Goal: Task Accomplishment & Management: Use online tool/utility

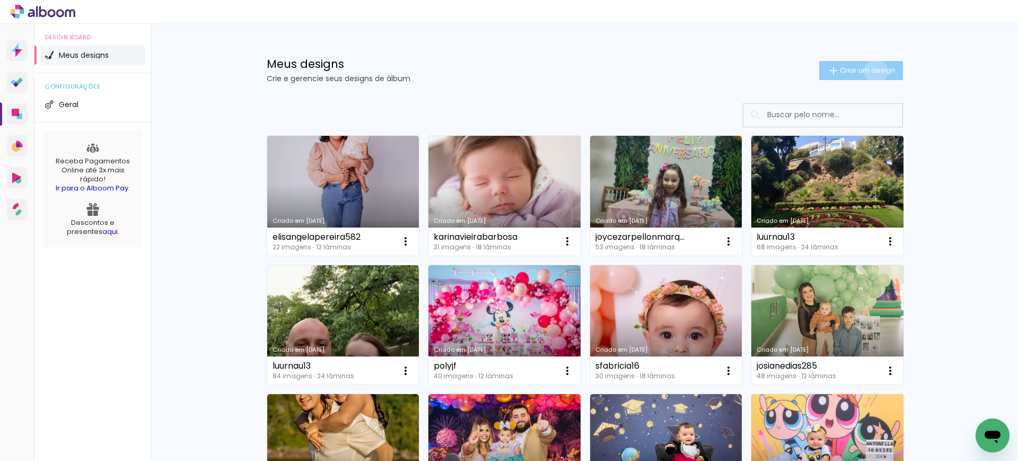
click at [868, 71] on span "Criar um design" at bounding box center [867, 70] width 55 height 7
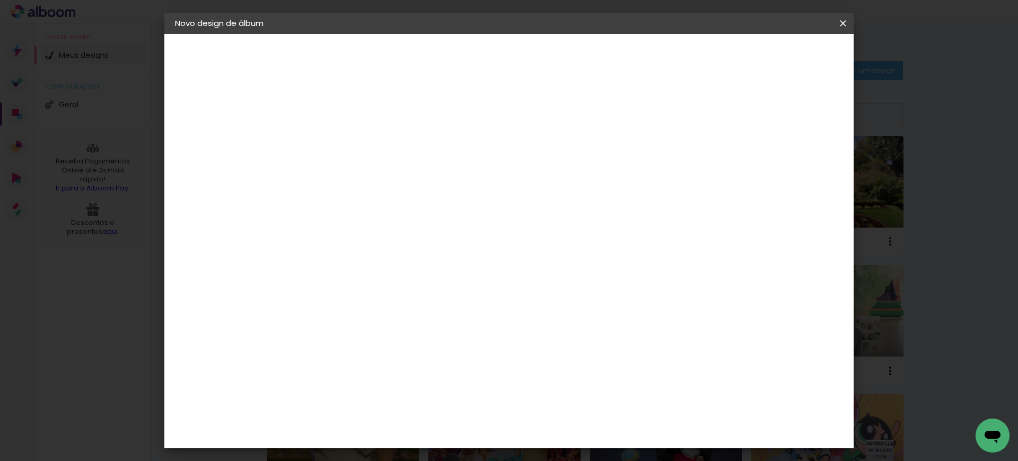
click at [348, 149] on input at bounding box center [348, 142] width 0 height 16
paste input "fabiolatheiss"
type input "fabiolatheiss"
type paper-input "fabiolatheiss"
click at [0, 0] on slot "Avançar" at bounding box center [0, 0] width 0 height 0
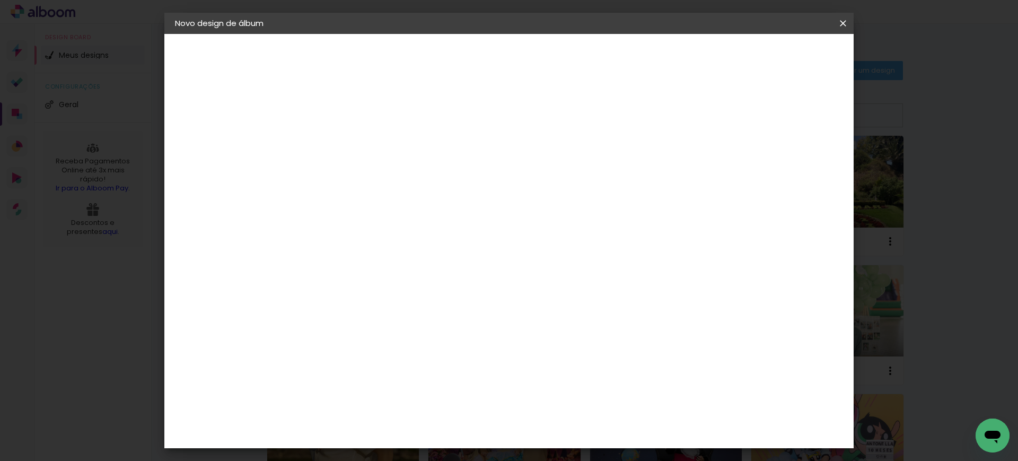
drag, startPoint x: 646, startPoint y: 157, endPoint x: 656, endPoint y: 151, distance: 11.5
click at [0, 0] on slot "Tamanho Livre" at bounding box center [0, 0] width 0 height 0
click at [547, 62] on paper-button "Avançar" at bounding box center [521, 56] width 52 height 18
click at [321, 302] on input "30" at bounding box center [315, 301] width 28 height 16
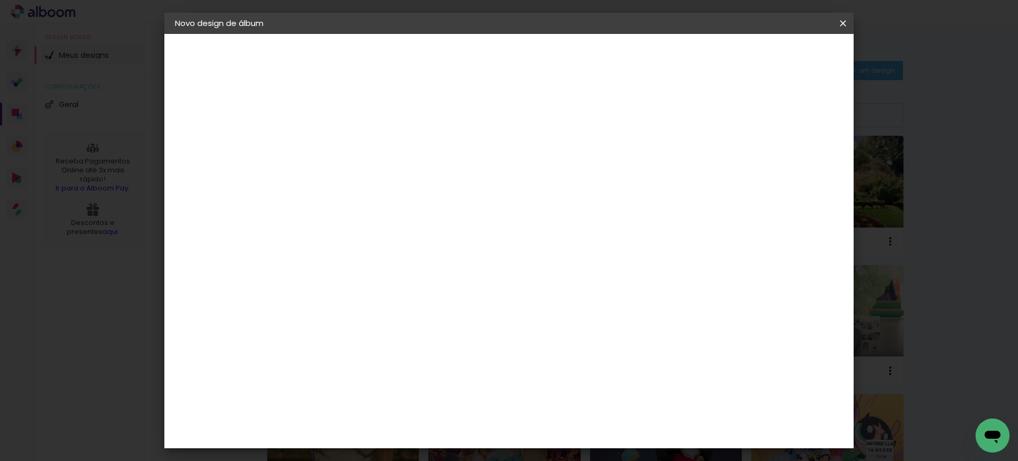
click at [321, 302] on input "30" at bounding box center [315, 301] width 28 height 16
type input "27,7"
type paper-input "27,7"
click at [563, 426] on input "60" at bounding box center [567, 425] width 28 height 16
click at [564, 426] on input "60" at bounding box center [567, 425] width 28 height 16
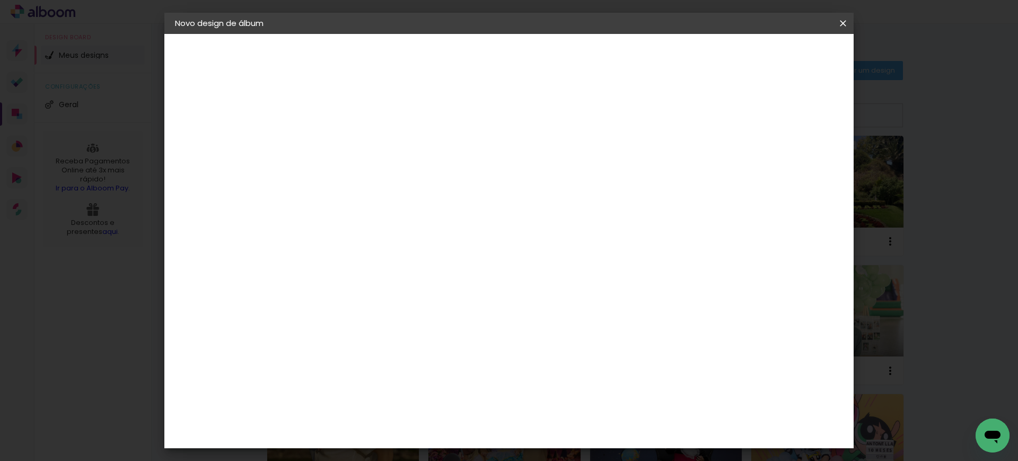
click at [564, 426] on input "60" at bounding box center [567, 425] width 28 height 16
type input "40"
type paper-input "40"
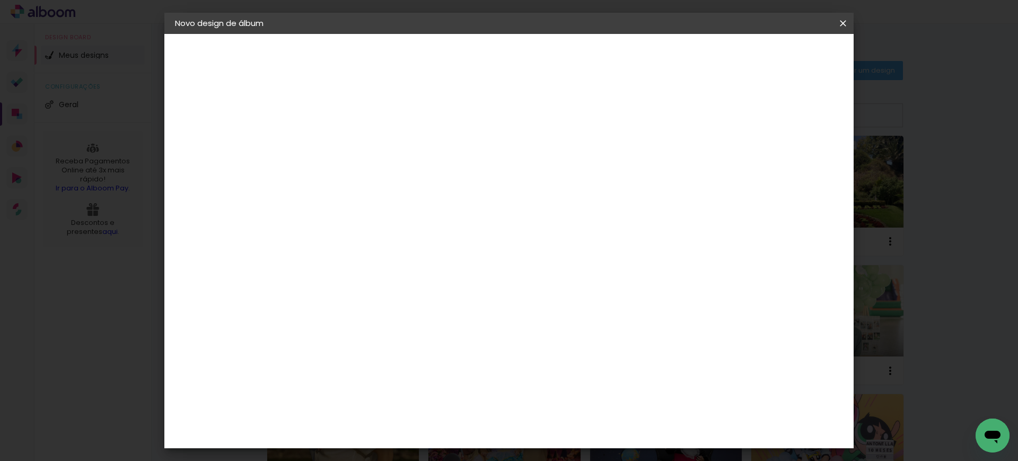
drag, startPoint x: 788, startPoint y: 157, endPoint x: 777, endPoint y: 158, distance: 10.7
type input "15"
type paper-input "15"
click at [777, 158] on input "15" at bounding box center [770, 160] width 19 height 16
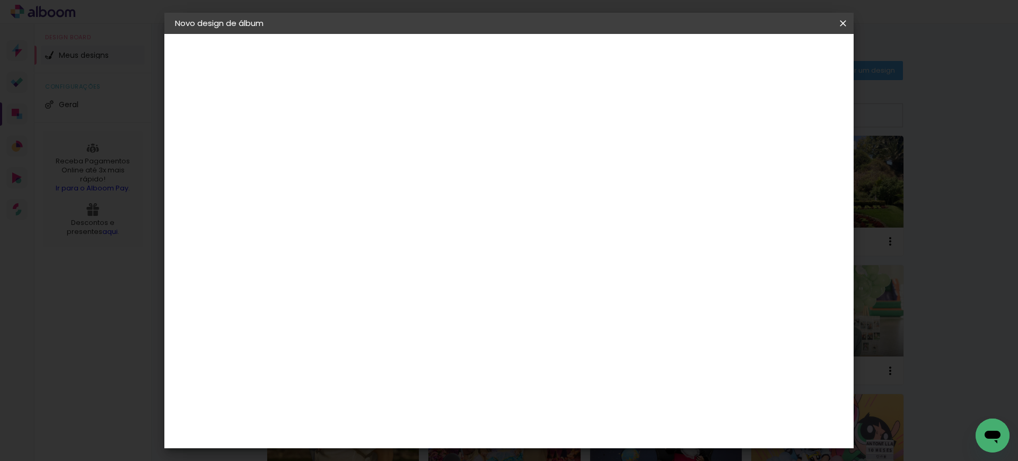
type input "1"
type paper-input "1"
click at [357, 123] on input "1" at bounding box center [341, 121] width 37 height 13
click at [785, 49] on paper-button "Iniciar design" at bounding box center [750, 56] width 69 height 18
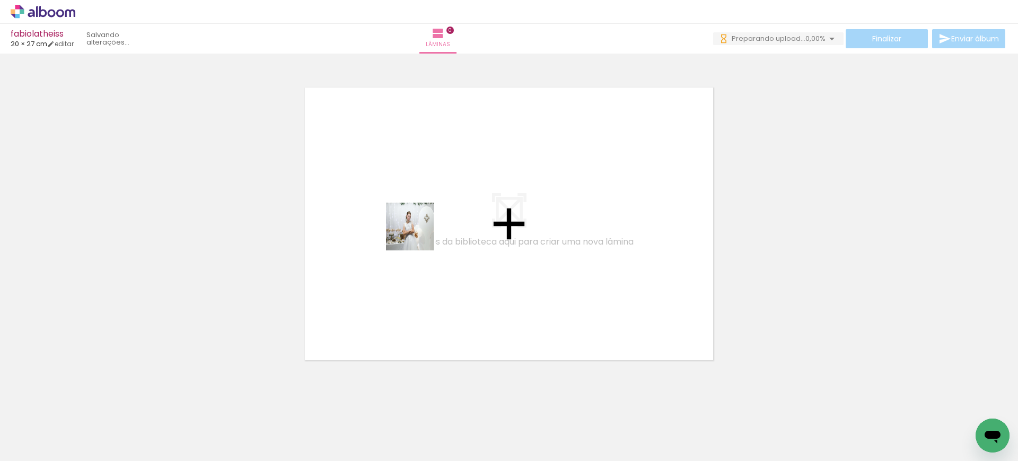
drag, startPoint x: 111, startPoint y: 426, endPoint x: 425, endPoint y: 230, distance: 369.9
click at [423, 231] on quentale-workspace at bounding box center [509, 230] width 1018 height 461
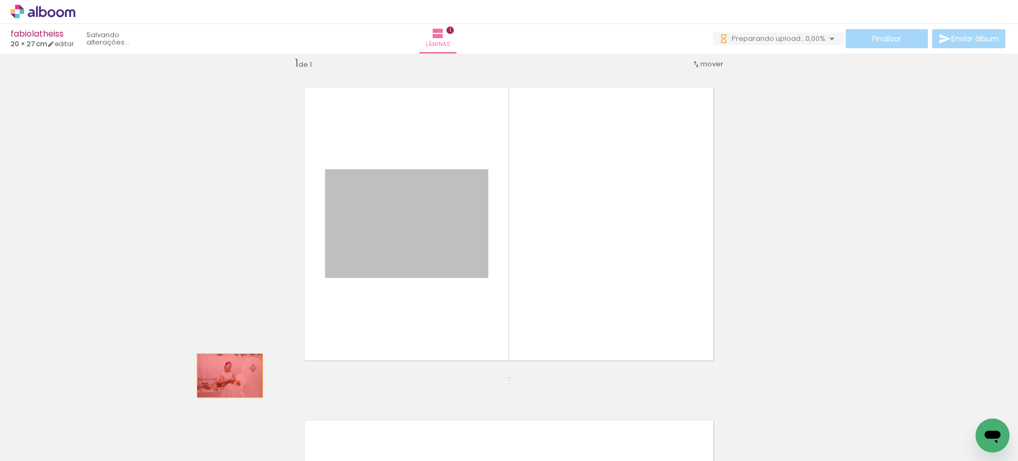
drag, startPoint x: 434, startPoint y: 238, endPoint x: 148, endPoint y: 426, distance: 342.5
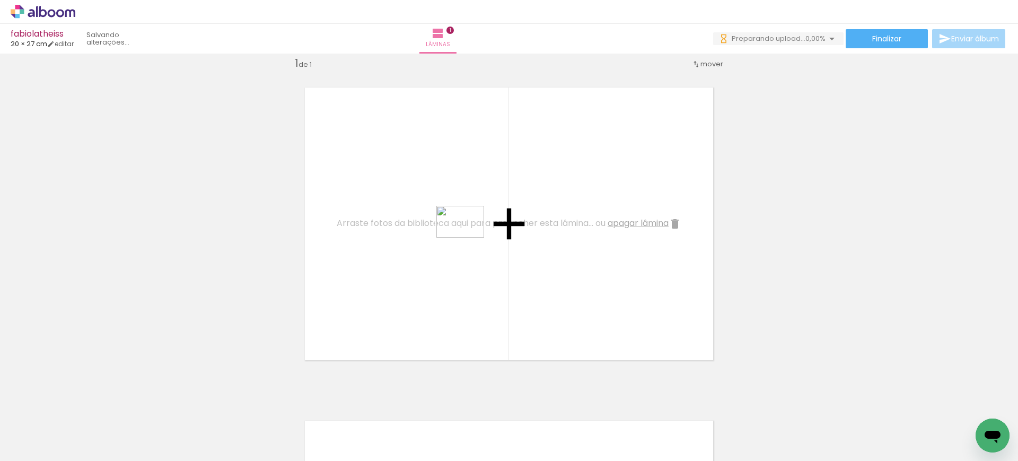
drag, startPoint x: 371, startPoint y: 427, endPoint x: 470, endPoint y: 234, distance: 217.5
click at [470, 234] on quentale-workspace at bounding box center [509, 230] width 1018 height 461
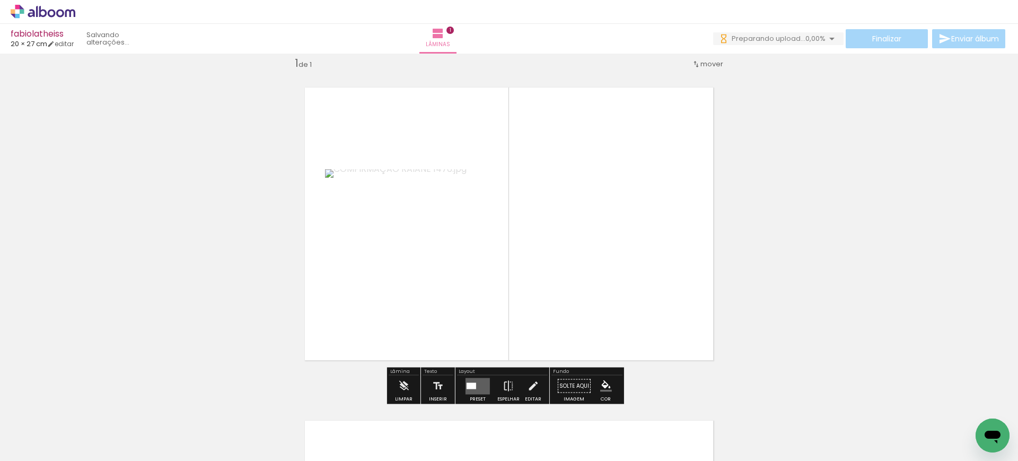
click at [474, 382] on div at bounding box center [472, 385] width 10 height 6
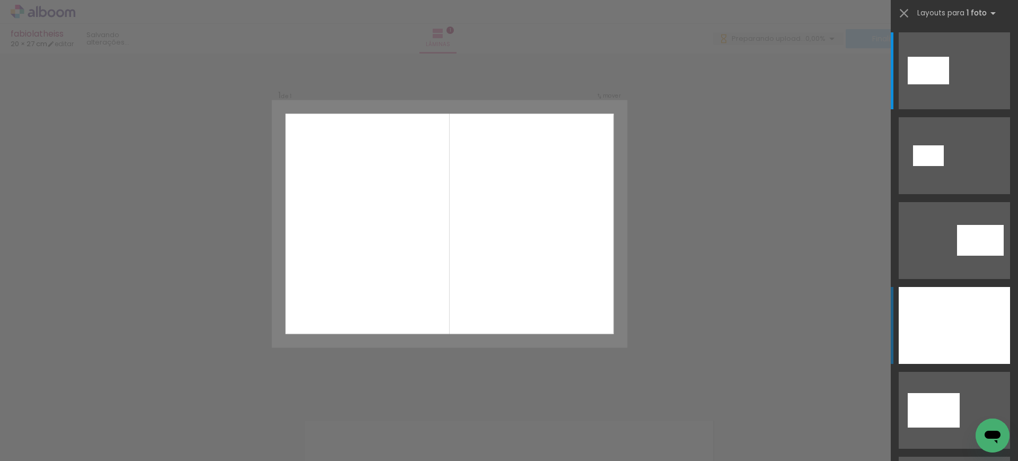
click at [950, 311] on div at bounding box center [954, 325] width 111 height 77
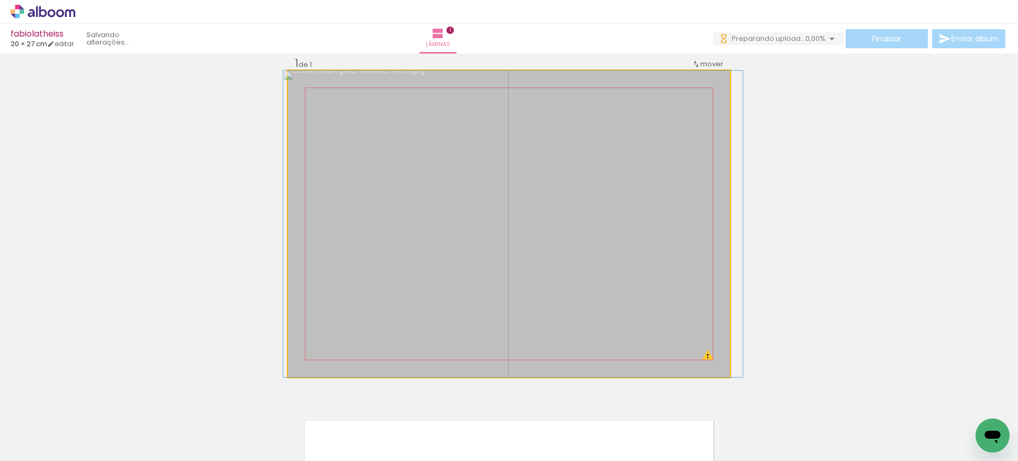
drag, startPoint x: 621, startPoint y: 249, endPoint x: 625, endPoint y: 258, distance: 9.5
drag, startPoint x: 608, startPoint y: 226, endPoint x: 572, endPoint y: 373, distance: 150.6
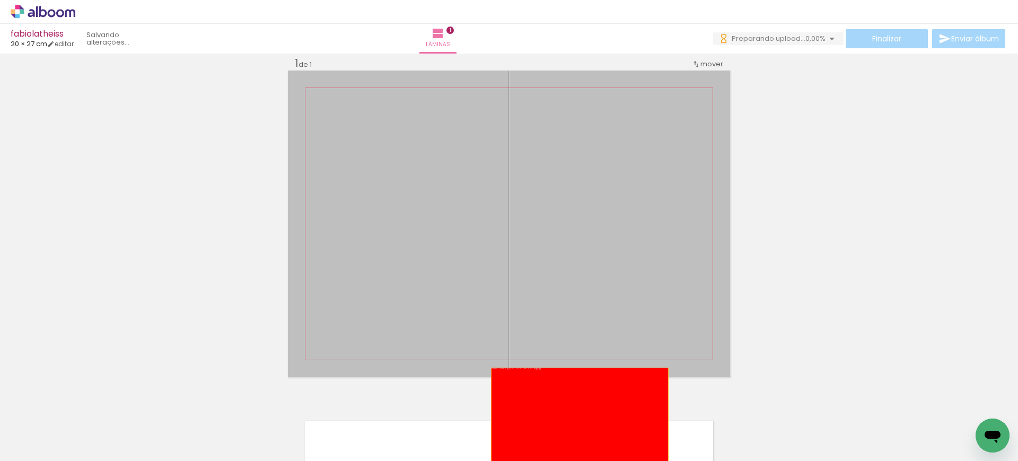
drag, startPoint x: 587, startPoint y: 277, endPoint x: 582, endPoint y: 418, distance: 141.7
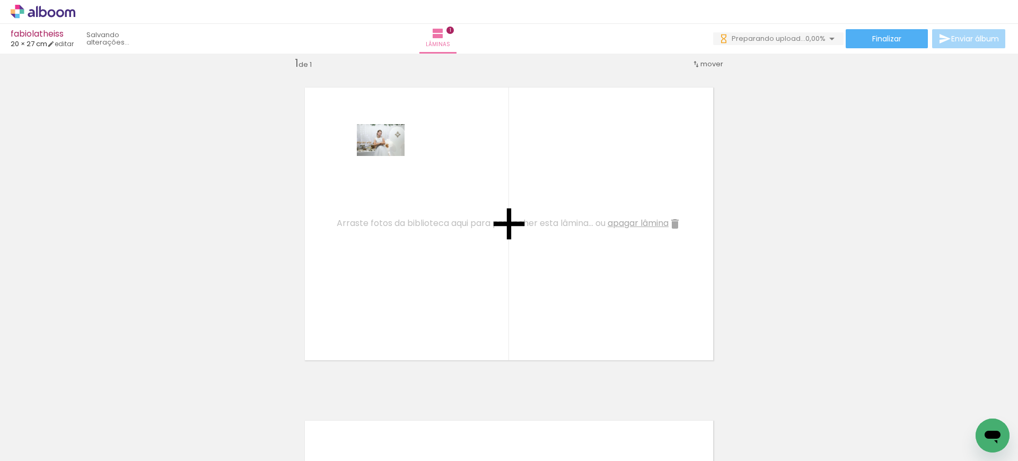
drag, startPoint x: 140, startPoint y: 373, endPoint x: 398, endPoint y: 151, distance: 340.3
click at [397, 151] on quentale-workspace at bounding box center [509, 230] width 1018 height 461
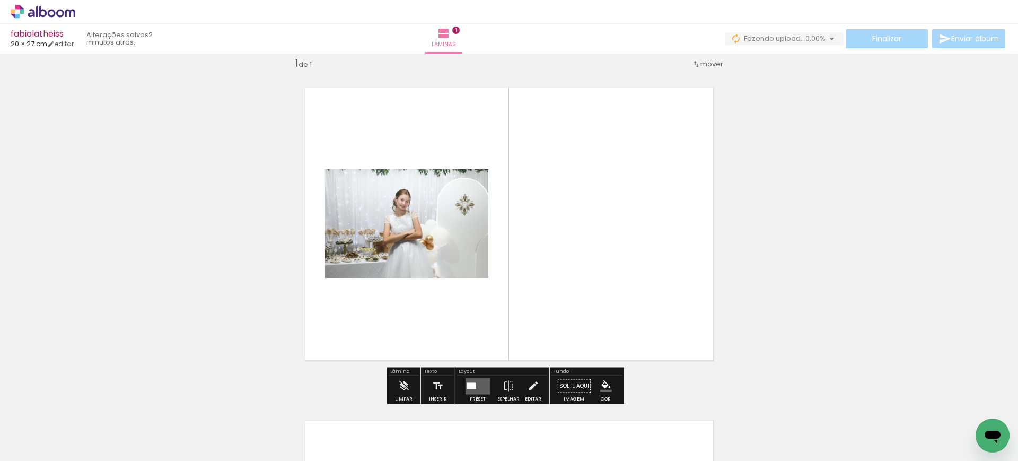
click at [436, 138] on quentale-layouter at bounding box center [509, 224] width 442 height 307
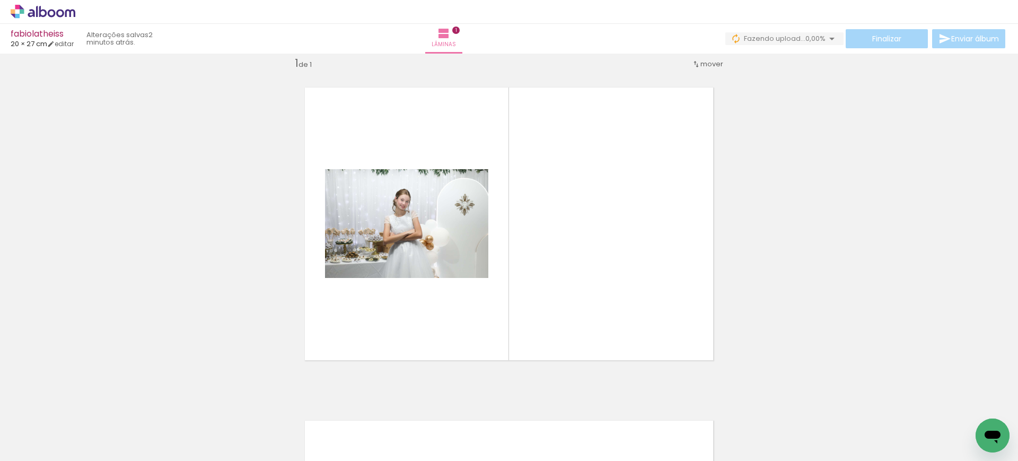
scroll to position [0, 1544]
drag, startPoint x: 573, startPoint y: 419, endPoint x: 533, endPoint y: 257, distance: 166.7
click at [533, 257] on quentale-workspace at bounding box center [509, 230] width 1018 height 461
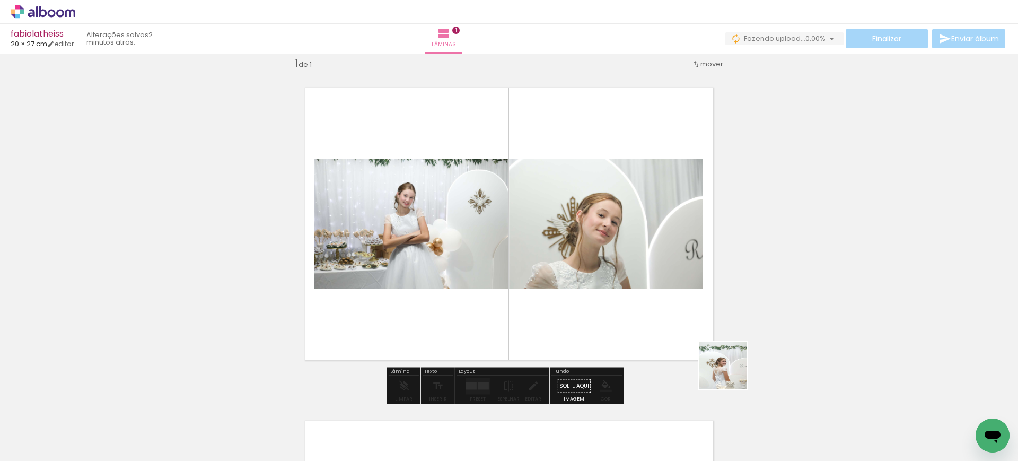
drag, startPoint x: 766, startPoint y: 430, endPoint x: 681, endPoint y: 222, distance: 224.7
click at [681, 225] on quentale-workspace at bounding box center [509, 230] width 1018 height 461
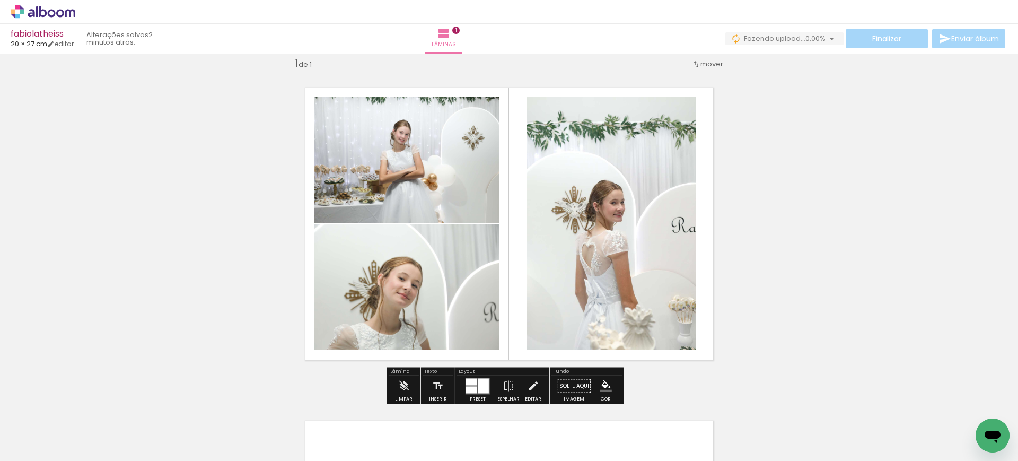
click at [482, 384] on div at bounding box center [483, 385] width 11 height 15
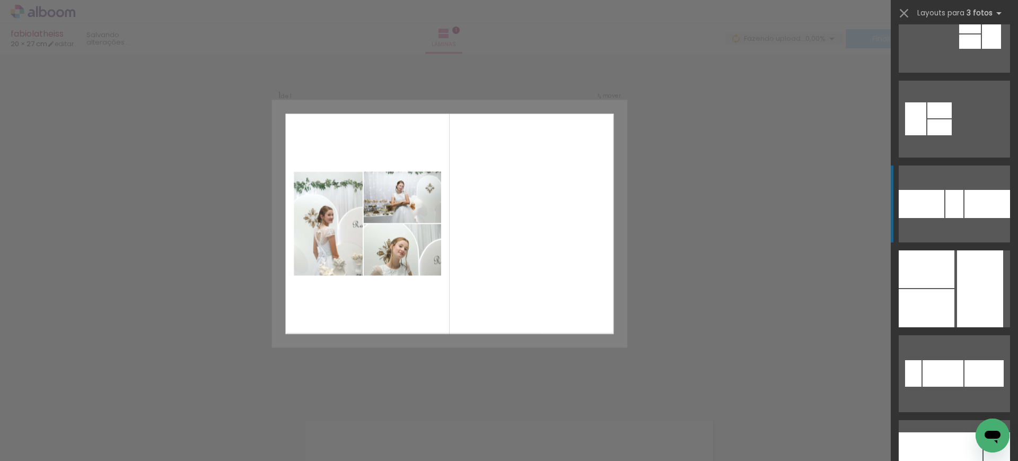
scroll to position [291, 0]
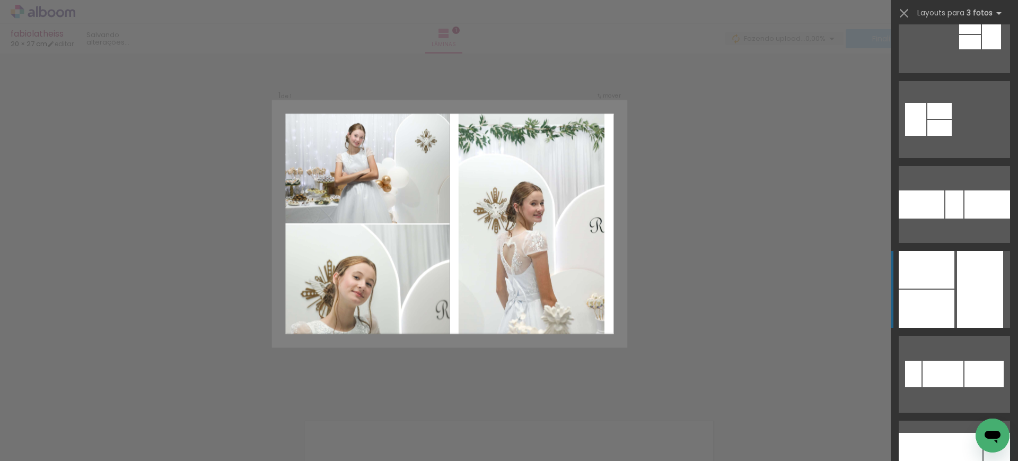
click at [924, 283] on div at bounding box center [927, 270] width 56 height 38
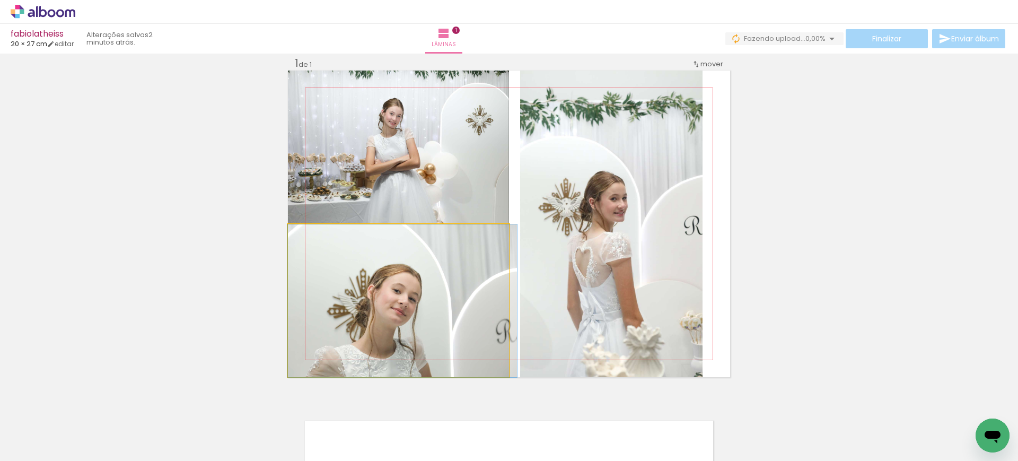
drag, startPoint x: 443, startPoint y: 292, endPoint x: 456, endPoint y: 137, distance: 155.4
click at [0, 0] on slot at bounding box center [0, 0] width 0 height 0
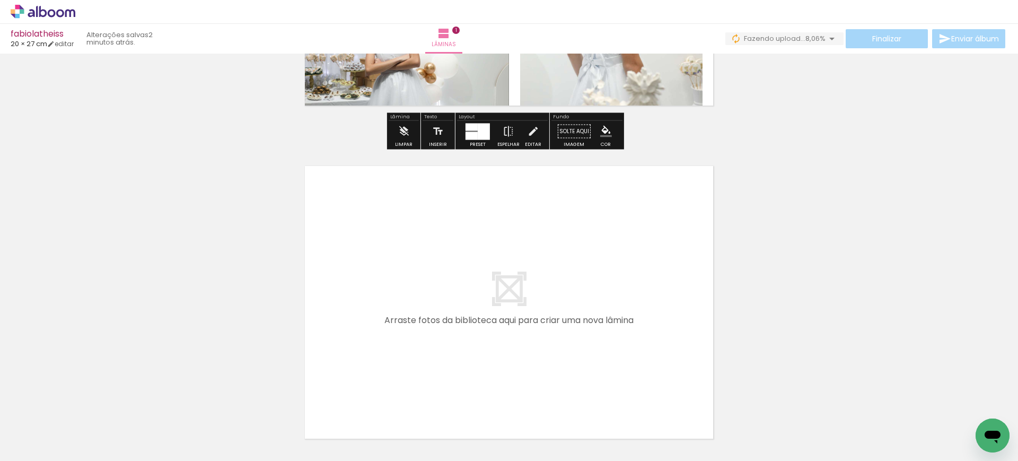
scroll to position [0, 1848]
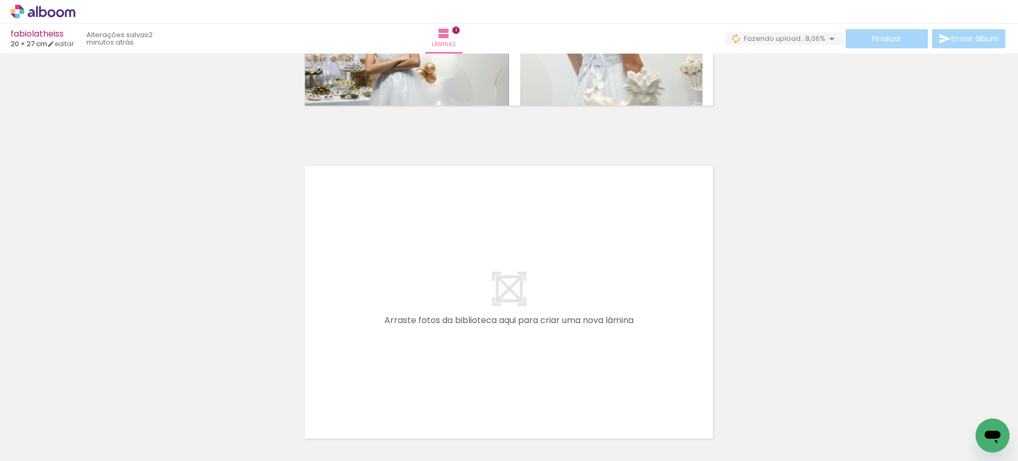
drag, startPoint x: 530, startPoint y: 430, endPoint x: 523, endPoint y: 272, distance: 158.2
click at [523, 272] on quentale-workspace at bounding box center [509, 230] width 1018 height 461
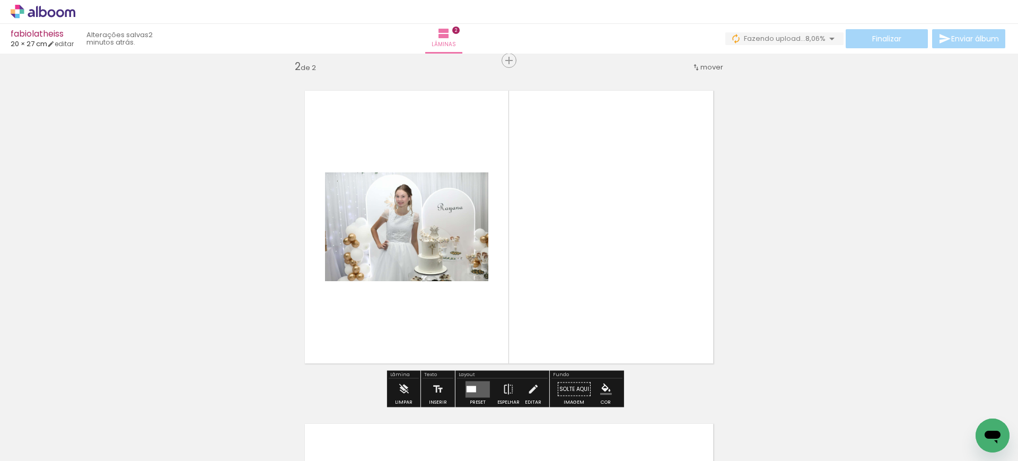
scroll to position [347, 0]
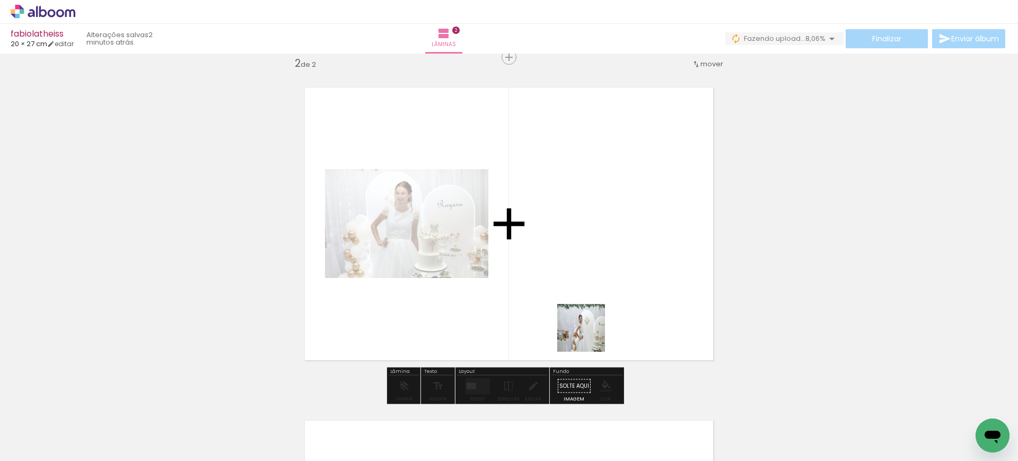
drag, startPoint x: 589, startPoint y: 336, endPoint x: 590, endPoint y: 226, distance: 109.8
click at [590, 226] on quentale-workspace at bounding box center [509, 230] width 1018 height 461
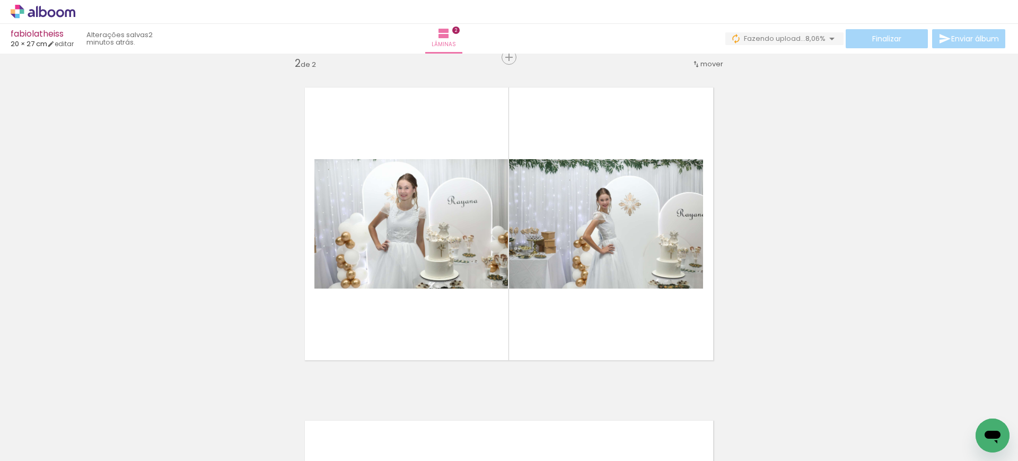
scroll to position [0, 2041]
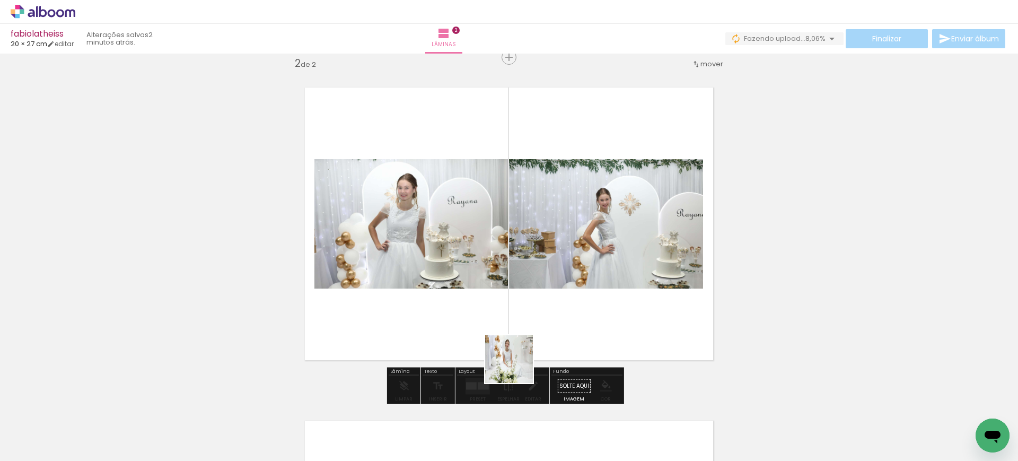
drag, startPoint x: 500, startPoint y: 427, endPoint x: 546, endPoint y: 267, distance: 166.3
click at [546, 269] on quentale-workspace at bounding box center [509, 230] width 1018 height 461
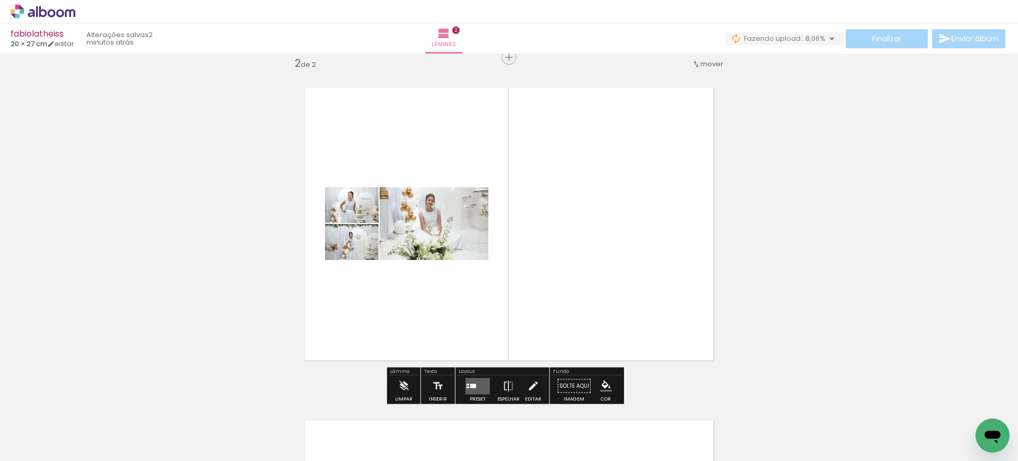
click at [476, 384] on quentale-layouter at bounding box center [478, 386] width 24 height 16
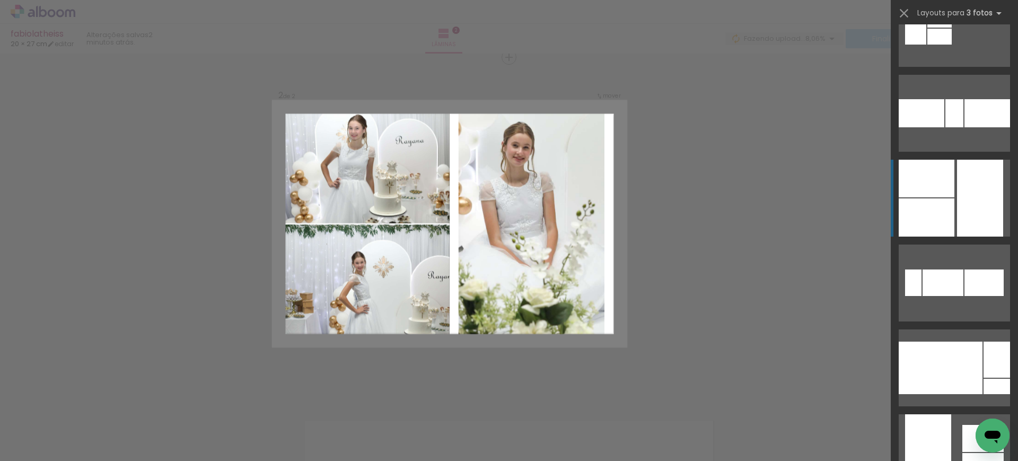
scroll to position [5302, 0]
click at [957, 186] on div at bounding box center [980, 198] width 46 height 77
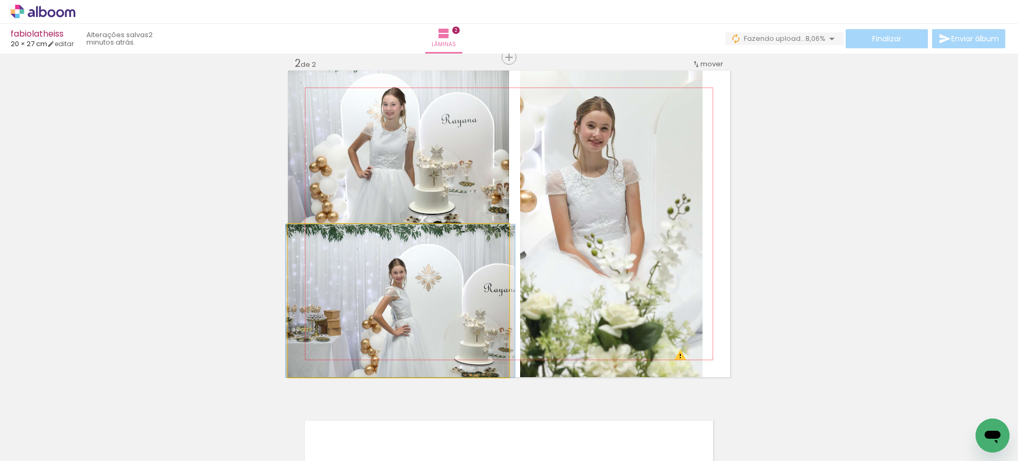
drag, startPoint x: 449, startPoint y: 316, endPoint x: 451, endPoint y: 292, distance: 24.0
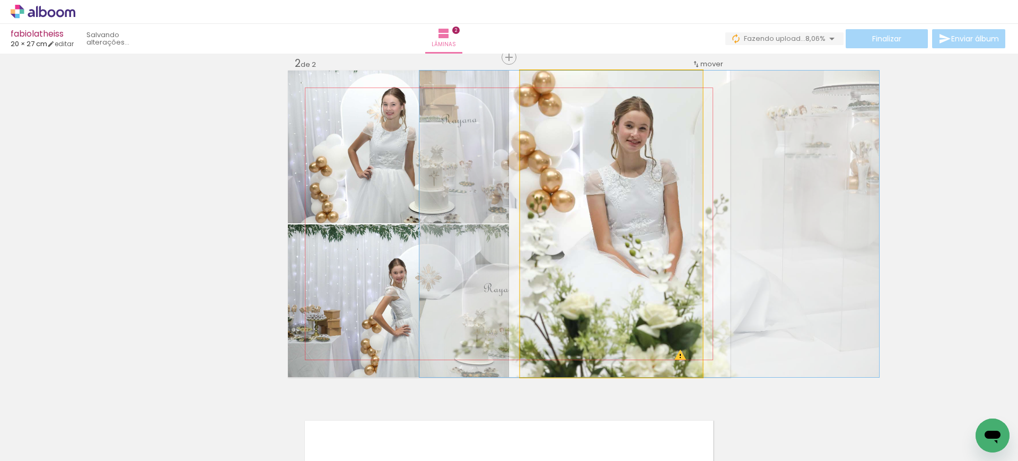
drag, startPoint x: 594, startPoint y: 172, endPoint x: 632, endPoint y: 188, distance: 41.6
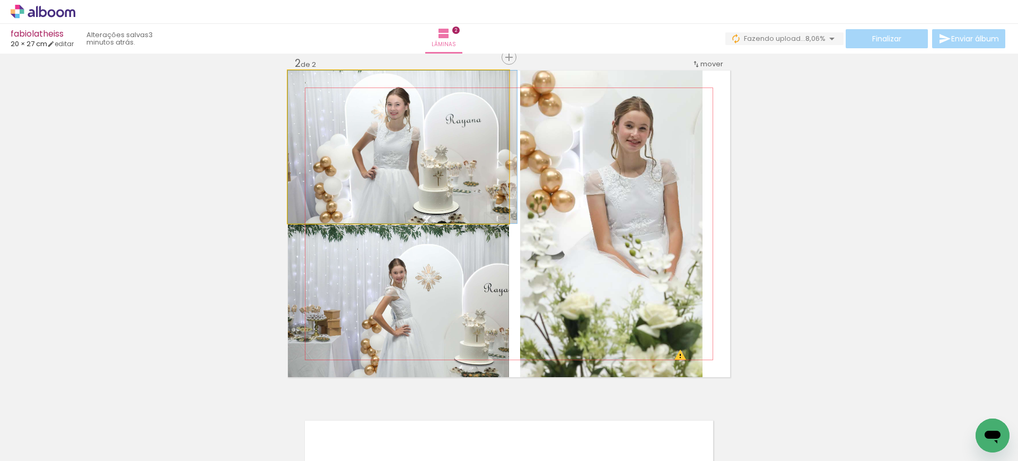
drag, startPoint x: 374, startPoint y: 129, endPoint x: 404, endPoint y: 141, distance: 32.2
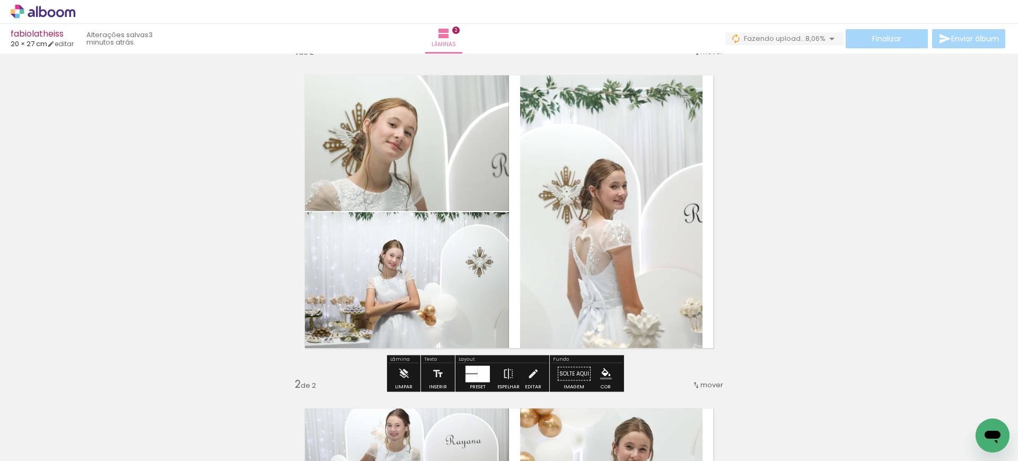
scroll to position [25, 0]
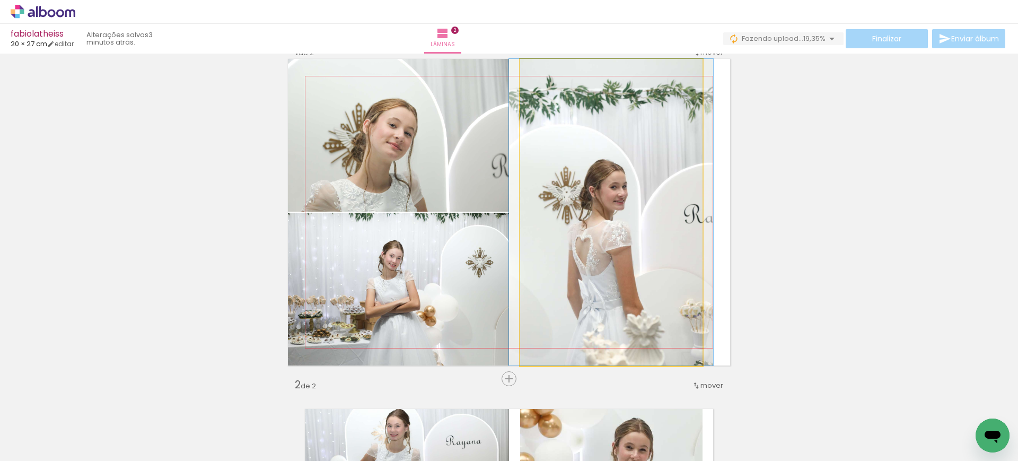
click at [649, 146] on quentale-photo at bounding box center [611, 212] width 182 height 307
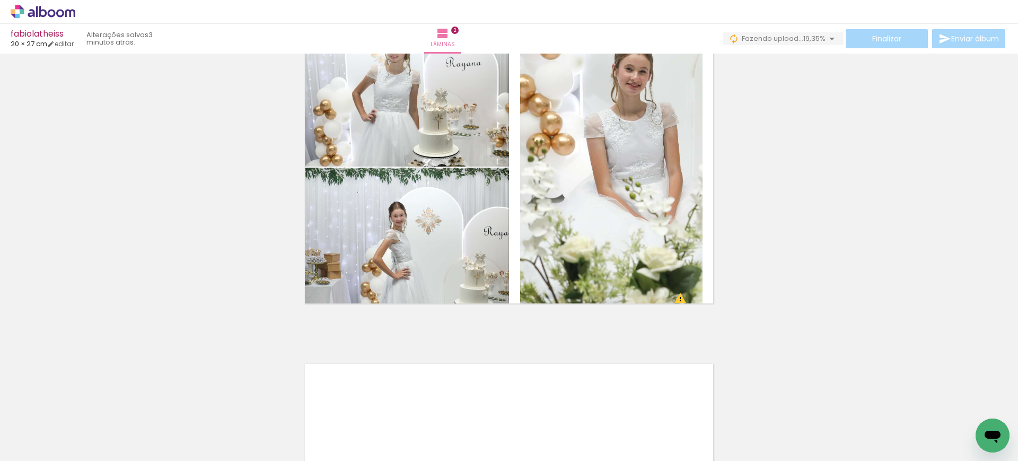
scroll to position [404, 0]
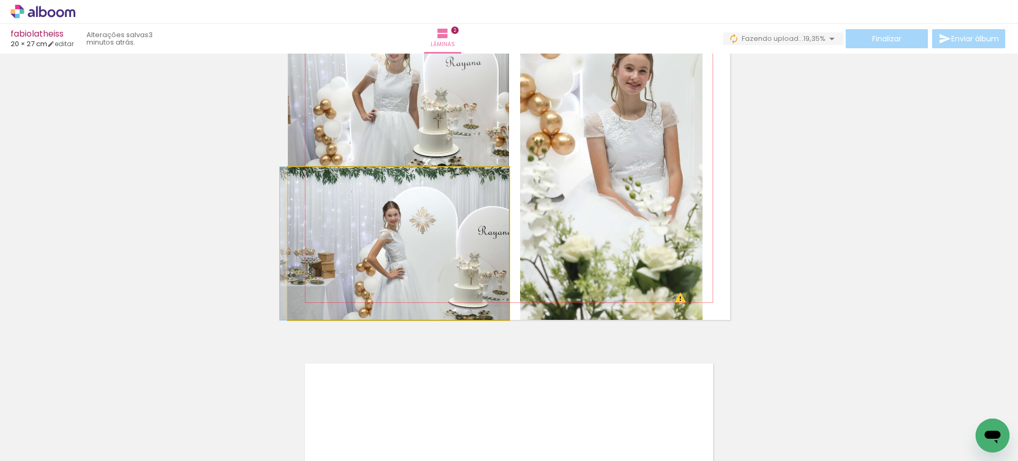
drag, startPoint x: 437, startPoint y: 258, endPoint x: 408, endPoint y: 250, distance: 29.9
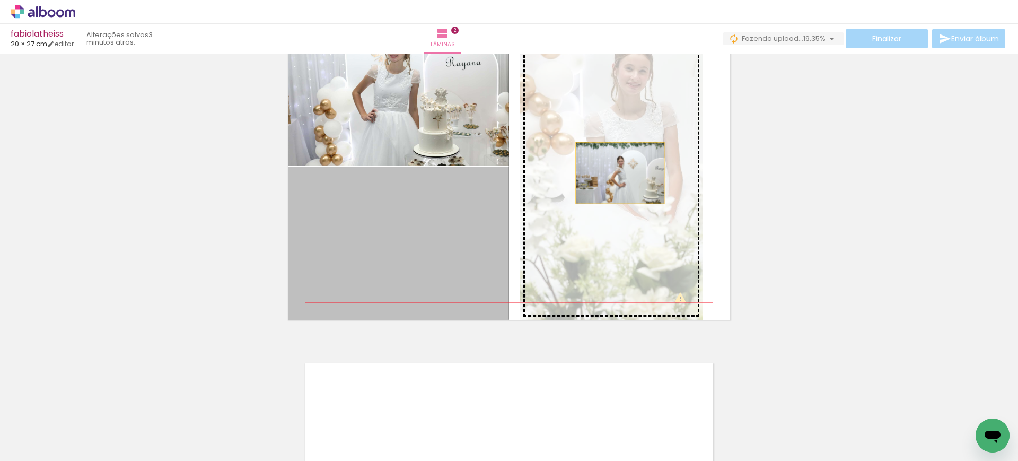
drag, startPoint x: 415, startPoint y: 249, endPoint x: 616, endPoint y: 173, distance: 215.0
click at [0, 0] on slot at bounding box center [0, 0] width 0 height 0
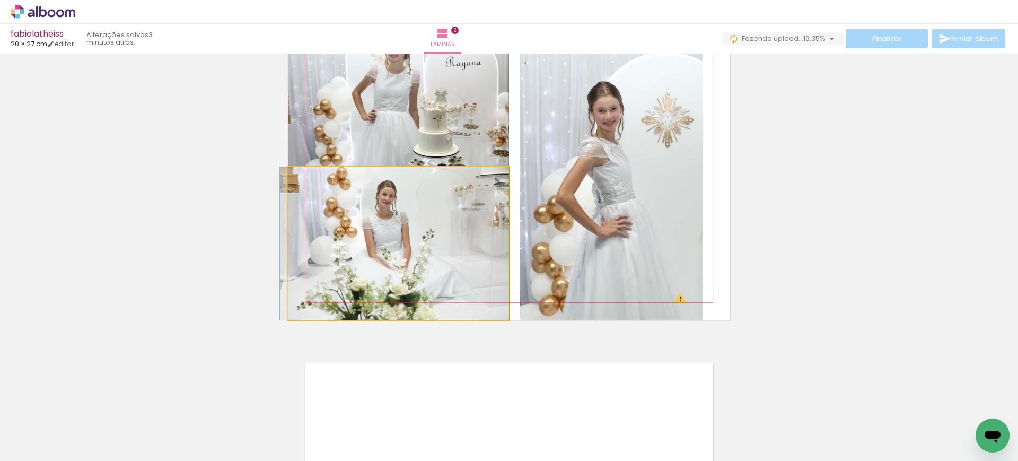
drag, startPoint x: 427, startPoint y: 219, endPoint x: 406, endPoint y: 225, distance: 21.6
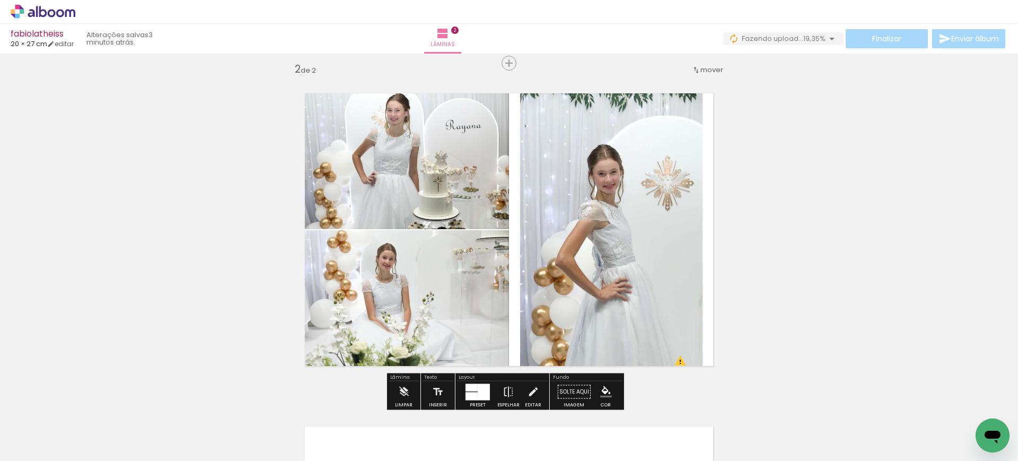
click at [591, 199] on quentale-photo at bounding box center [611, 229] width 182 height 307
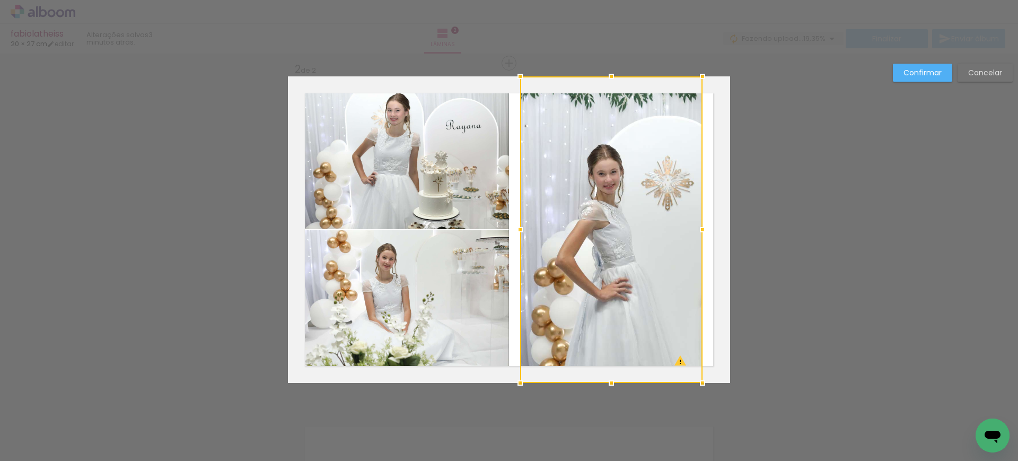
click at [591, 199] on div at bounding box center [611, 229] width 182 height 307
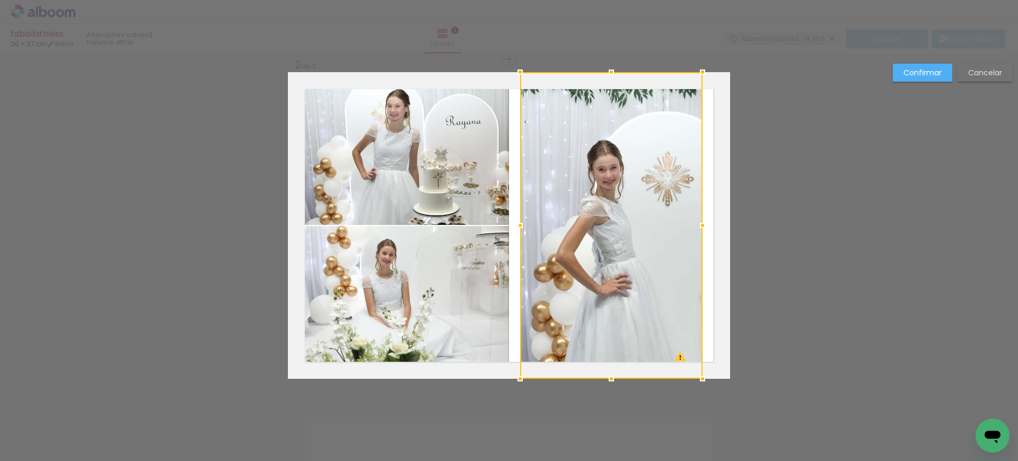
scroll to position [347, 0]
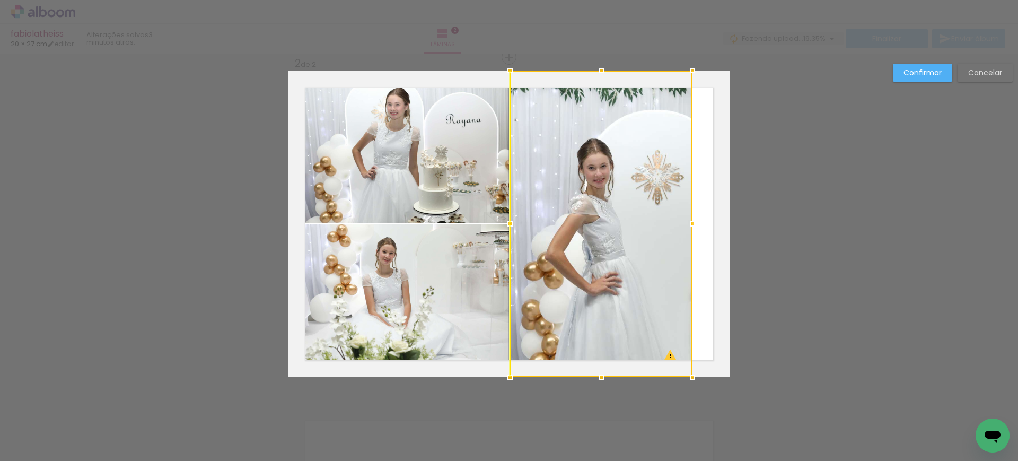
drag, startPoint x: 591, startPoint y: 209, endPoint x: 582, endPoint y: 208, distance: 9.2
click at [582, 208] on div at bounding box center [601, 224] width 182 height 307
click at [0, 0] on slot "Cancelar" at bounding box center [0, 0] width 0 height 0
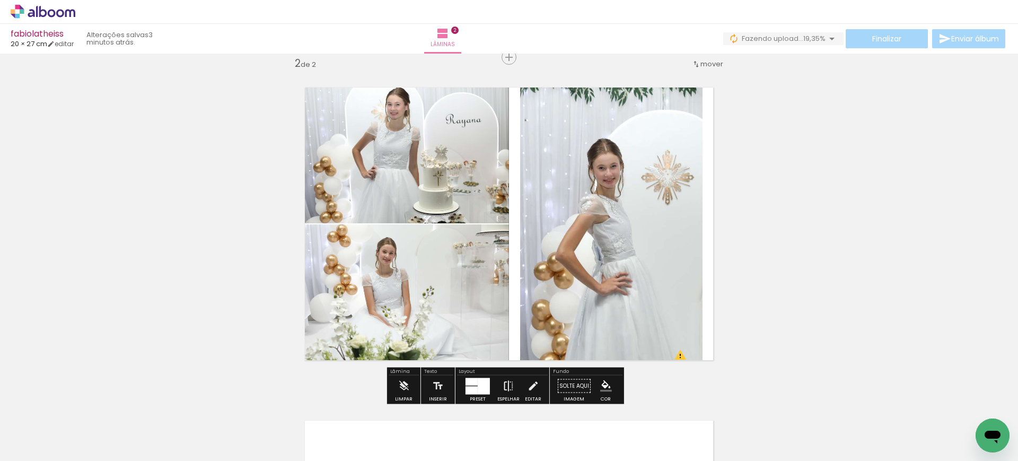
click at [503, 383] on iron-icon at bounding box center [509, 385] width 12 height 21
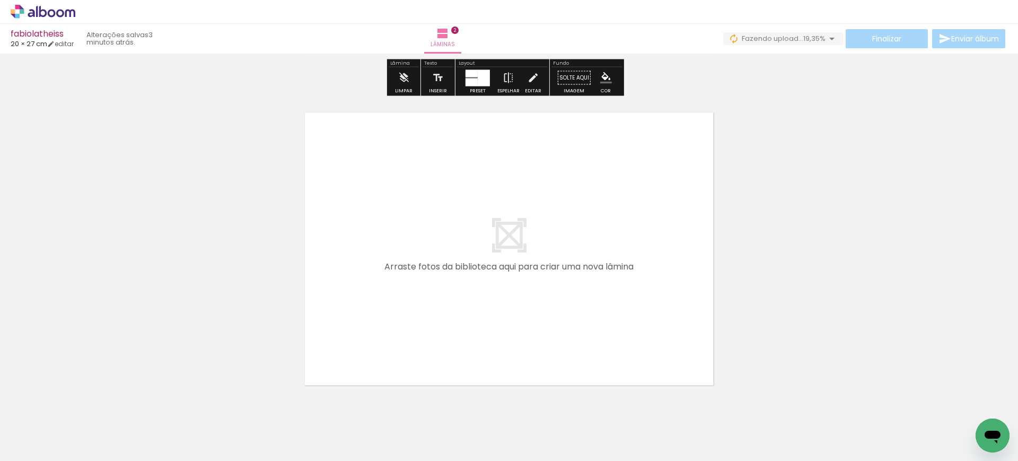
scroll to position [656, 0]
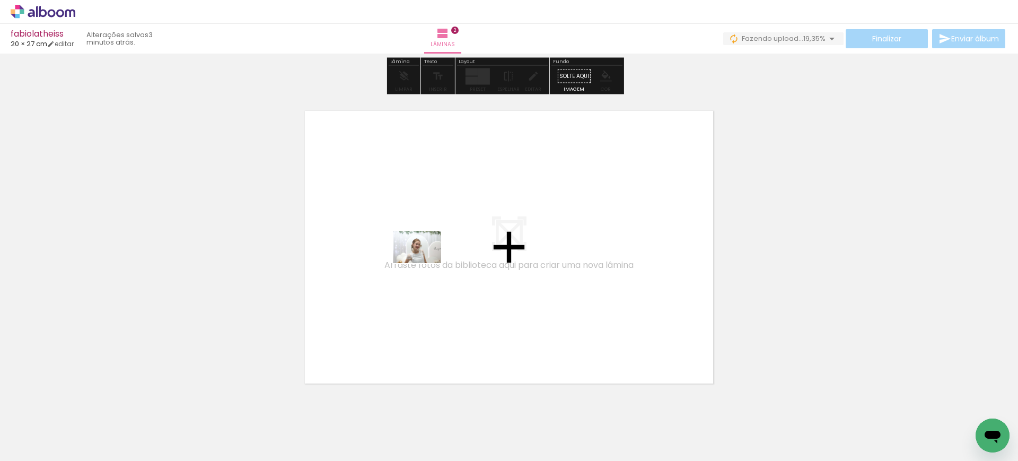
drag, startPoint x: 450, startPoint y: 427, endPoint x: 425, endPoint y: 258, distance: 170.9
click at [425, 258] on quentale-workspace at bounding box center [509, 230] width 1018 height 461
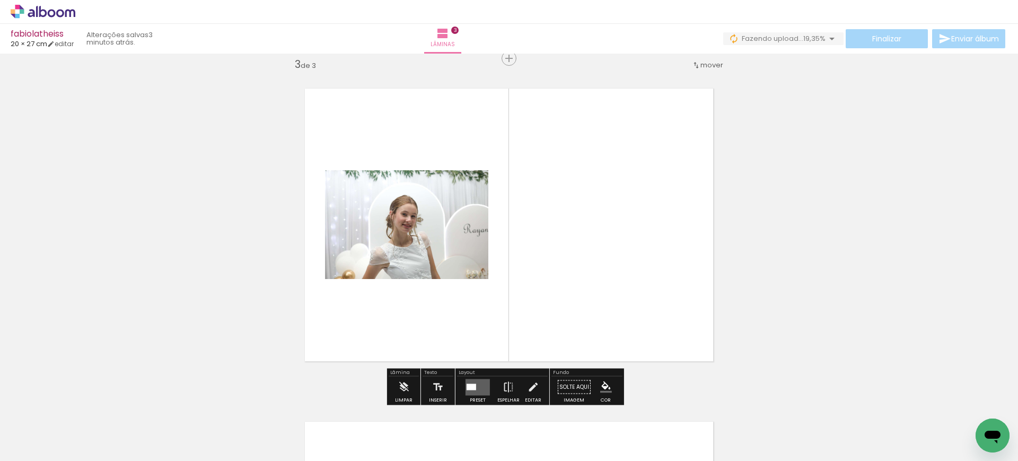
scroll to position [680, 0]
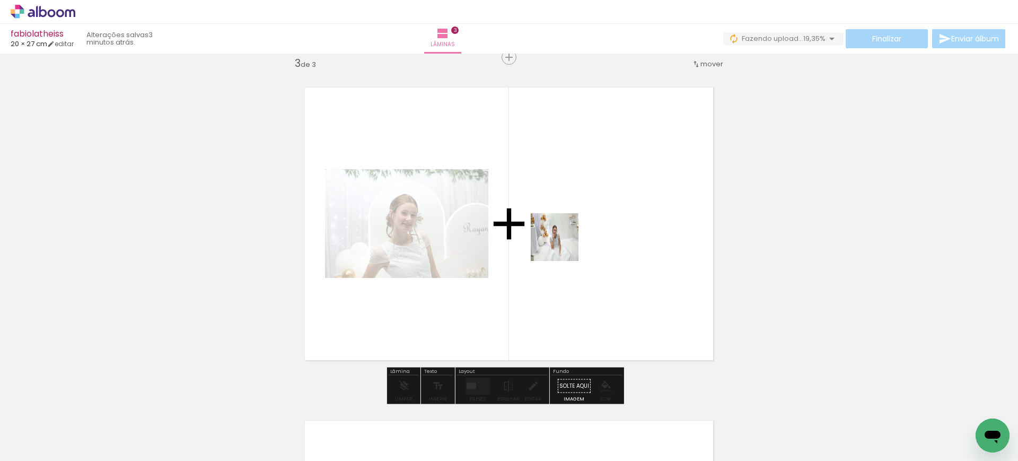
drag, startPoint x: 563, startPoint y: 426, endPoint x: 563, endPoint y: 242, distance: 184.0
click at [563, 242] on quentale-workspace at bounding box center [509, 230] width 1018 height 461
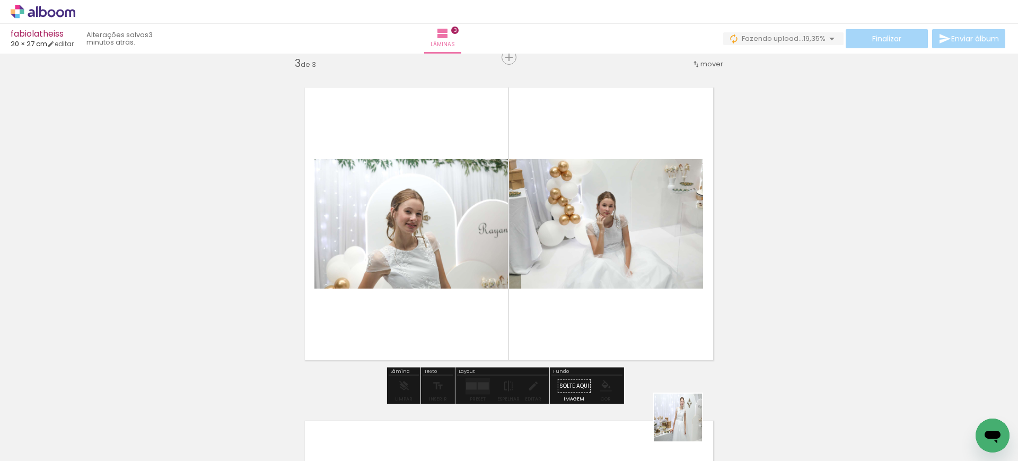
drag, startPoint x: 686, startPoint y: 425, endPoint x: 568, endPoint y: 304, distance: 169.1
click at [577, 311] on quentale-workspace at bounding box center [509, 230] width 1018 height 461
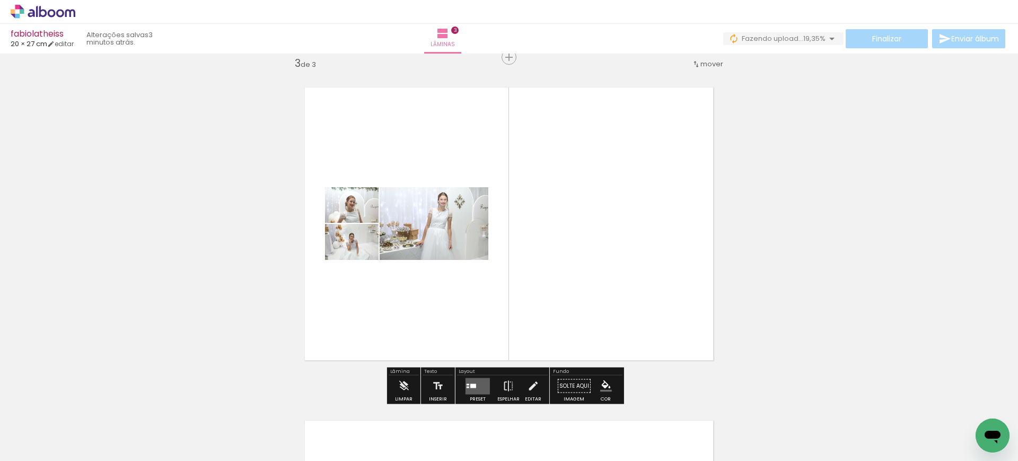
click at [475, 382] on quentale-layouter at bounding box center [478, 386] width 24 height 16
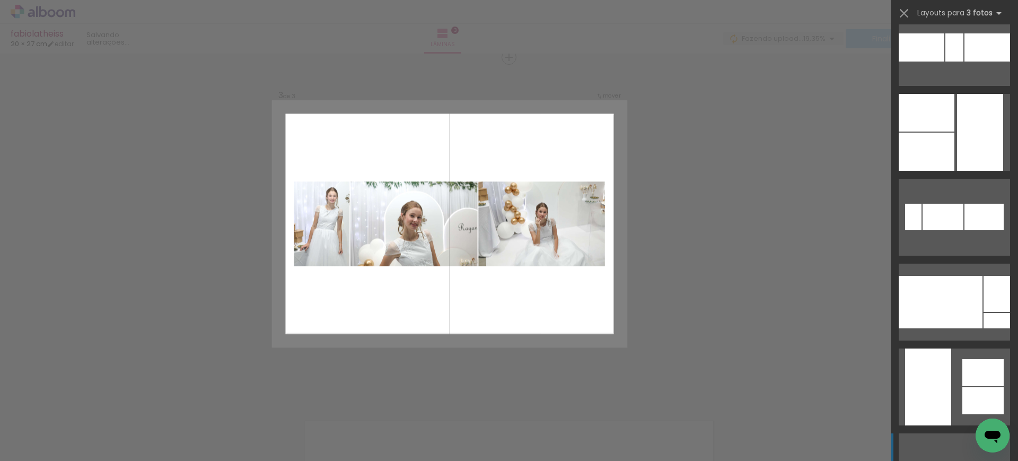
scroll to position [5371, 0]
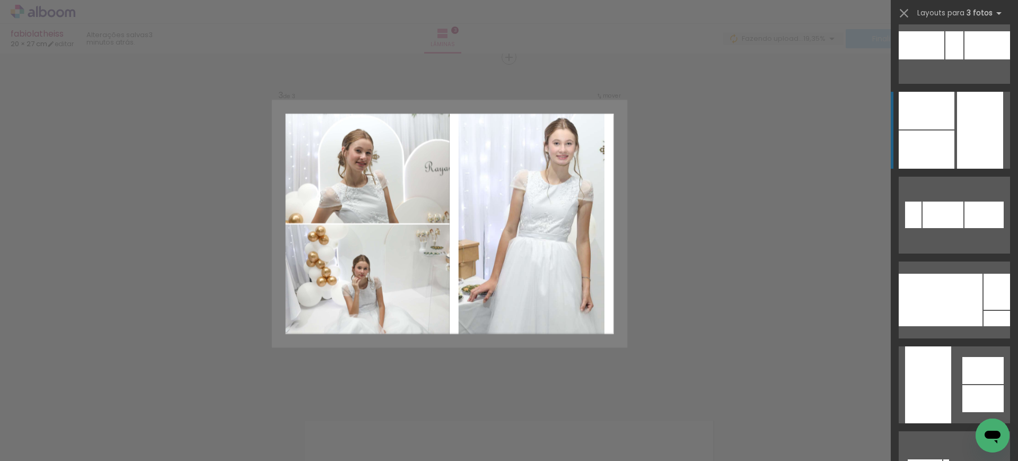
click at [948, 126] on div at bounding box center [927, 111] width 56 height 38
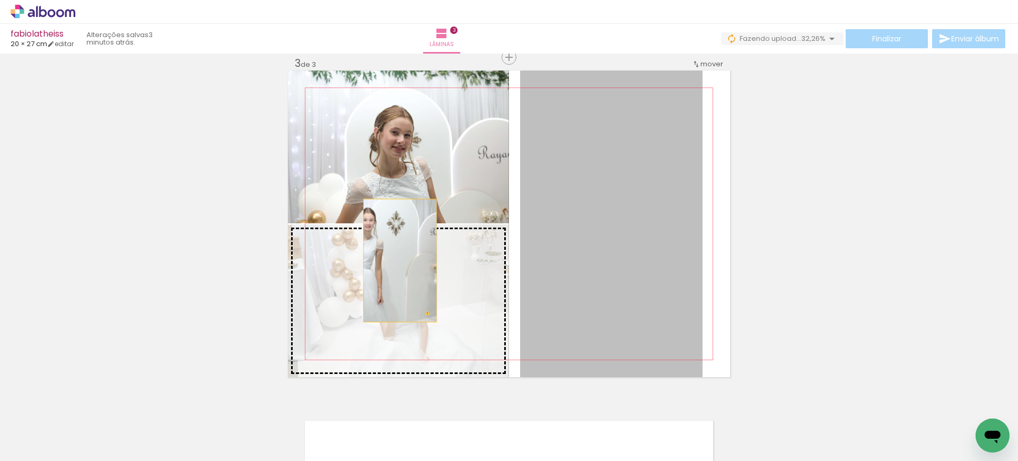
drag, startPoint x: 636, startPoint y: 211, endPoint x: 395, endPoint y: 260, distance: 245.8
click at [0, 0] on slot at bounding box center [0, 0] width 0 height 0
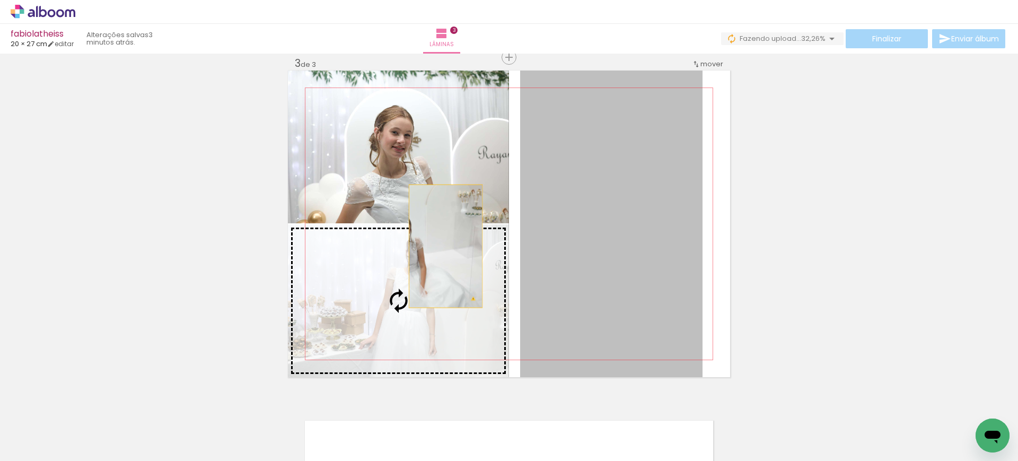
drag, startPoint x: 621, startPoint y: 236, endPoint x: 436, endPoint y: 248, distance: 185.4
click at [0, 0] on slot at bounding box center [0, 0] width 0 height 0
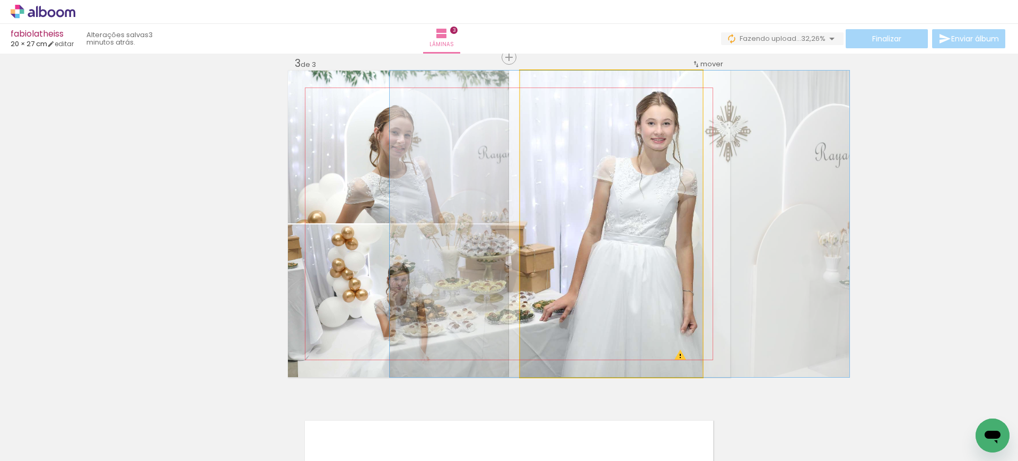
drag, startPoint x: 640, startPoint y: 170, endPoint x: 649, endPoint y: 181, distance: 14.0
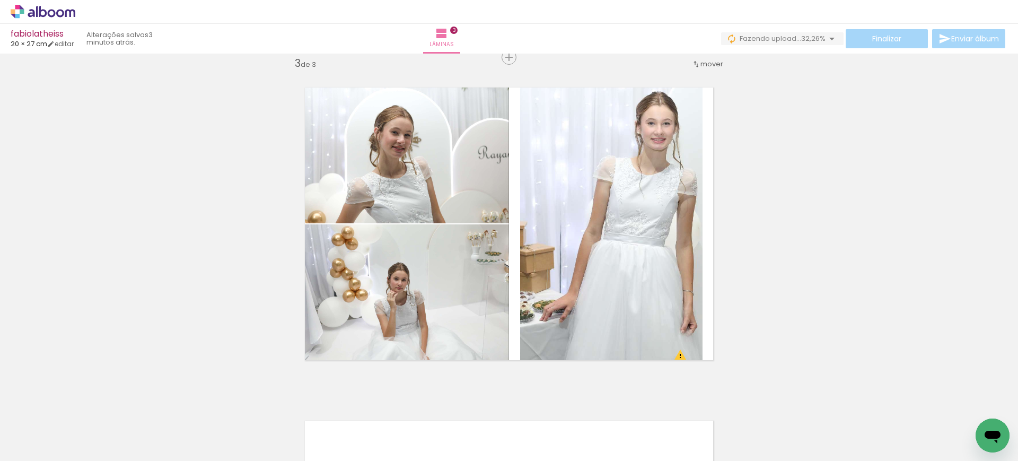
scroll to position [0, 2754]
click at [398, 426] on div at bounding box center [381, 425] width 52 height 35
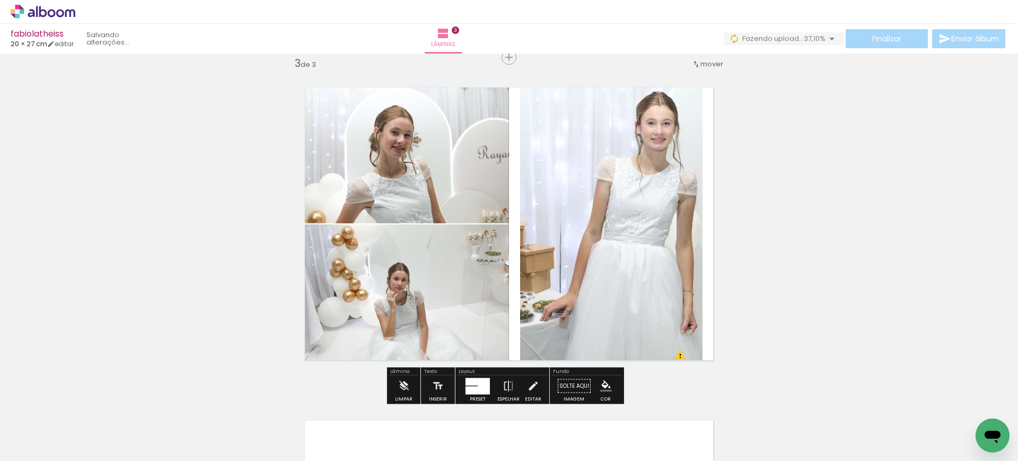
click at [625, 246] on quentale-photo at bounding box center [611, 224] width 182 height 307
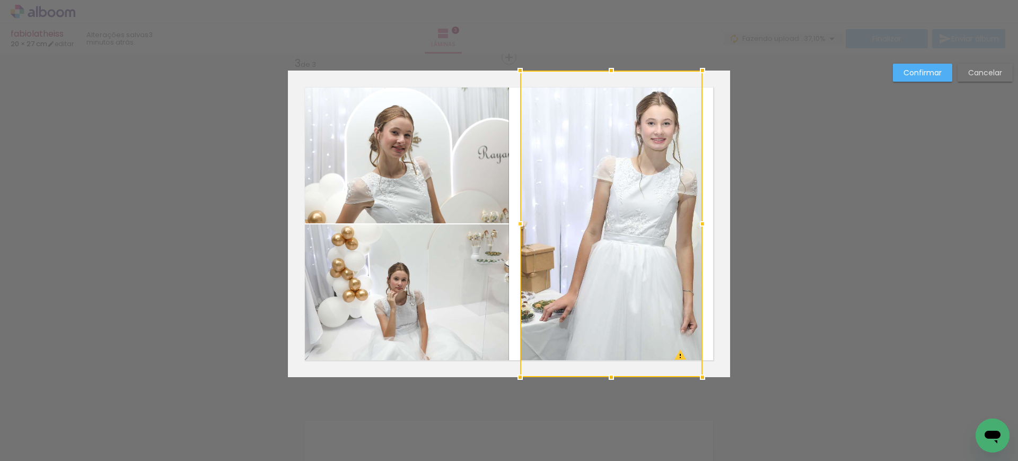
click at [625, 246] on div at bounding box center [611, 224] width 182 height 307
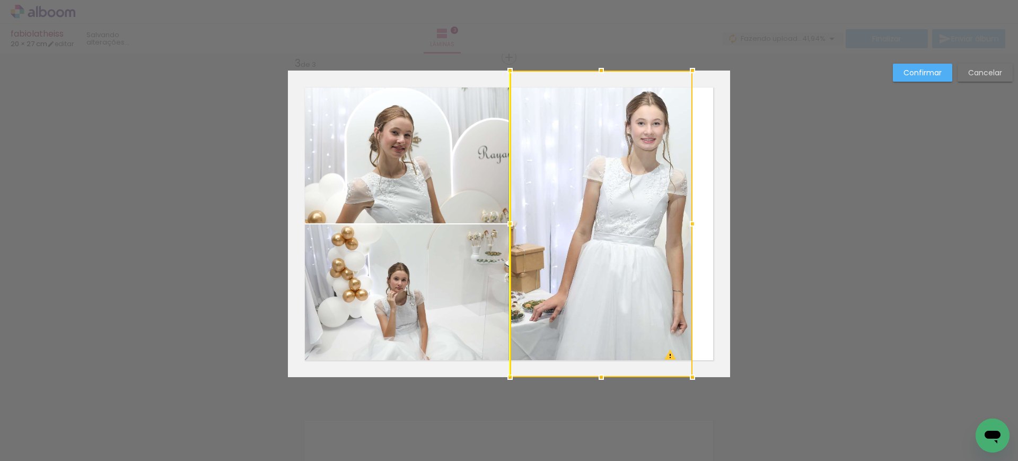
drag, startPoint x: 652, startPoint y: 232, endPoint x: 642, endPoint y: 233, distance: 9.6
click at [642, 233] on div at bounding box center [601, 224] width 182 height 307
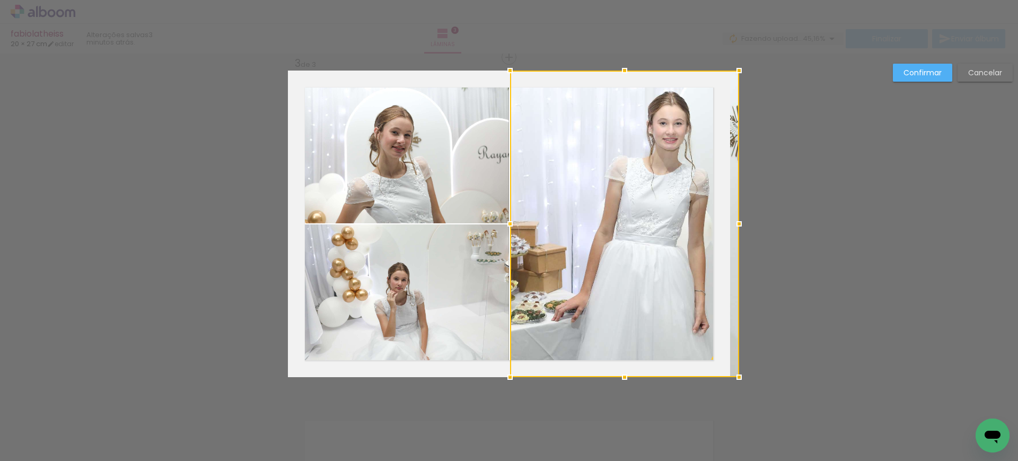
drag, startPoint x: 679, startPoint y: 224, endPoint x: 768, endPoint y: 223, distance: 89.1
click at [768, 223] on div "Inserir lâmina 1 de 3 Inserir lâmina 2 de 3 Inserir lâmina 3 de 3 O Designbox p…" at bounding box center [509, 53] width 1018 height 1358
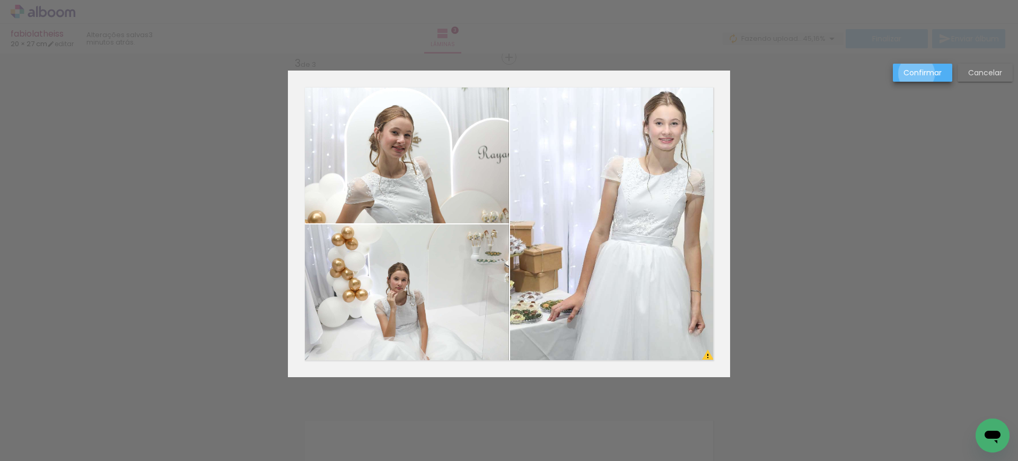
click at [0, 0] on slot "Confirmar" at bounding box center [0, 0] width 0 height 0
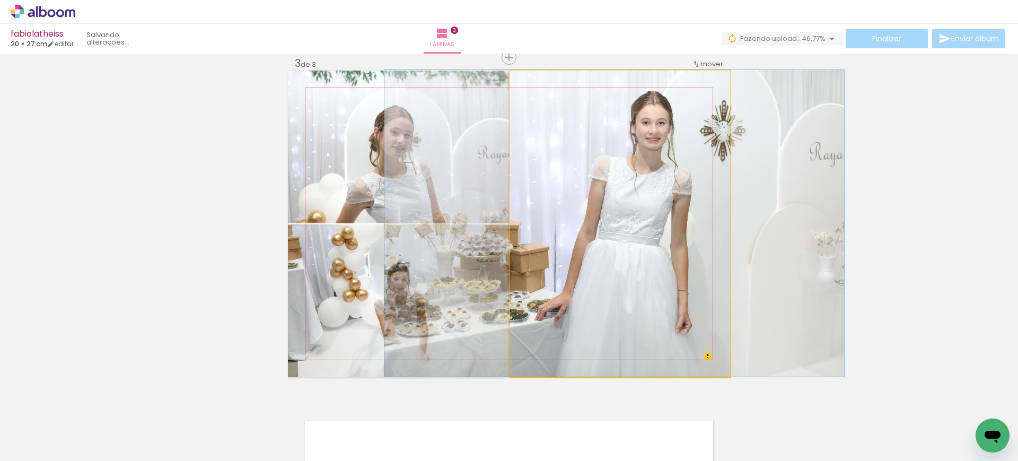
drag, startPoint x: 676, startPoint y: 177, endPoint x: 662, endPoint y: 176, distance: 13.3
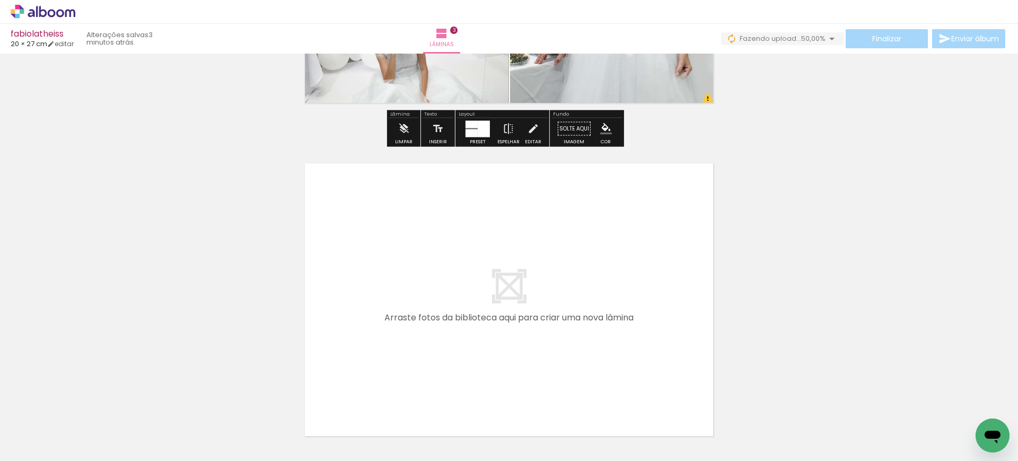
scroll to position [944, 0]
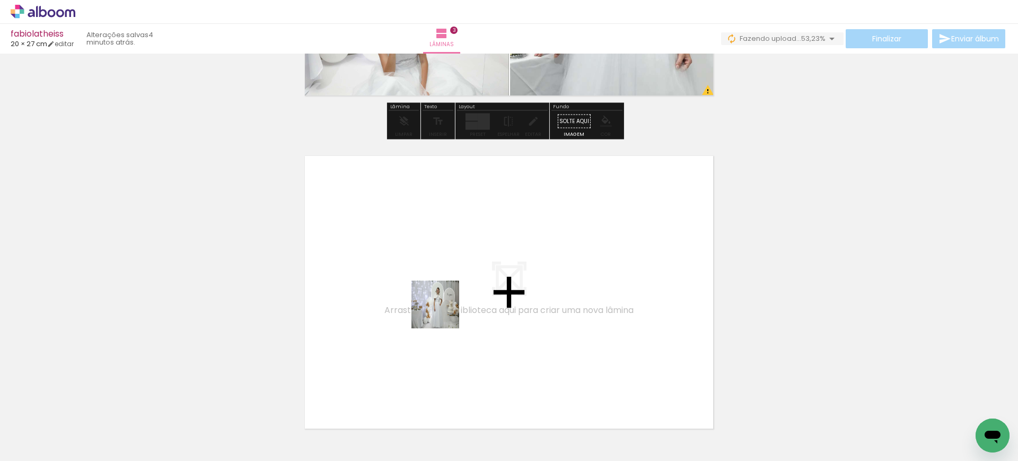
drag, startPoint x: 390, startPoint y: 431, endPoint x: 449, endPoint y: 300, distance: 143.9
click at [449, 300] on quentale-workspace at bounding box center [509, 230] width 1018 height 461
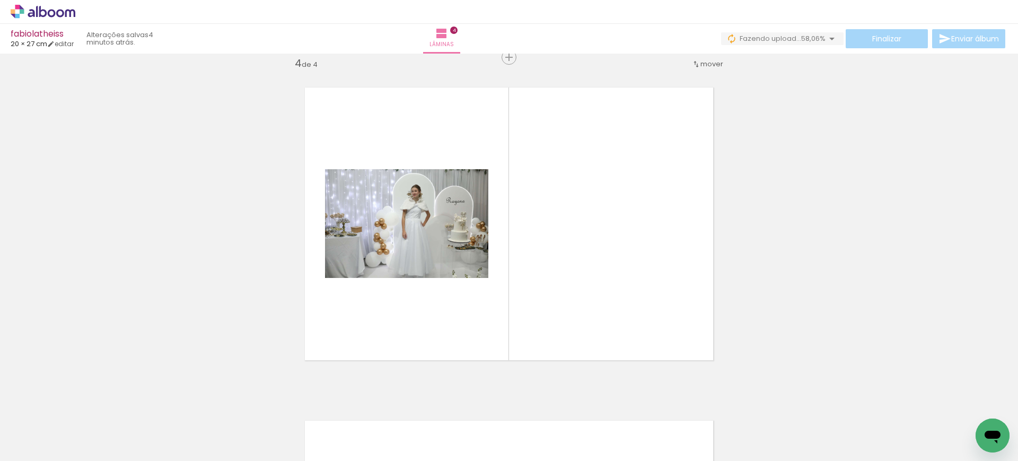
scroll to position [0, 1338]
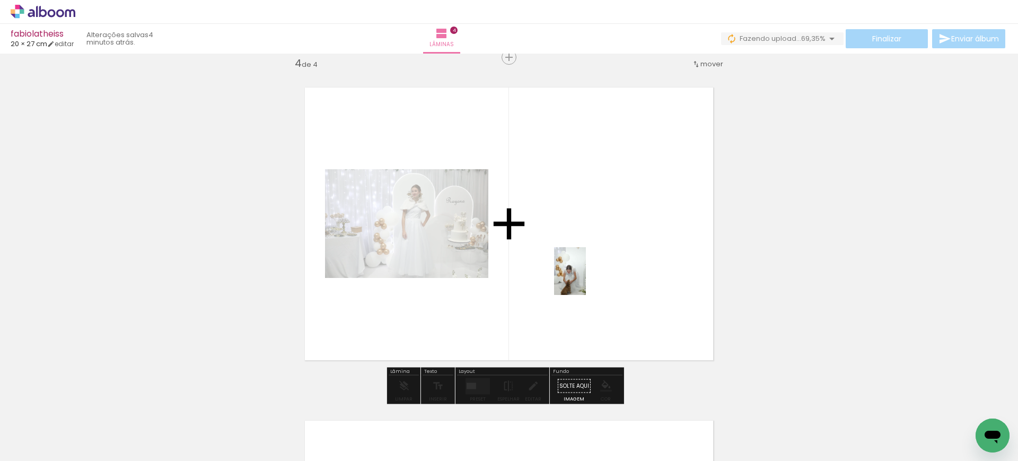
drag, startPoint x: 555, startPoint y: 436, endPoint x: 594, endPoint y: 249, distance: 190.6
click at [594, 249] on quentale-workspace at bounding box center [509, 230] width 1018 height 461
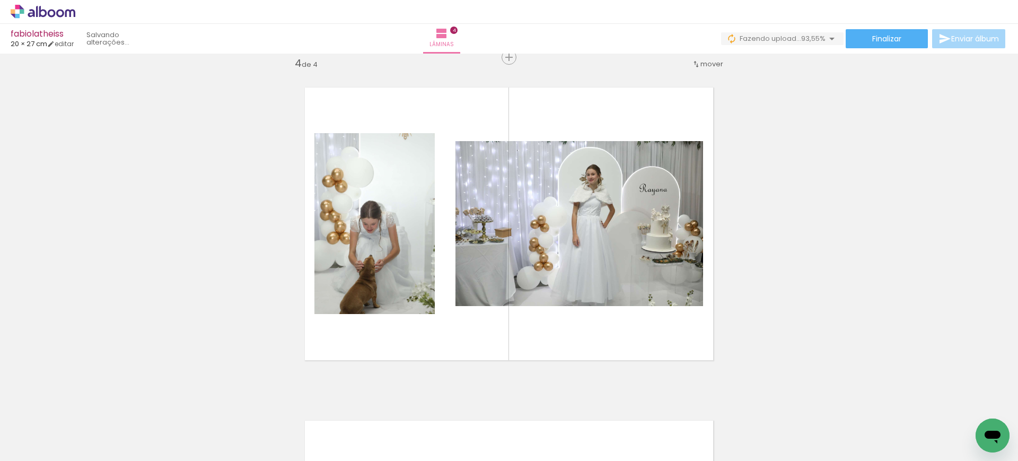
scroll to position [0, 2754]
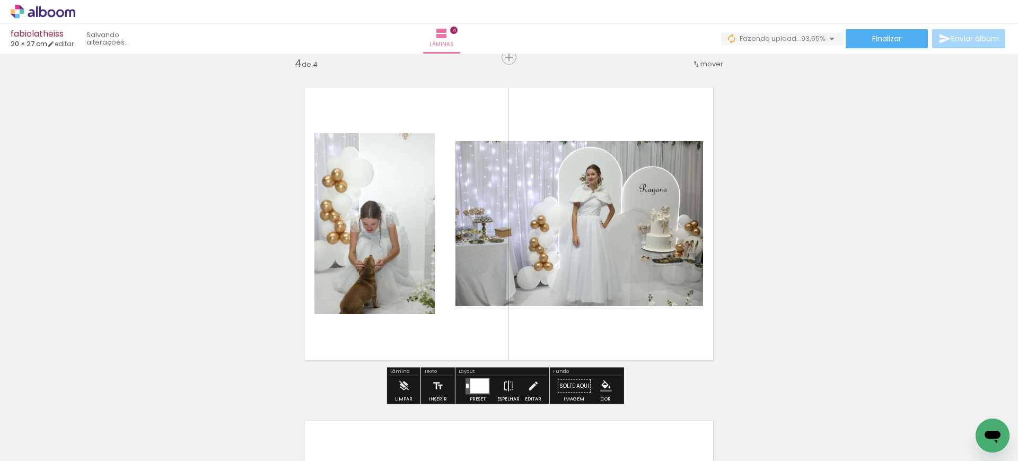
click at [478, 385] on div at bounding box center [479, 385] width 19 height 15
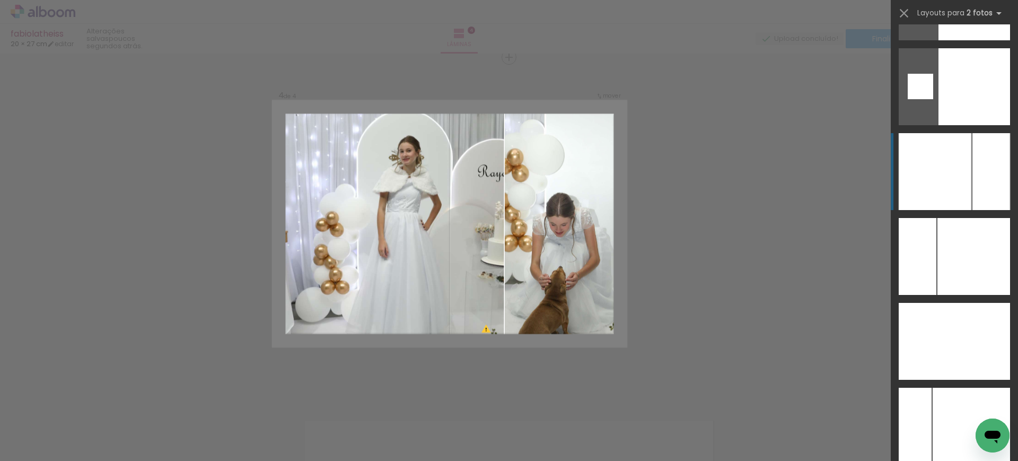
scroll to position [2189, 0]
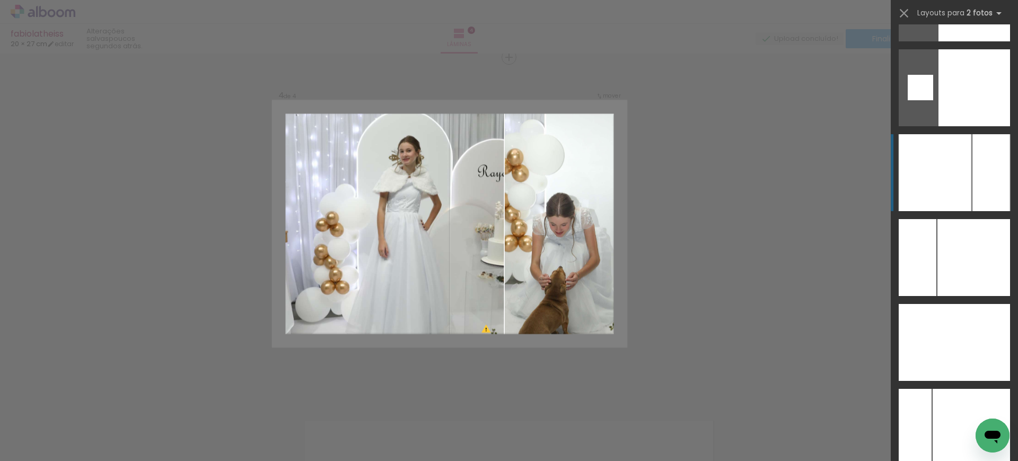
click at [948, 172] on div at bounding box center [935, 172] width 73 height 77
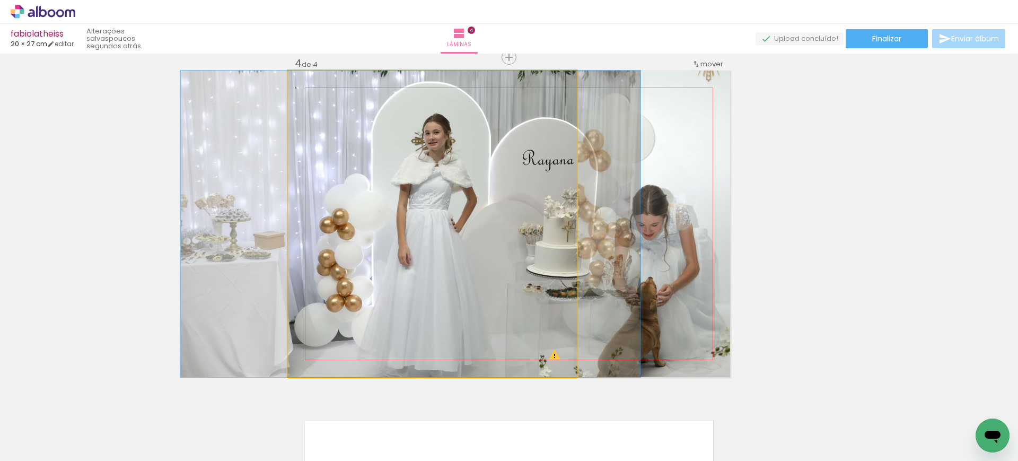
drag, startPoint x: 523, startPoint y: 227, endPoint x: 501, endPoint y: 234, distance: 22.7
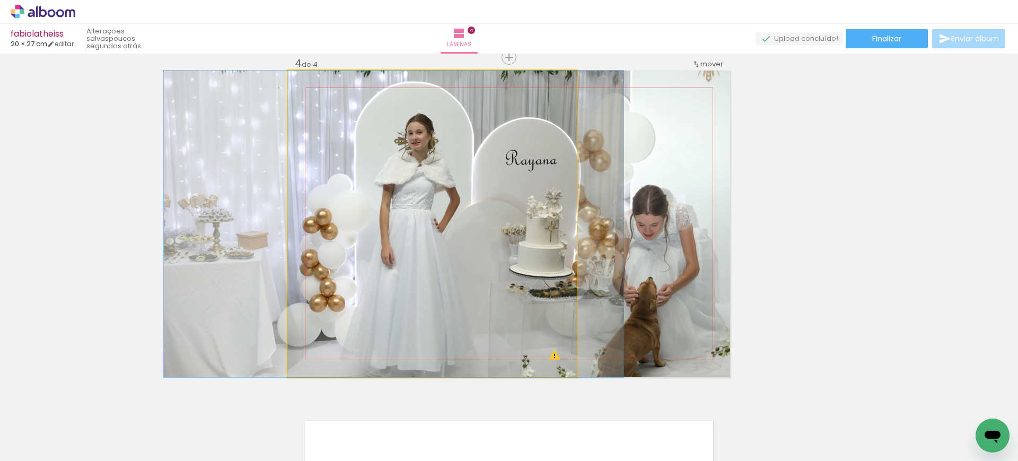
drag, startPoint x: 540, startPoint y: 235, endPoint x: 526, endPoint y: 234, distance: 14.4
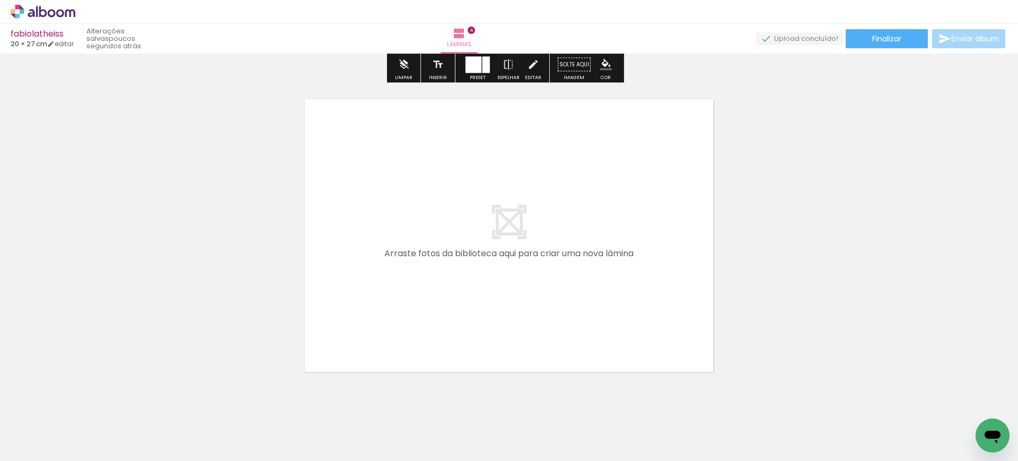
scroll to position [1335, 0]
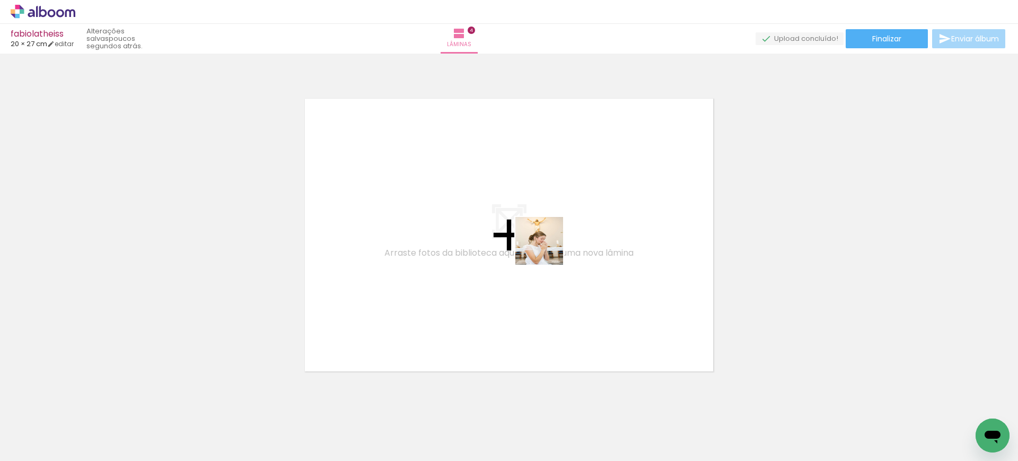
drag, startPoint x: 562, startPoint y: 364, endPoint x: 544, endPoint y: 225, distance: 140.2
click at [544, 225] on quentale-workspace at bounding box center [509, 230] width 1018 height 461
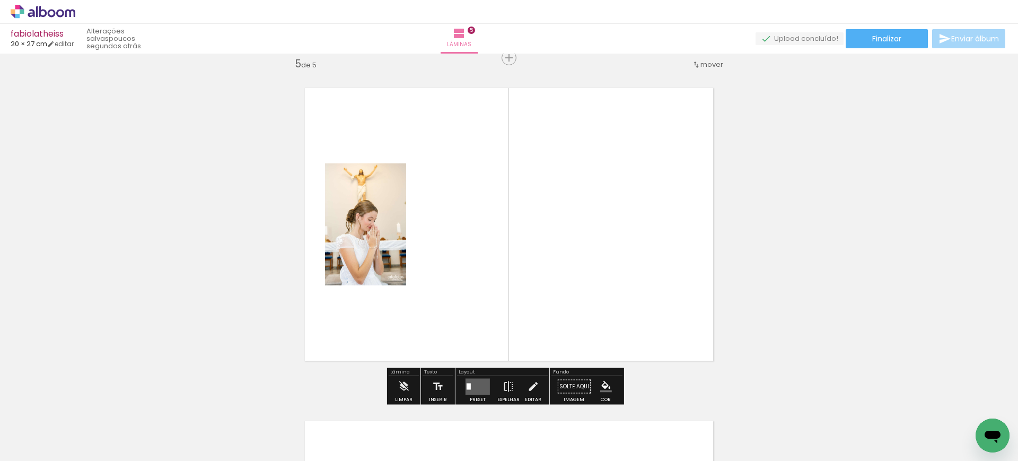
scroll to position [1346, 0]
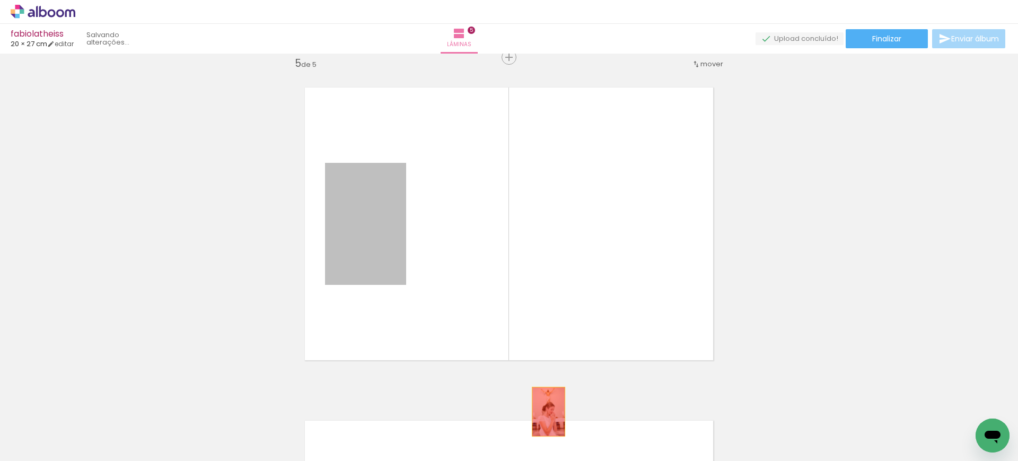
drag, startPoint x: 374, startPoint y: 214, endPoint x: 547, endPoint y: 418, distance: 266.8
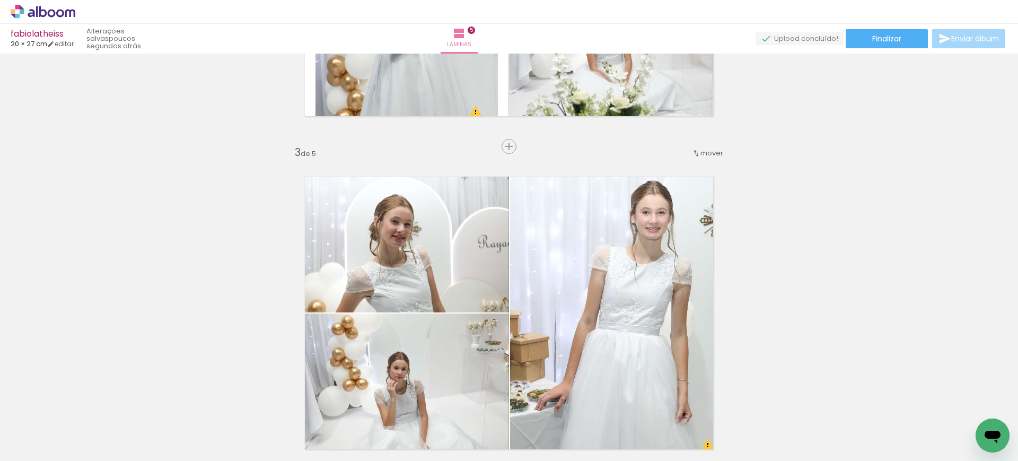
scroll to position [0, 0]
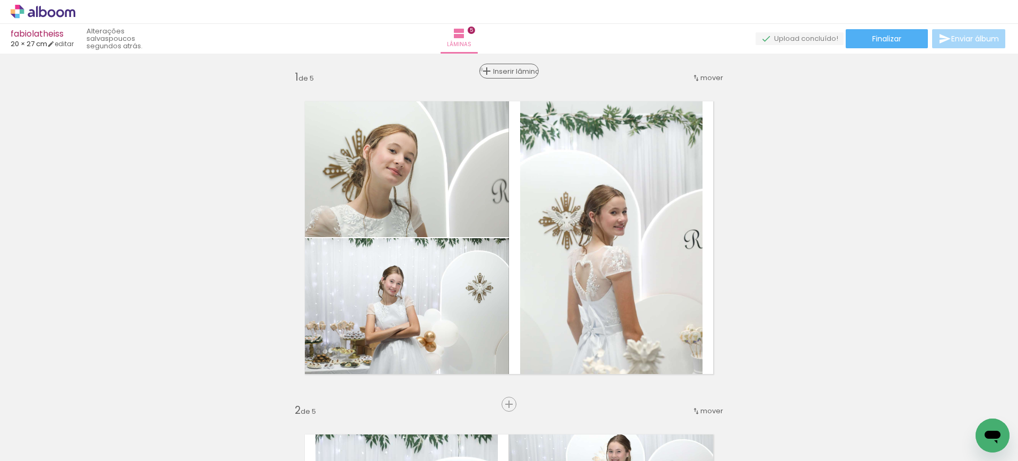
click at [493, 69] on iron-icon at bounding box center [486, 71] width 13 height 13
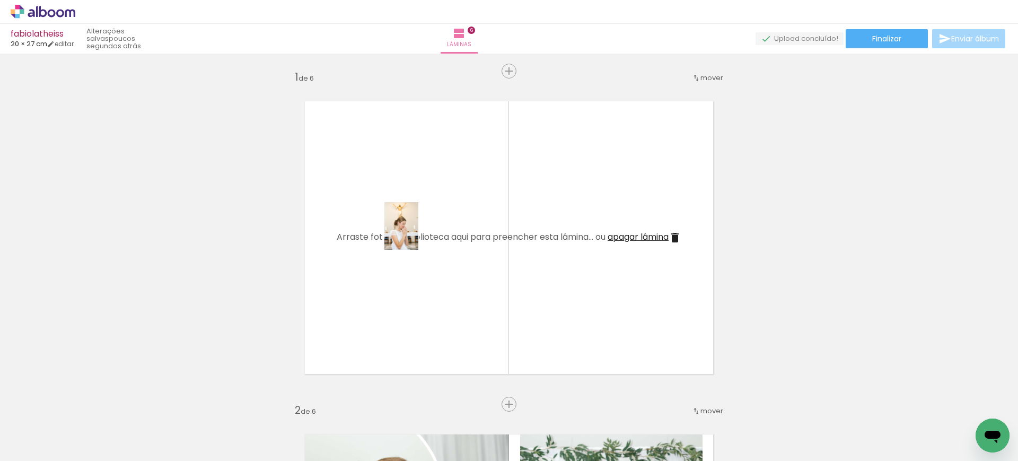
drag, startPoint x: 558, startPoint y: 426, endPoint x: 416, endPoint y: 234, distance: 238.8
click at [416, 234] on quentale-workspace at bounding box center [509, 230] width 1018 height 461
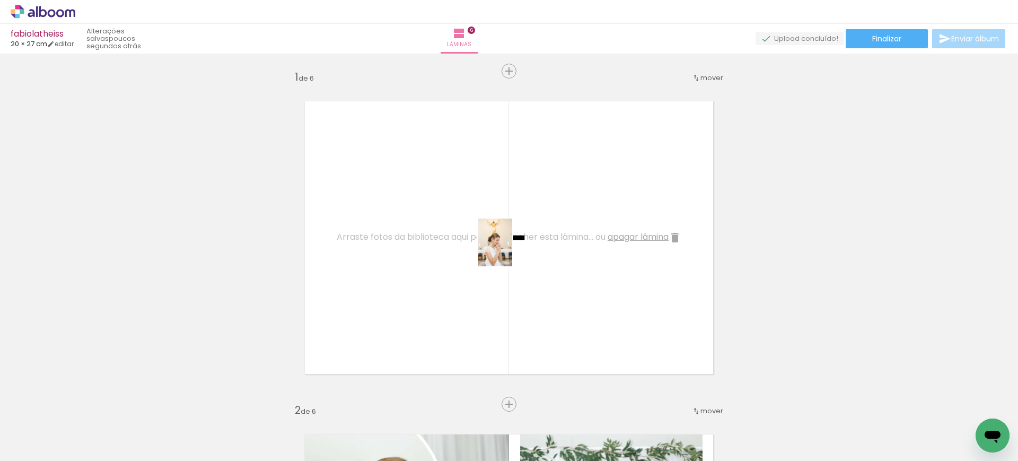
drag, startPoint x: 568, startPoint y: 431, endPoint x: 553, endPoint y: 282, distance: 150.3
click at [508, 246] on quentale-workspace at bounding box center [509, 230] width 1018 height 461
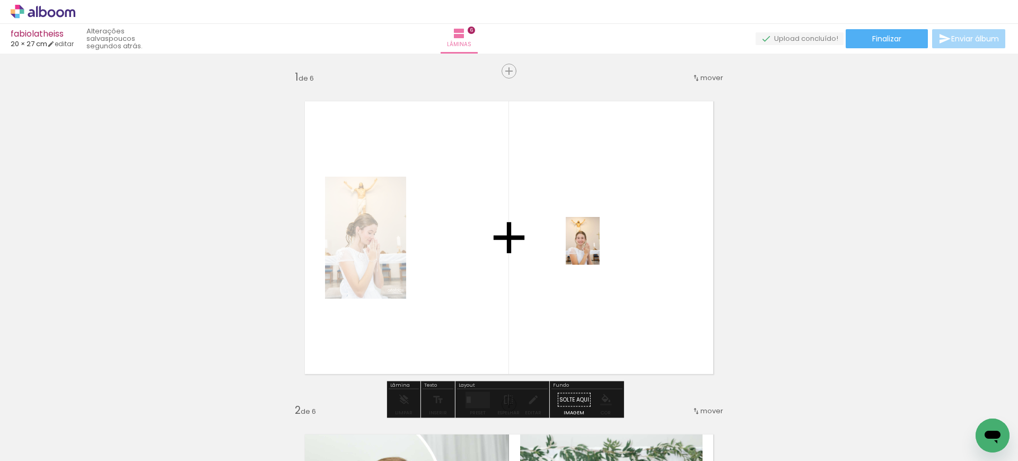
drag, startPoint x: 622, startPoint y: 439, endPoint x: 597, endPoint y: 246, distance: 194.1
click at [597, 247] on quentale-workspace at bounding box center [509, 230] width 1018 height 461
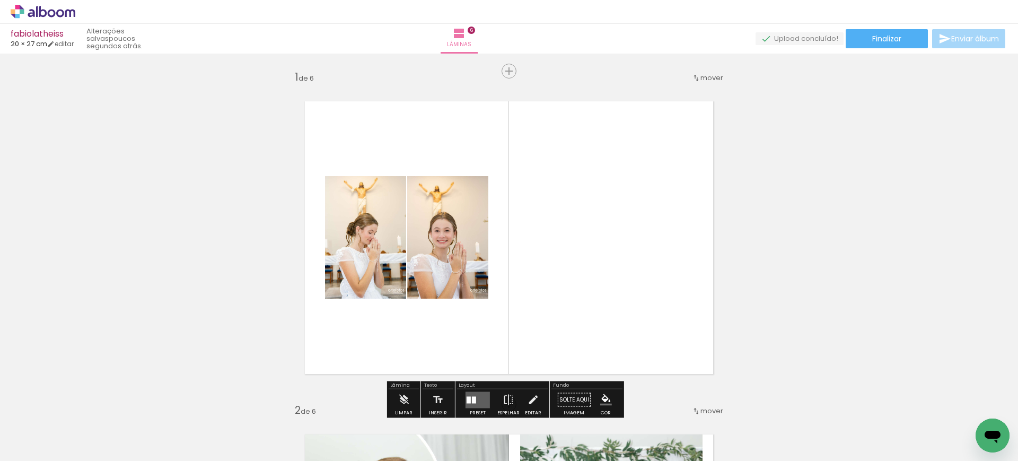
click at [473, 391] on quentale-layouter at bounding box center [478, 399] width 24 height 16
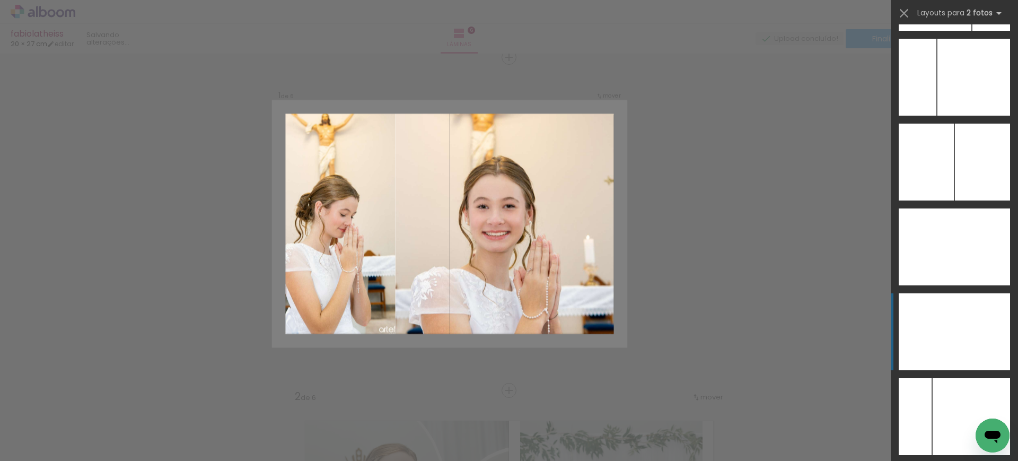
scroll to position [4495, 0]
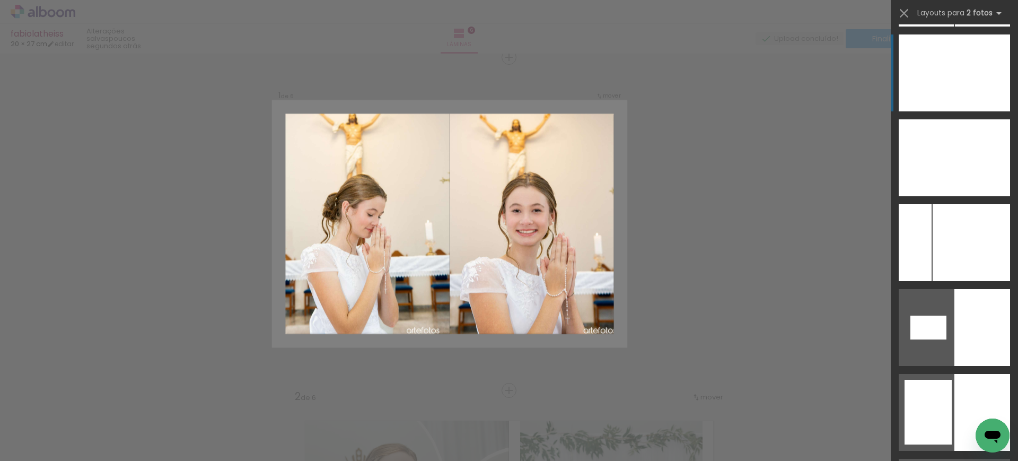
click at [958, 73] on div at bounding box center [983, 72] width 56 height 77
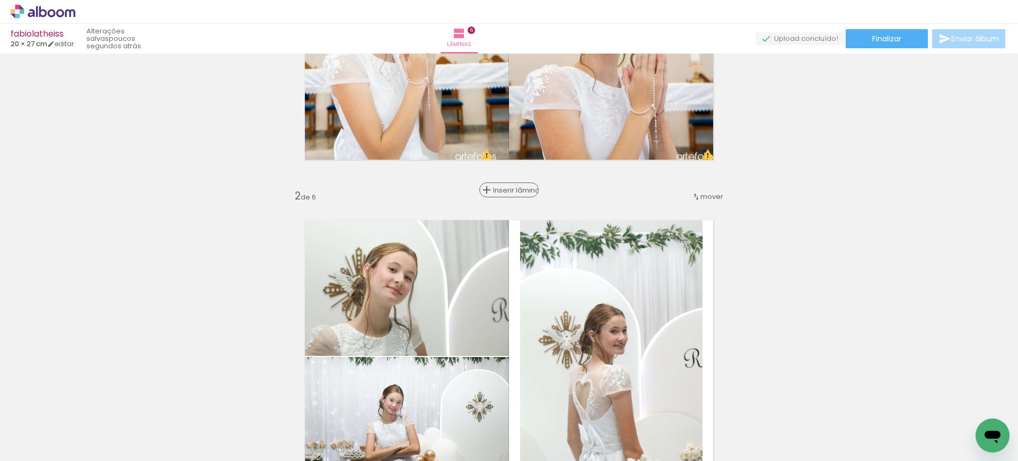
scroll to position [215, 0]
click at [504, 190] on span "Inserir lâmina" at bounding box center [513, 189] width 41 height 7
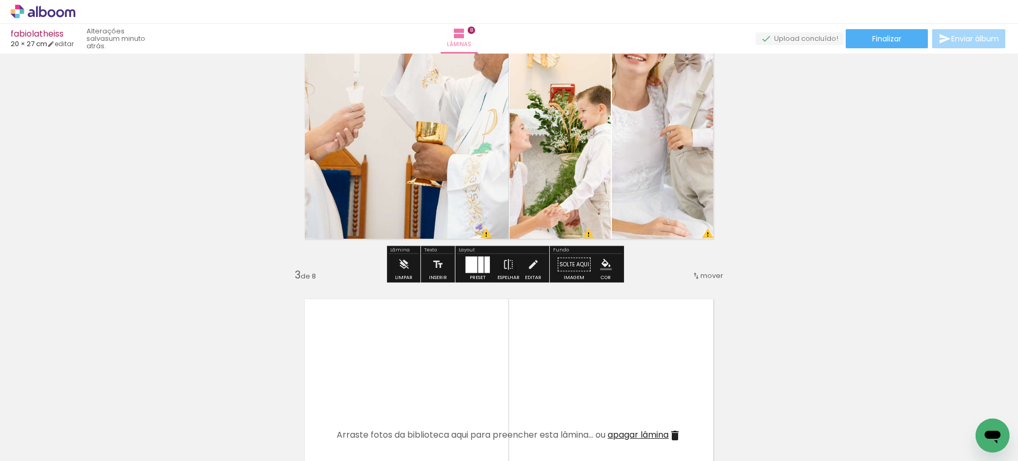
scroll to position [0, 2754]
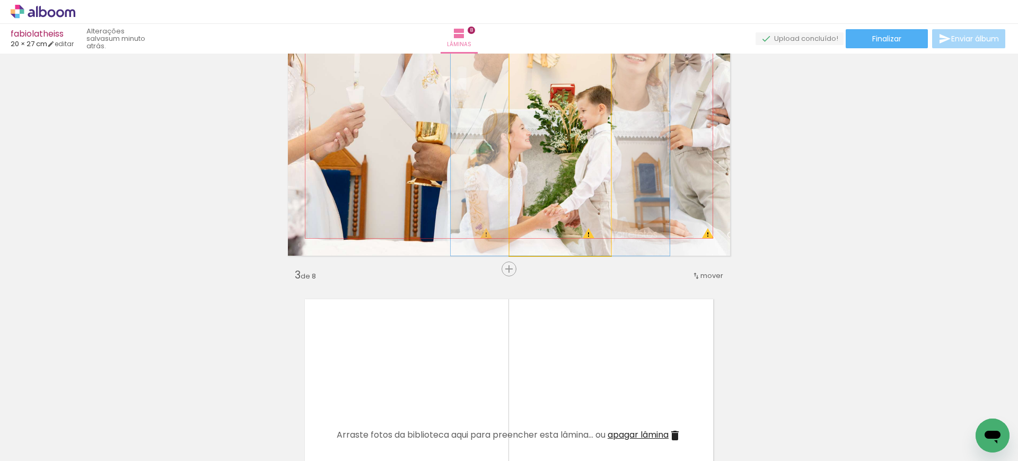
click at [568, 151] on quentale-photo at bounding box center [560, 102] width 101 height 307
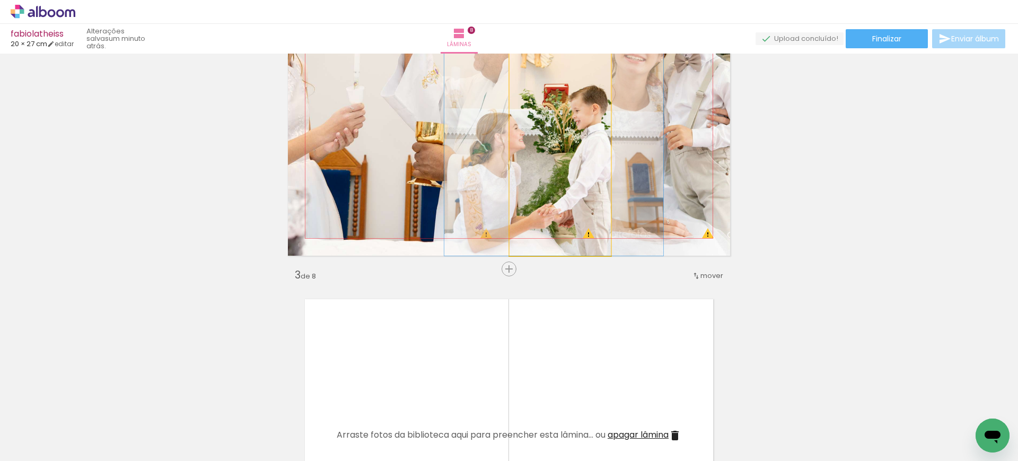
drag, startPoint x: 567, startPoint y: 151, endPoint x: 562, endPoint y: 166, distance: 16.4
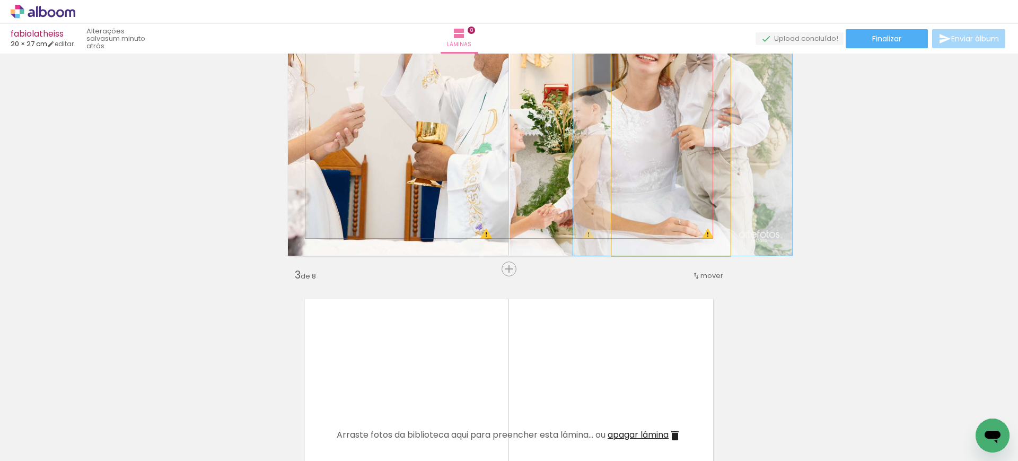
drag, startPoint x: 670, startPoint y: 158, endPoint x: 673, endPoint y: 171, distance: 13.6
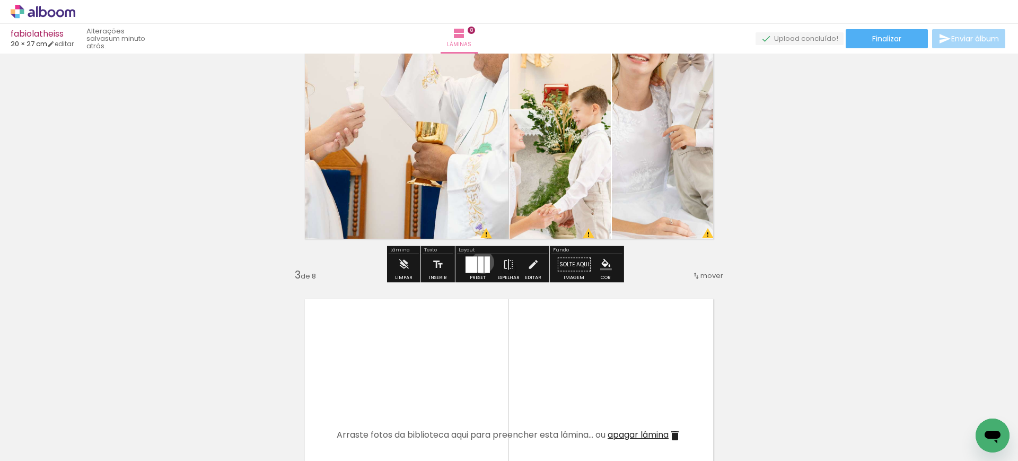
drag, startPoint x: 480, startPoint y: 261, endPoint x: 653, endPoint y: 245, distance: 173.1
click at [480, 262] on div at bounding box center [480, 264] width 5 height 16
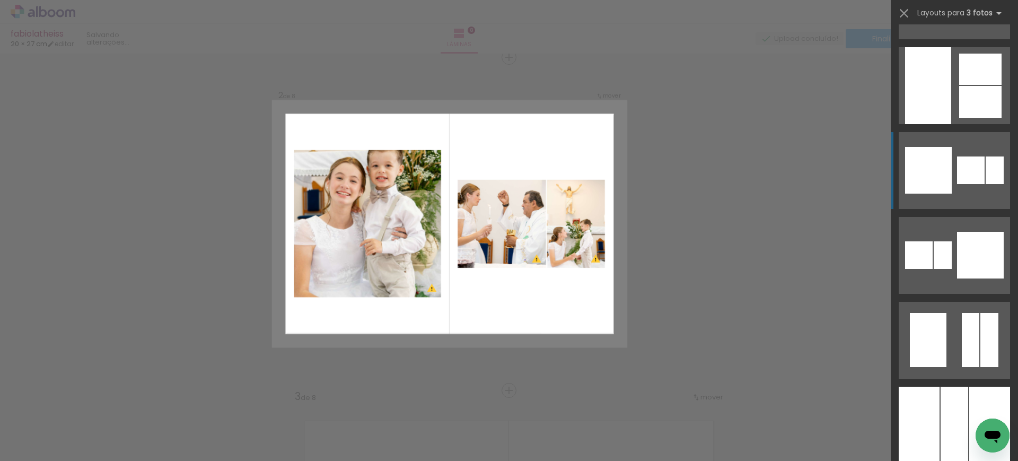
scroll to position [5754, 0]
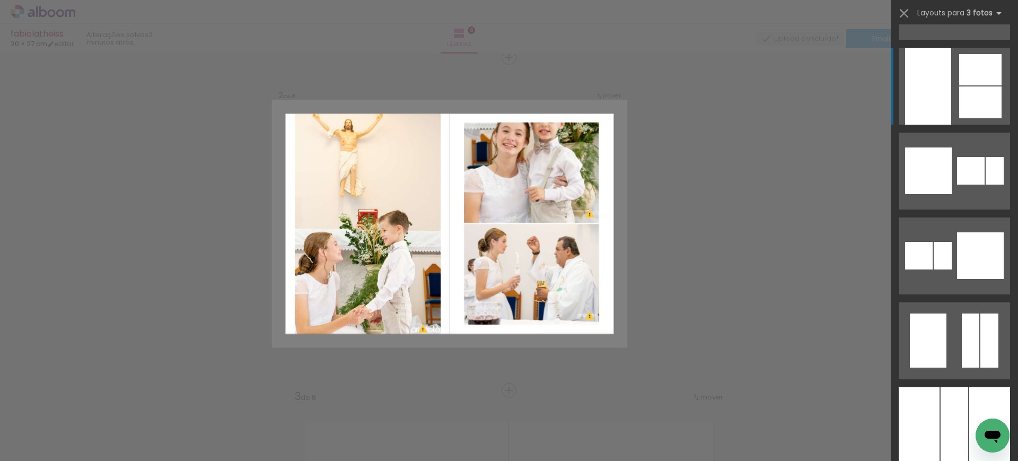
click at [977, 99] on div at bounding box center [980, 102] width 42 height 32
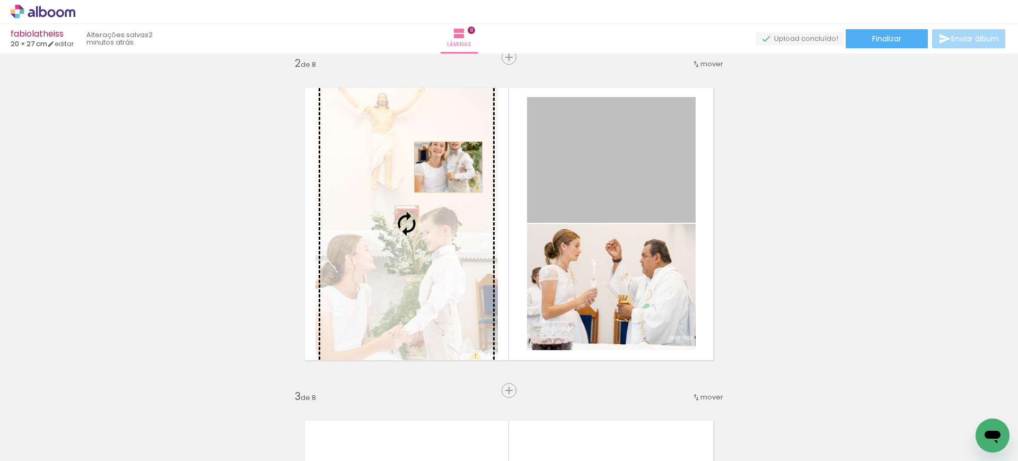
drag, startPoint x: 647, startPoint y: 172, endPoint x: 443, endPoint y: 167, distance: 203.7
click at [0, 0] on slot at bounding box center [0, 0] width 0 height 0
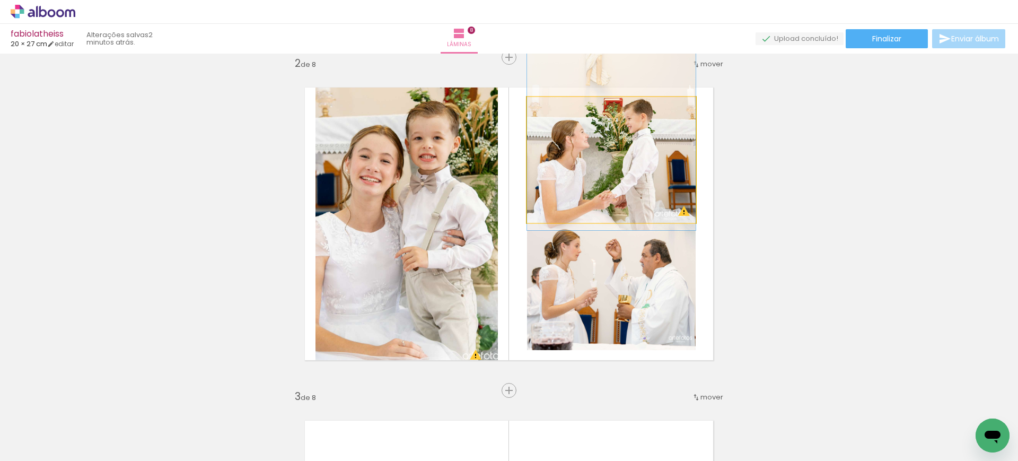
drag, startPoint x: 608, startPoint y: 163, endPoint x: 627, endPoint y: 120, distance: 46.8
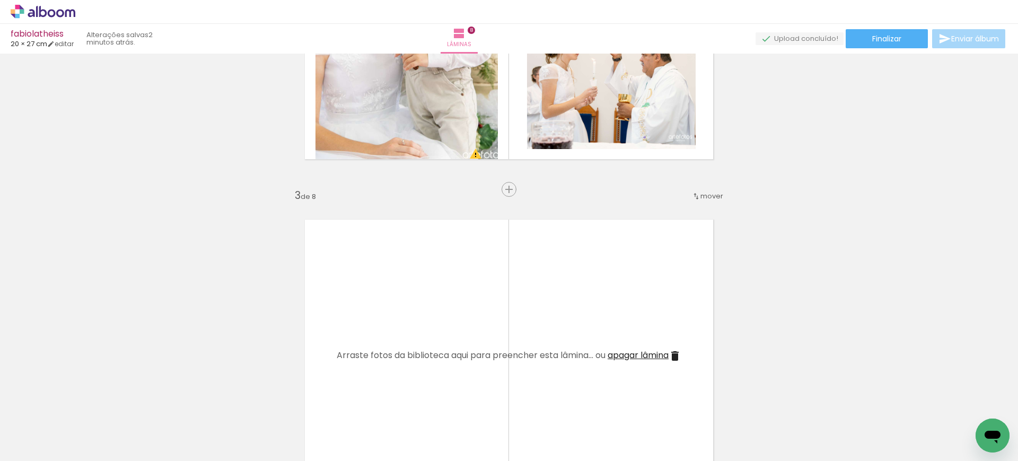
scroll to position [548, 0]
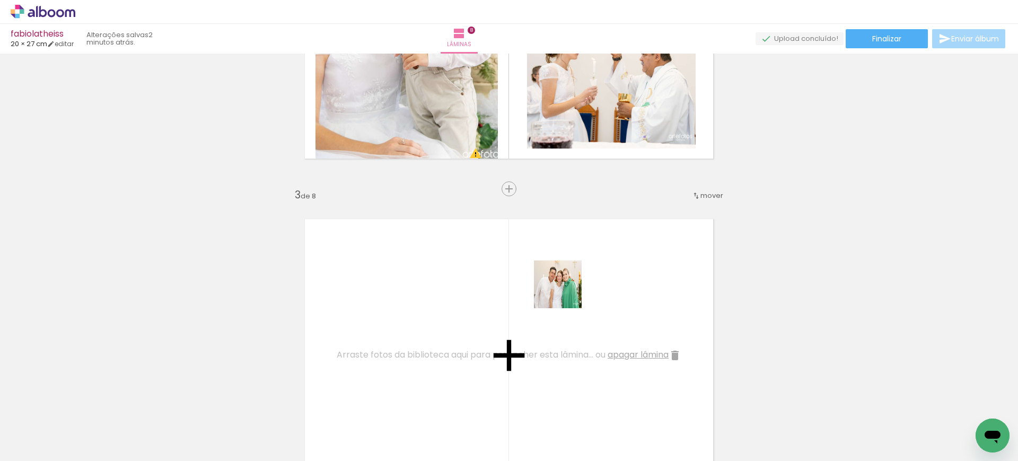
drag, startPoint x: 912, startPoint y: 419, endPoint x: 751, endPoint y: 393, distance: 162.7
click at [546, 285] on quentale-workspace at bounding box center [509, 230] width 1018 height 461
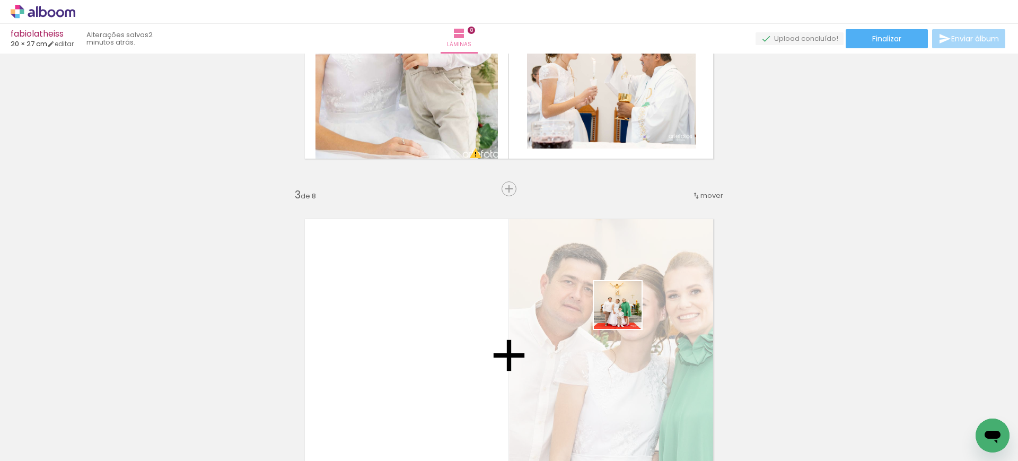
drag, startPoint x: 761, startPoint y: 399, endPoint x: 728, endPoint y: 352, distance: 57.4
click at [587, 284] on quentale-workspace at bounding box center [509, 230] width 1018 height 461
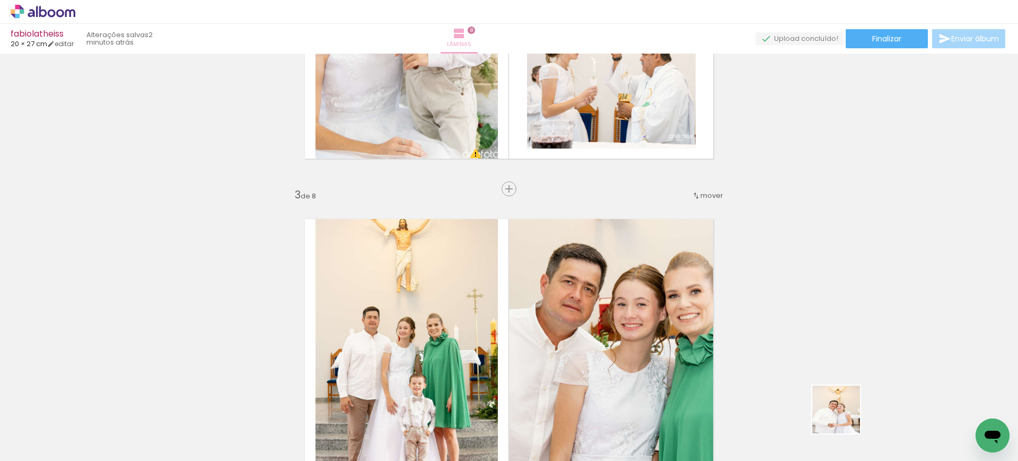
drag, startPoint x: 853, startPoint y: 427, endPoint x: 521, endPoint y: 28, distance: 518.5
click at [582, 250] on quentale-workspace at bounding box center [509, 230] width 1018 height 461
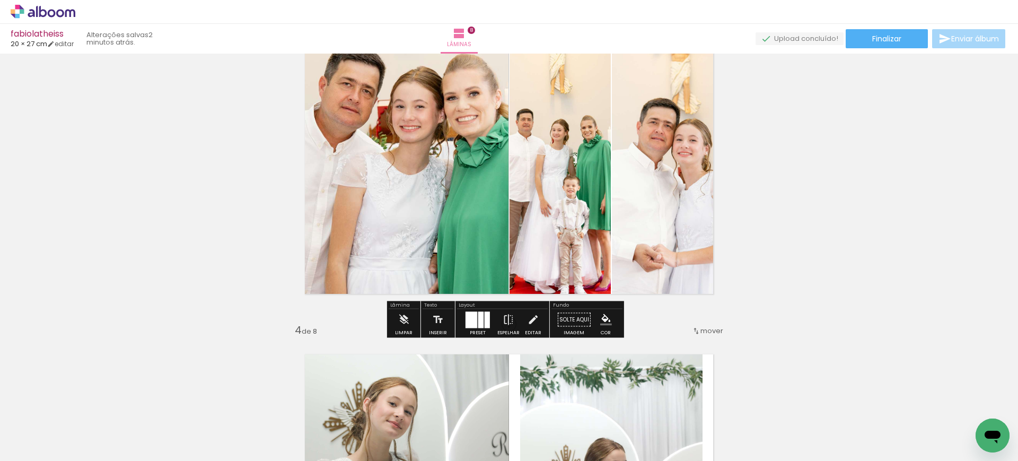
scroll to position [747, 0]
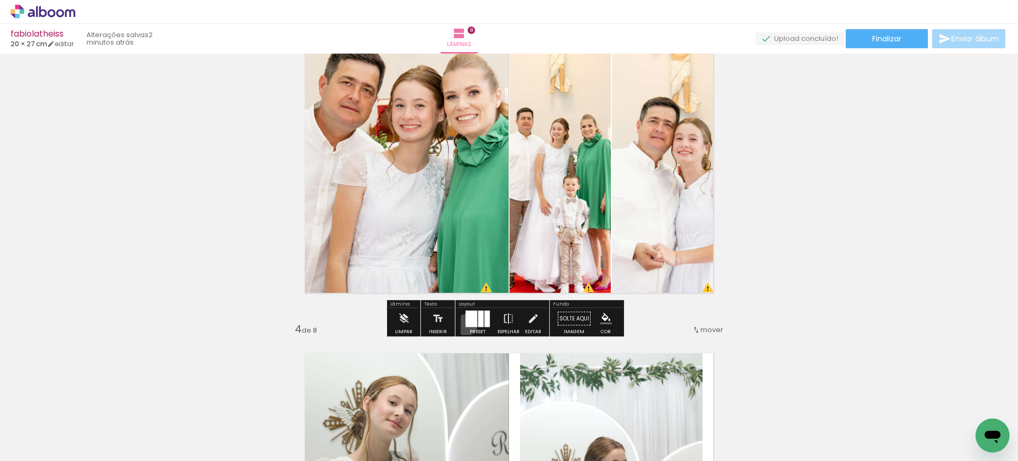
click at [466, 325] on div at bounding box center [472, 318] width 12 height 16
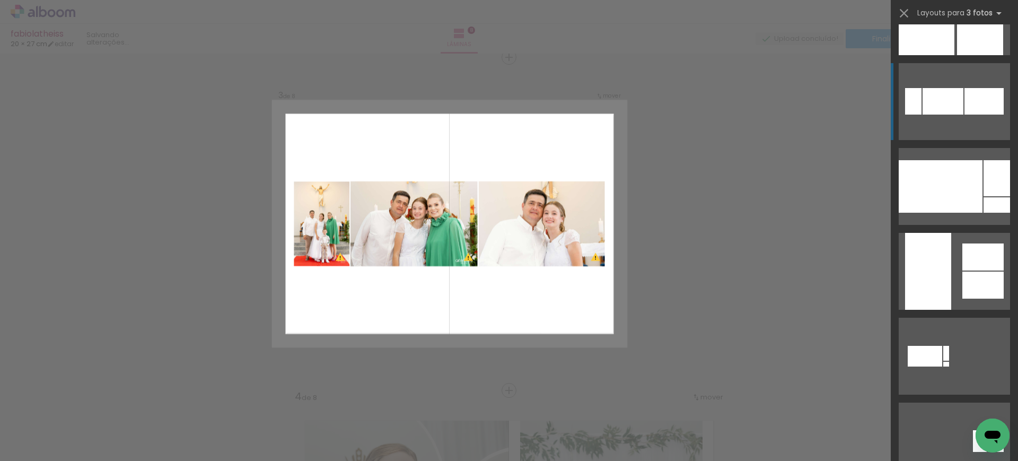
scroll to position [8879, 0]
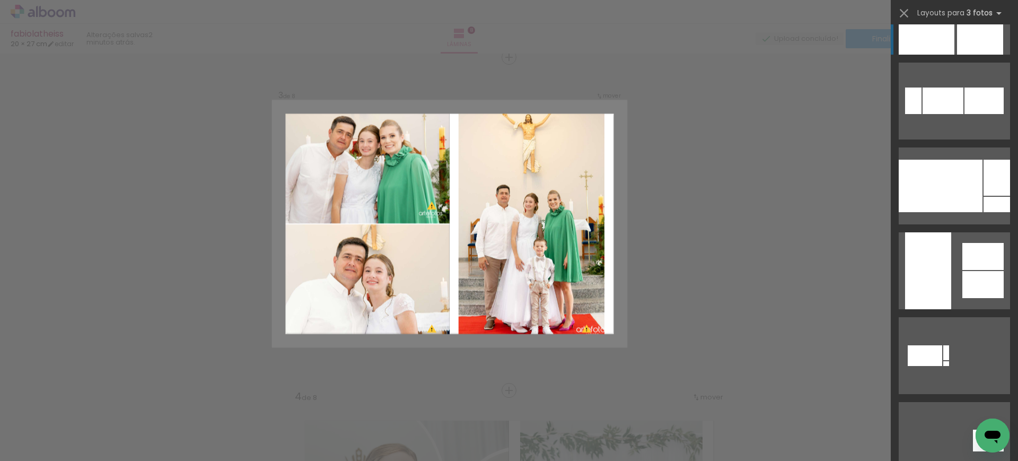
click at [966, 30] on div at bounding box center [980, 16] width 46 height 77
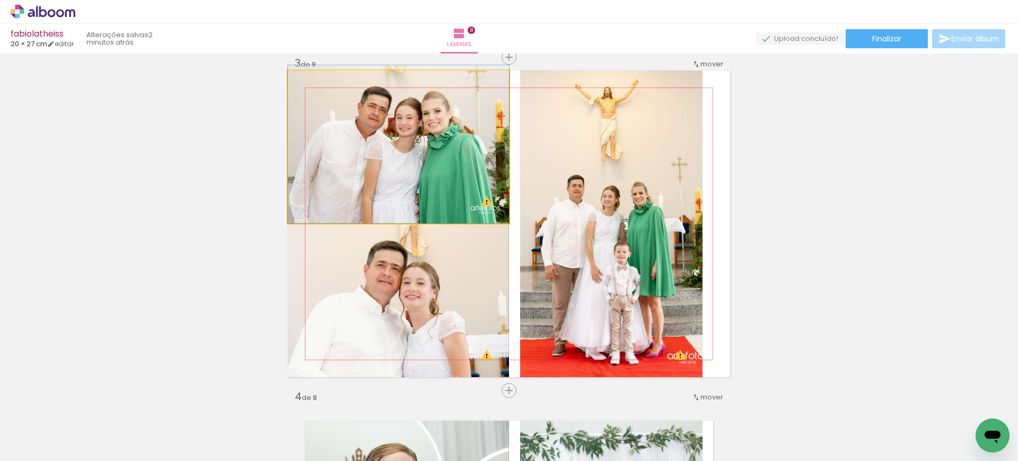
drag, startPoint x: 428, startPoint y: 185, endPoint x: 437, endPoint y: 157, distance: 28.9
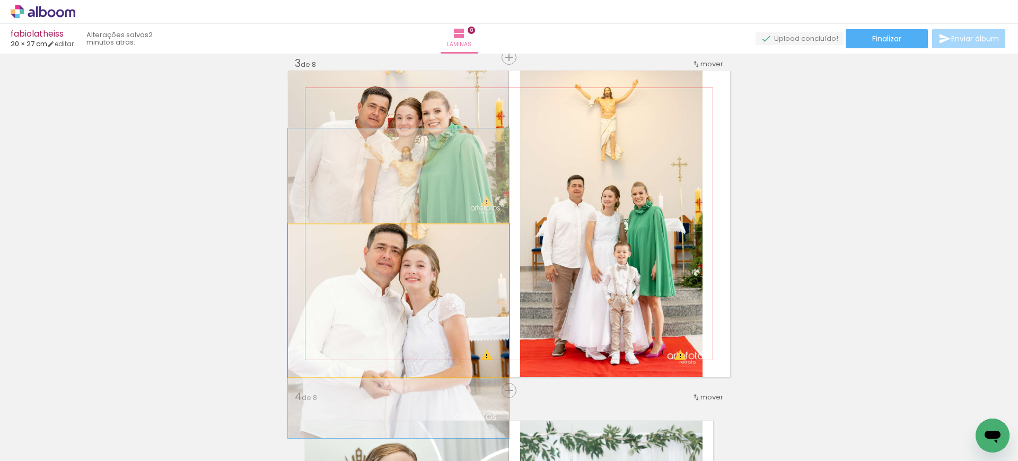
drag, startPoint x: 426, startPoint y: 314, endPoint x: 433, endPoint y: 296, distance: 18.8
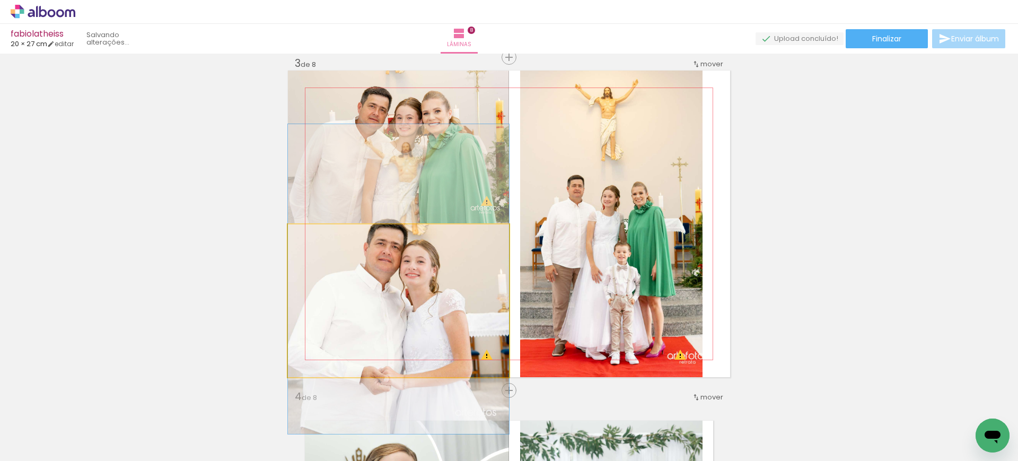
drag, startPoint x: 445, startPoint y: 299, endPoint x: 454, endPoint y: 308, distance: 13.5
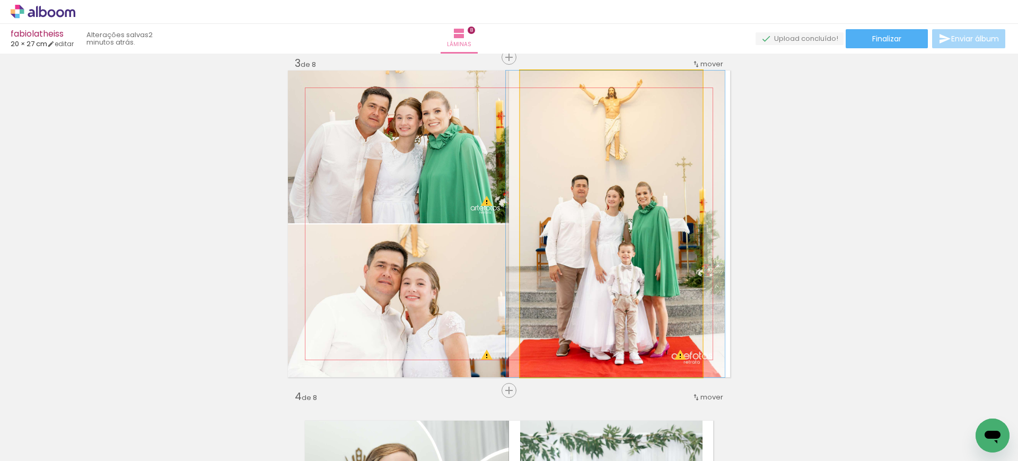
drag, startPoint x: 638, startPoint y: 251, endPoint x: 643, endPoint y: 244, distance: 8.8
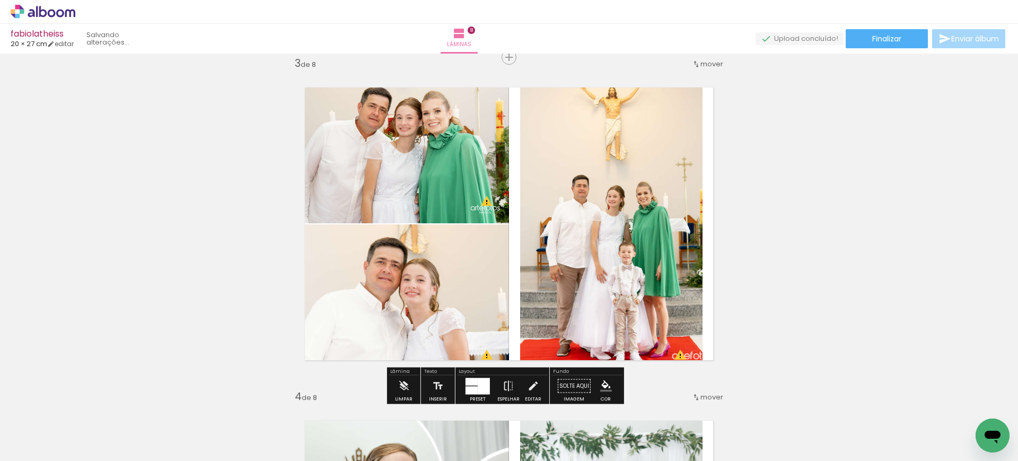
click at [457, 285] on quentale-photo at bounding box center [398, 300] width 221 height 153
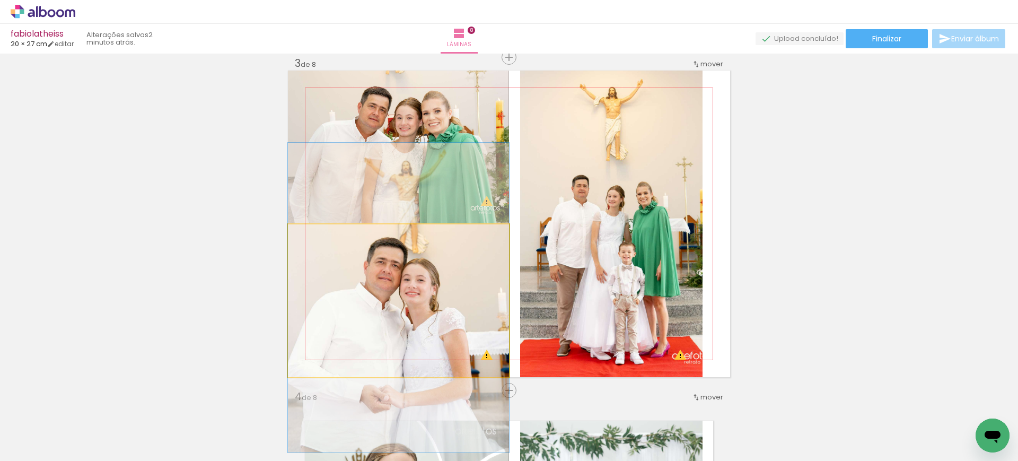
click at [457, 285] on quentale-photo at bounding box center [398, 300] width 221 height 153
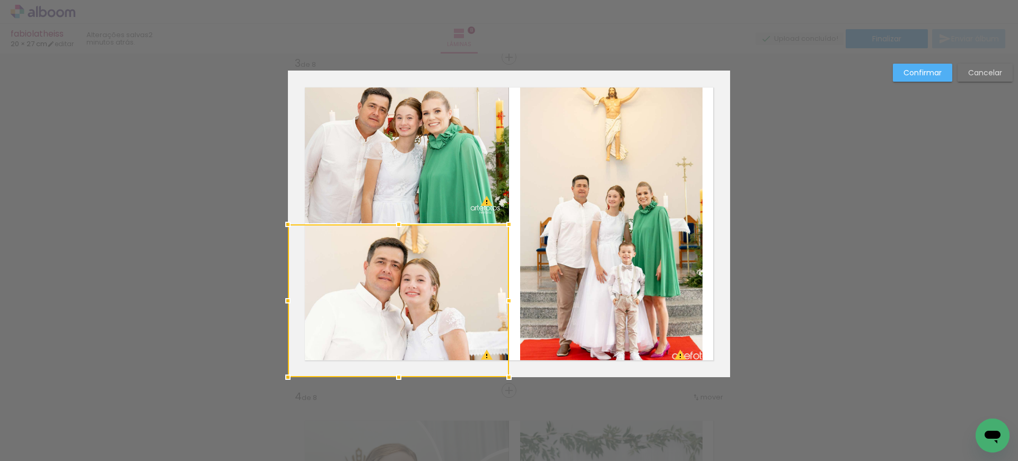
click at [457, 285] on div at bounding box center [398, 300] width 221 height 153
click at [471, 182] on quentale-photo at bounding box center [398, 147] width 221 height 153
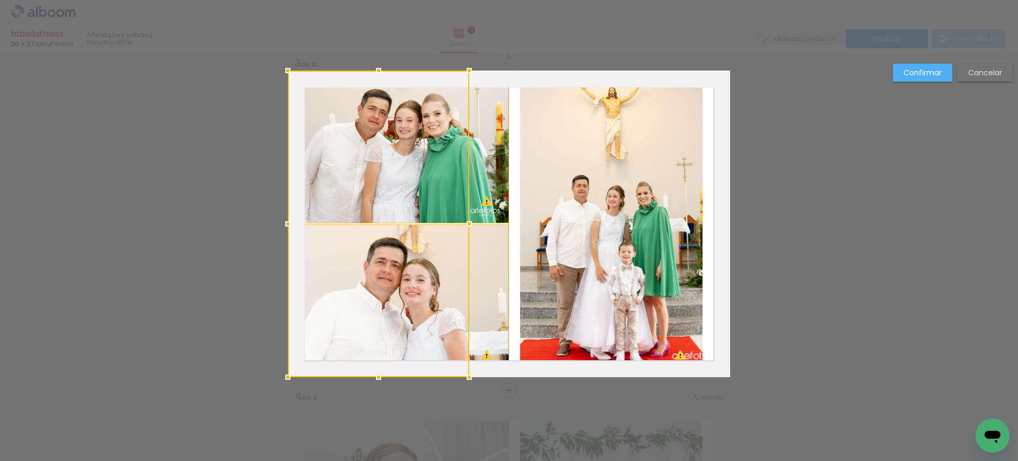
drag, startPoint x: 503, startPoint y: 223, endPoint x: 420, endPoint y: 224, distance: 82.7
click at [420, 224] on div at bounding box center [378, 224] width 181 height 307
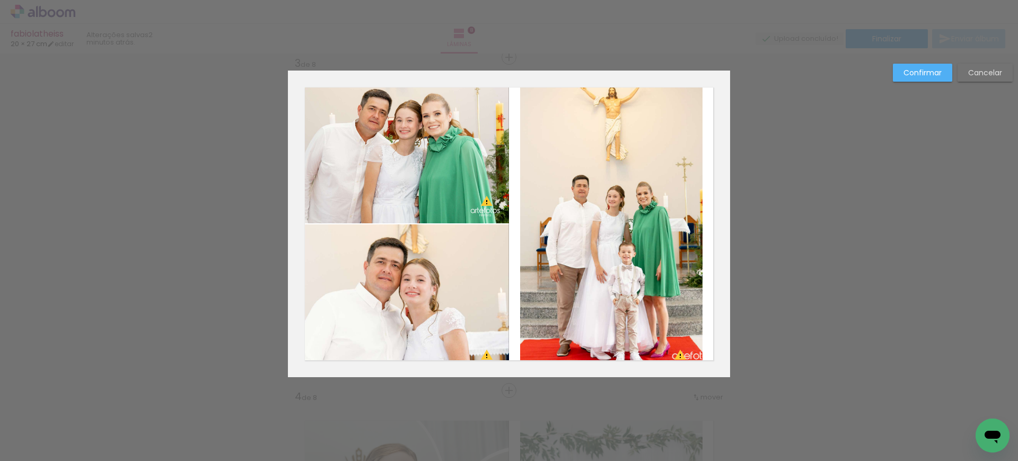
click at [923, 65] on paper-button "Confirmar" at bounding box center [922, 73] width 59 height 18
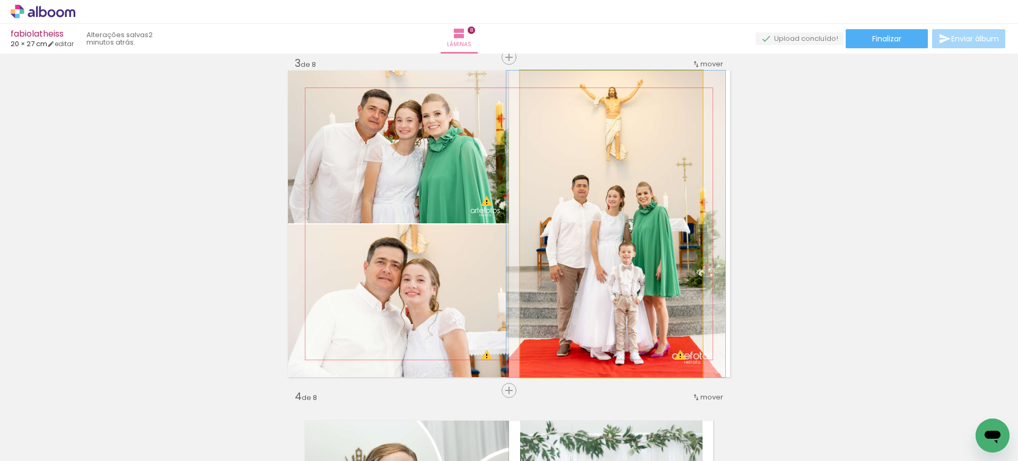
click at [603, 224] on quentale-photo at bounding box center [611, 224] width 182 height 307
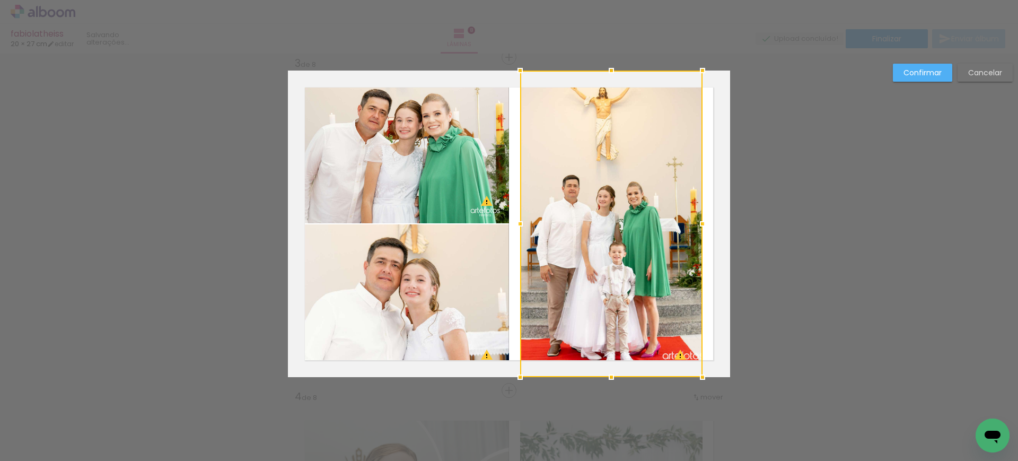
click at [594, 227] on div at bounding box center [611, 224] width 182 height 307
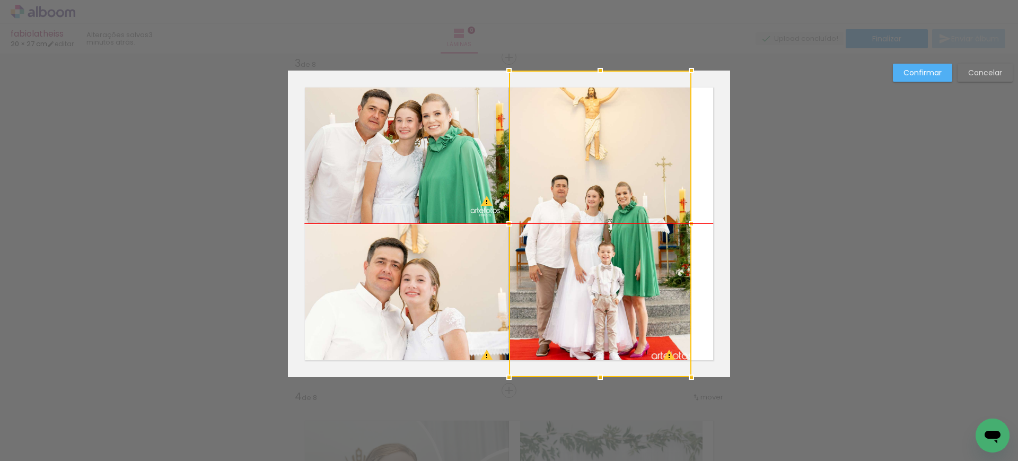
drag, startPoint x: 619, startPoint y: 208, endPoint x: 608, endPoint y: 207, distance: 11.1
click at [608, 207] on div at bounding box center [600, 224] width 182 height 307
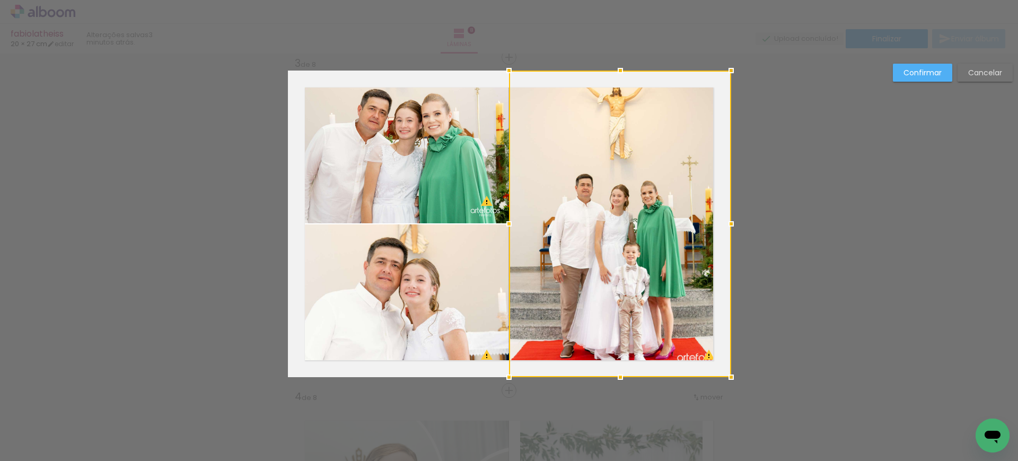
drag, startPoint x: 686, startPoint y: 227, endPoint x: 760, endPoint y: 233, distance: 74.5
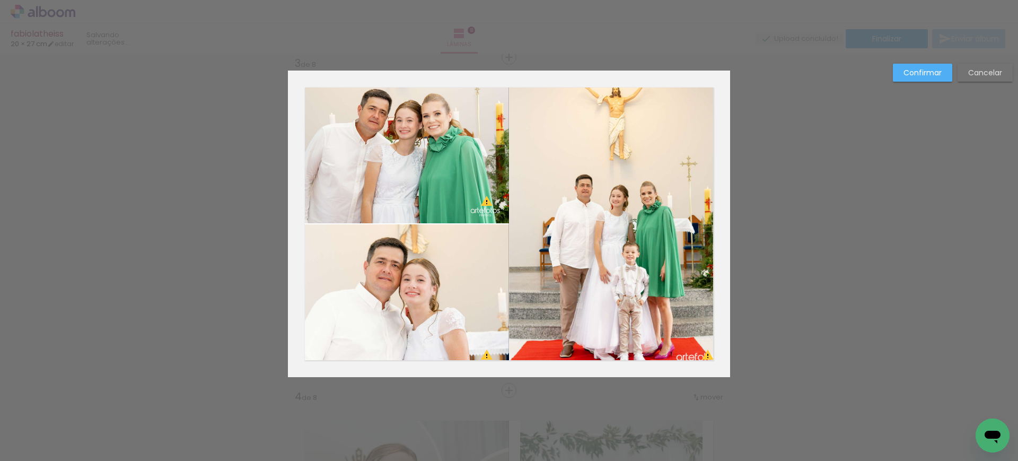
click at [0, 0] on slot "Confirmar" at bounding box center [0, 0] width 0 height 0
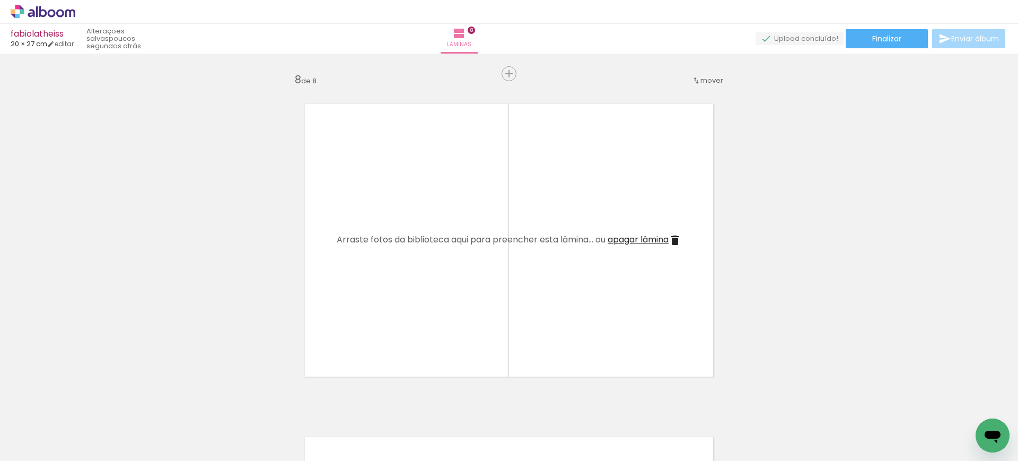
scroll to position [2328, 0]
drag, startPoint x: 829, startPoint y: 421, endPoint x: 833, endPoint y: 365, distance: 55.3
click at [606, 226] on quentale-workspace at bounding box center [509, 230] width 1018 height 461
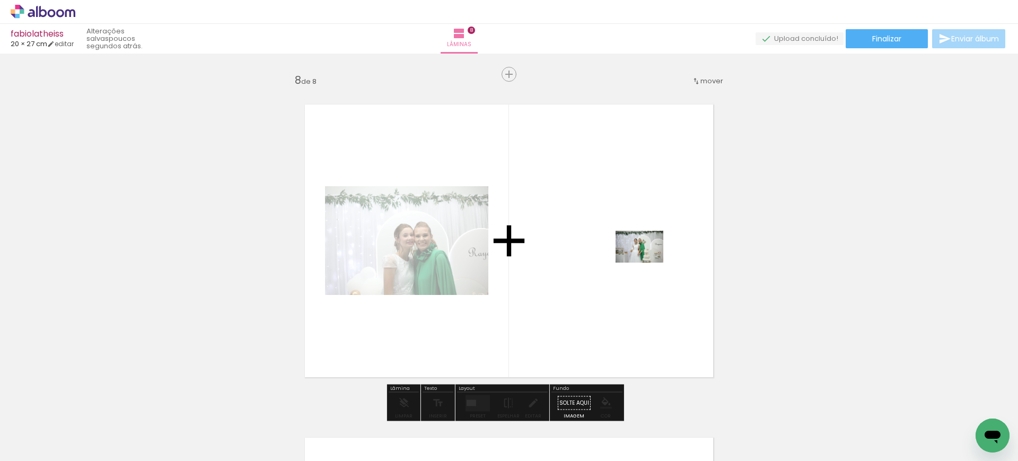
drag, startPoint x: 901, startPoint y: 428, endPoint x: 636, endPoint y: 253, distance: 317.7
click at [636, 253] on quentale-workspace at bounding box center [509, 230] width 1018 height 461
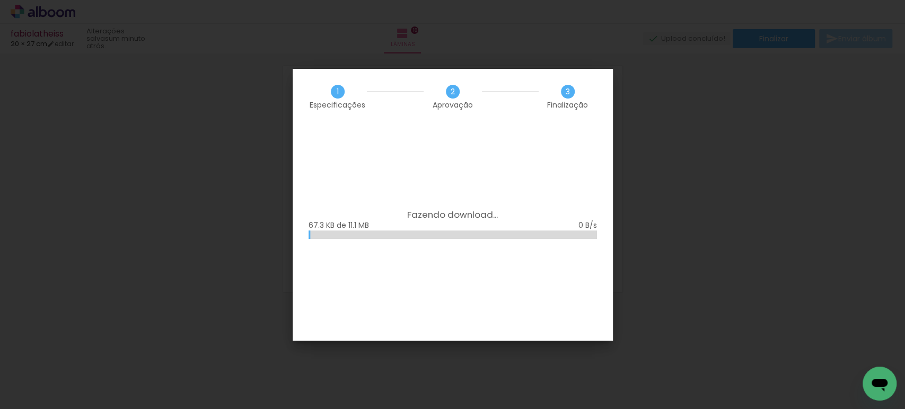
scroll to position [0, 1192]
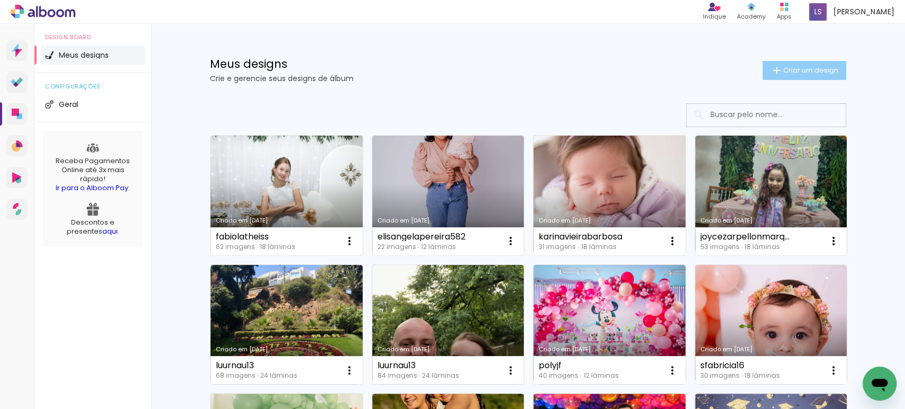
click at [797, 68] on span "Criar um design" at bounding box center [810, 70] width 55 height 7
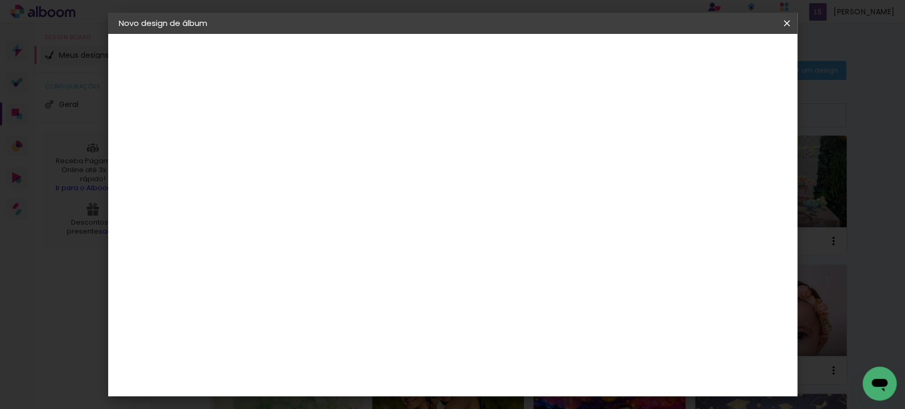
click at [292, 143] on input at bounding box center [292, 142] width 0 height 16
type input "jusciareferreira517"
type paper-input "jusciareferreira517"
click at [0, 0] on slot "Avançar" at bounding box center [0, 0] width 0 height 0
click at [0, 0] on slot "Tamanho Livre" at bounding box center [0, 0] width 0 height 0
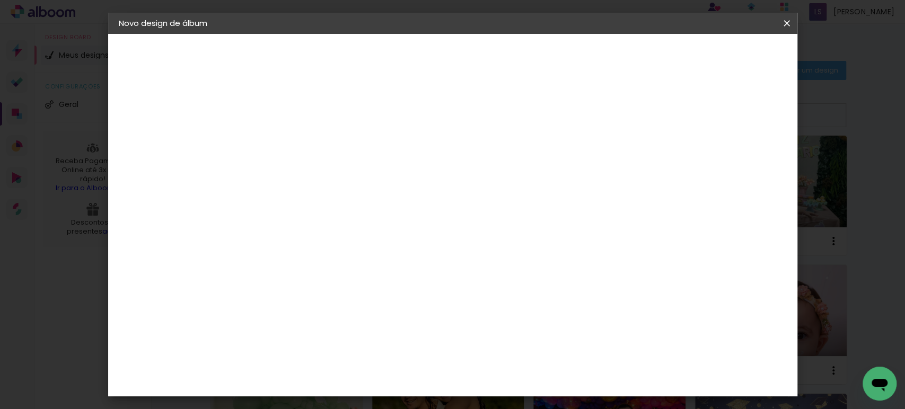
click at [0, 0] on slot "Avançar" at bounding box center [0, 0] width 0 height 0
click at [268, 295] on input "30" at bounding box center [259, 301] width 28 height 16
click at [267, 295] on input "30" at bounding box center [259, 301] width 28 height 16
type input "20"
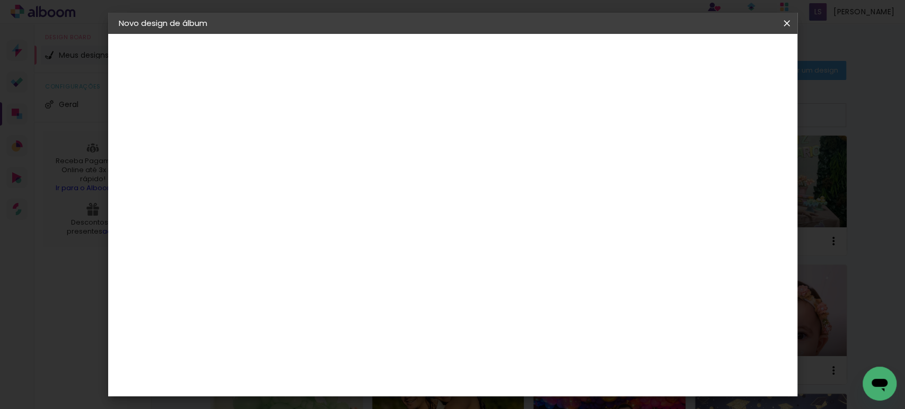
type paper-input "20"
click at [515, 370] on input "60" at bounding box center [511, 373] width 28 height 16
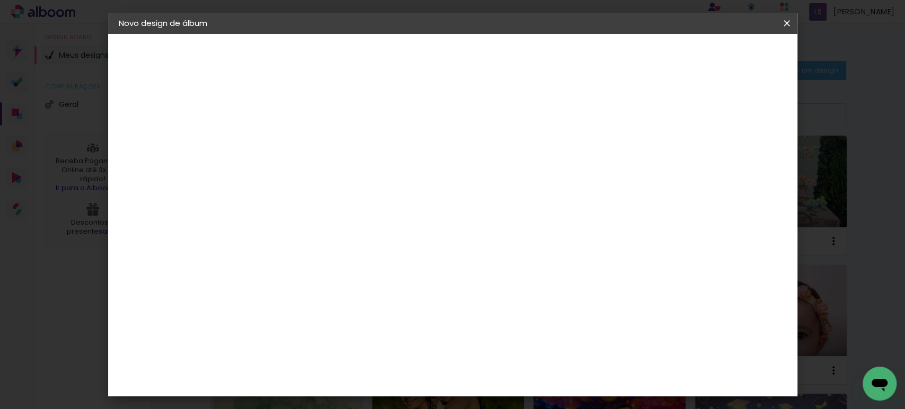
type input "40"
type paper-input "40"
drag, startPoint x: 734, startPoint y: 154, endPoint x: 717, endPoint y: 155, distance: 16.5
type input "13"
type paper-input "13"
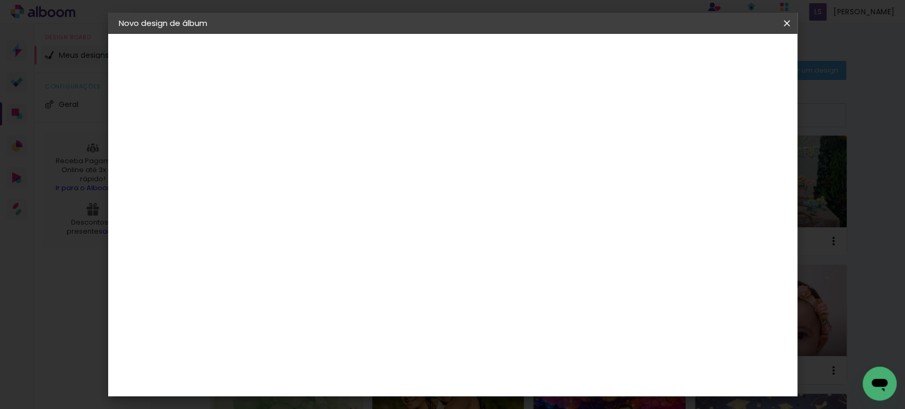
click at [721, 155] on input "13" at bounding box center [717, 160] width 19 height 16
type input "14"
type paper-input "14"
click at [714, 156] on input "14" at bounding box center [708, 160] width 19 height 16
type input "15"
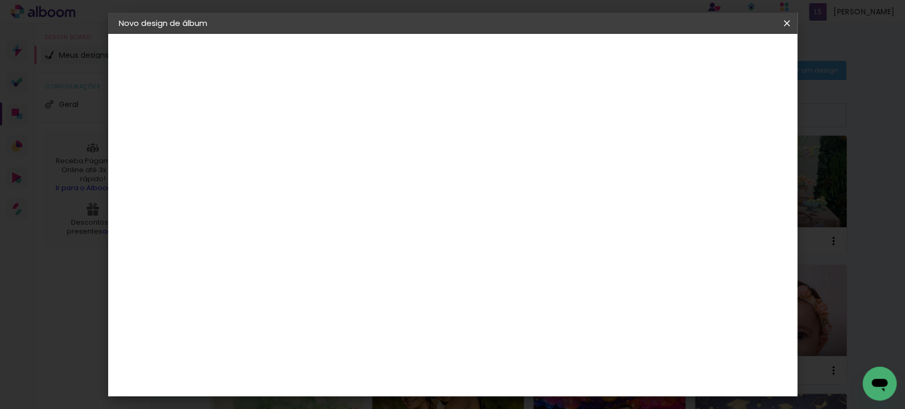
type paper-input "15"
click at [714, 156] on input "15" at bounding box center [706, 160] width 19 height 16
type input "1"
type paper-input "1"
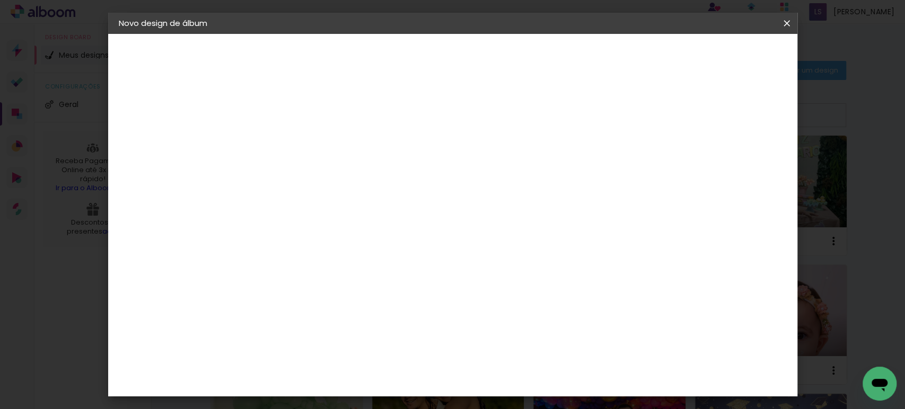
click at [297, 124] on input "1" at bounding box center [285, 121] width 37 height 13
click at [720, 52] on span "Iniciar design" at bounding box center [695, 55] width 48 height 7
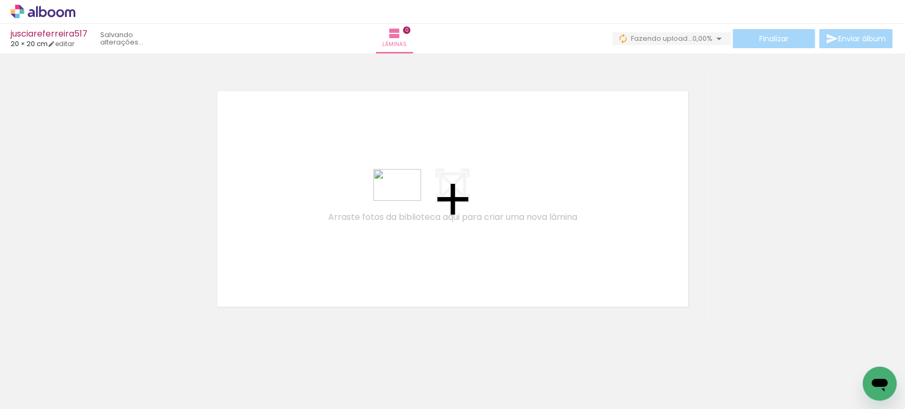
drag, startPoint x: 354, startPoint y: 377, endPoint x: 415, endPoint y: 237, distance: 153.4
click at [406, 195] on quentale-workspace at bounding box center [452, 204] width 905 height 409
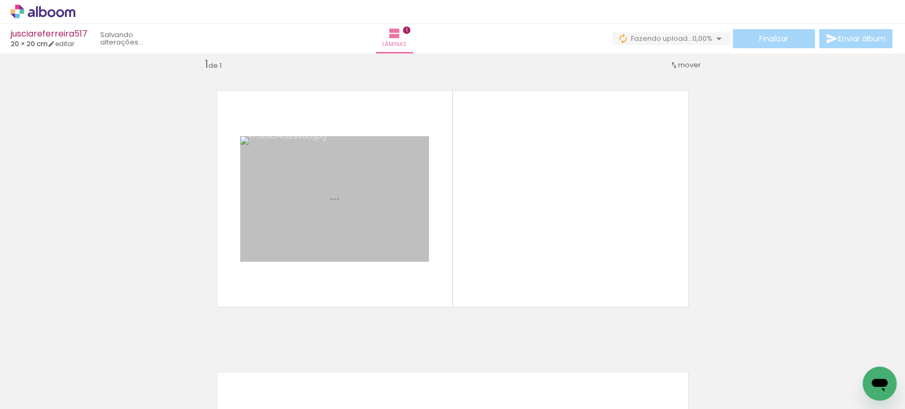
scroll to position [13, 0]
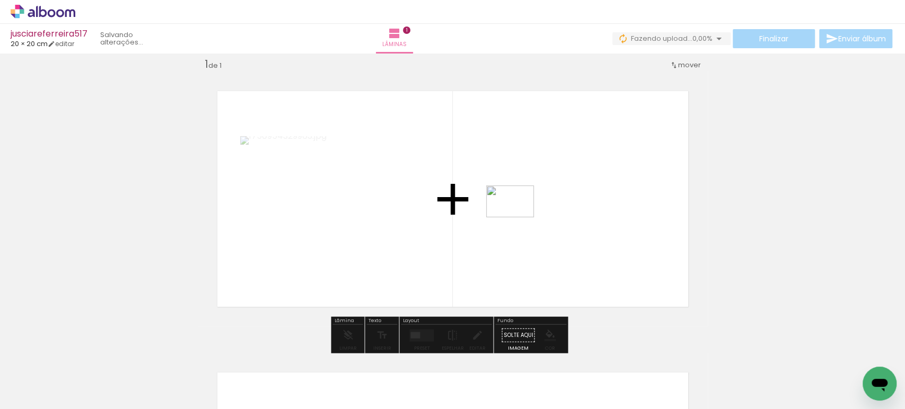
drag, startPoint x: 593, startPoint y: 375, endPoint x: 518, endPoint y: 215, distance: 177.0
click at [518, 215] on quentale-workspace at bounding box center [452, 204] width 905 height 409
drag, startPoint x: 655, startPoint y: 377, endPoint x: 532, endPoint y: 242, distance: 182.4
click at [536, 249] on quentale-workspace at bounding box center [452, 204] width 905 height 409
drag, startPoint x: 421, startPoint y: 334, endPoint x: 540, endPoint y: 305, distance: 122.7
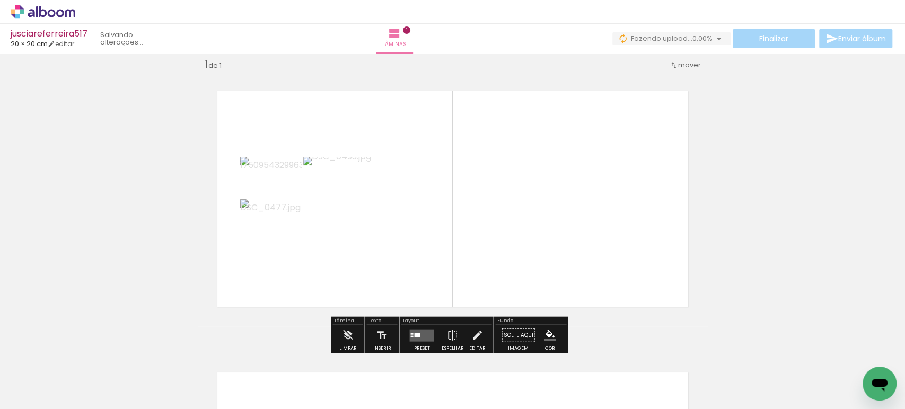
click at [421, 334] on quentale-layouter at bounding box center [421, 335] width 24 height 12
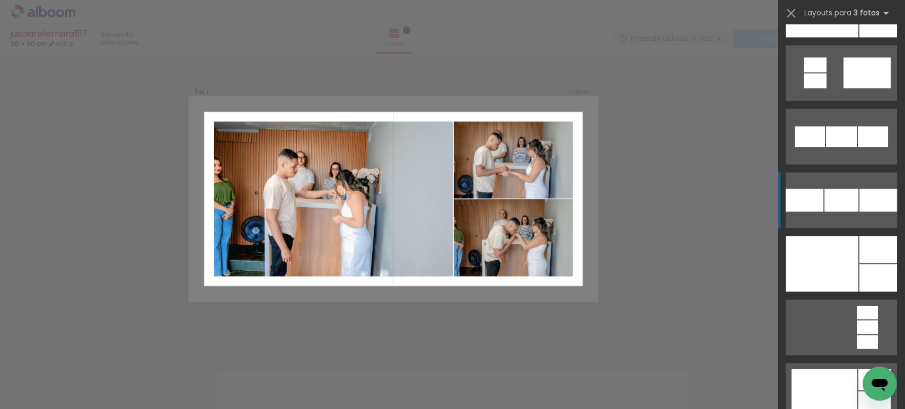
scroll to position [1410, 0]
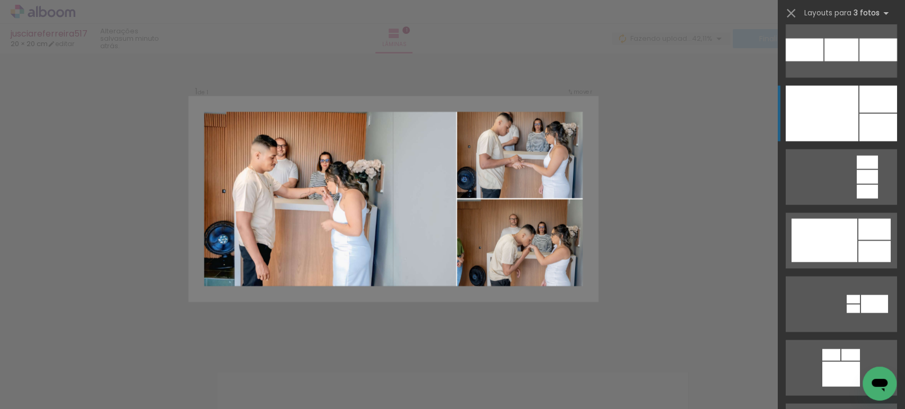
click at [840, 113] on div at bounding box center [822, 114] width 73 height 56
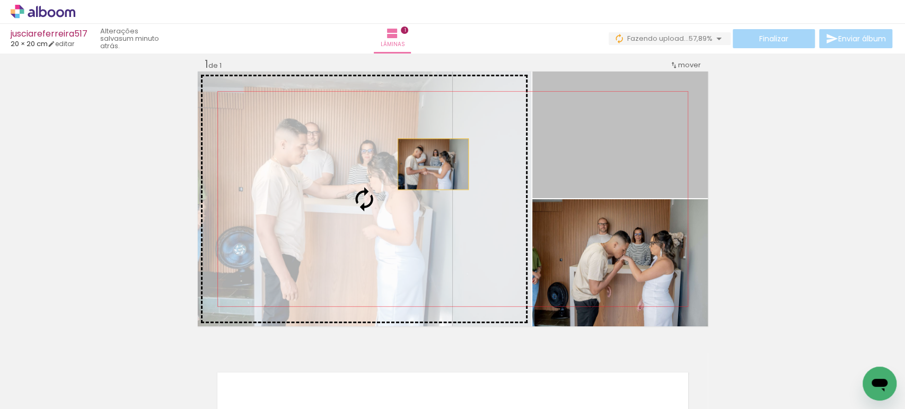
drag, startPoint x: 629, startPoint y: 152, endPoint x: 410, endPoint y: 164, distance: 218.8
click at [0, 0] on slot at bounding box center [0, 0] width 0 height 0
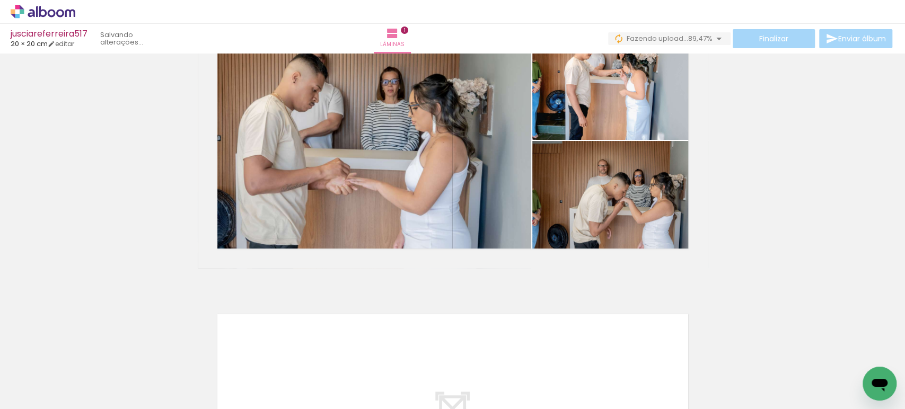
scroll to position [0, 0]
drag, startPoint x: 409, startPoint y: 370, endPoint x: 402, endPoint y: 310, distance: 59.8
click at [402, 310] on quentale-workspace at bounding box center [452, 204] width 905 height 409
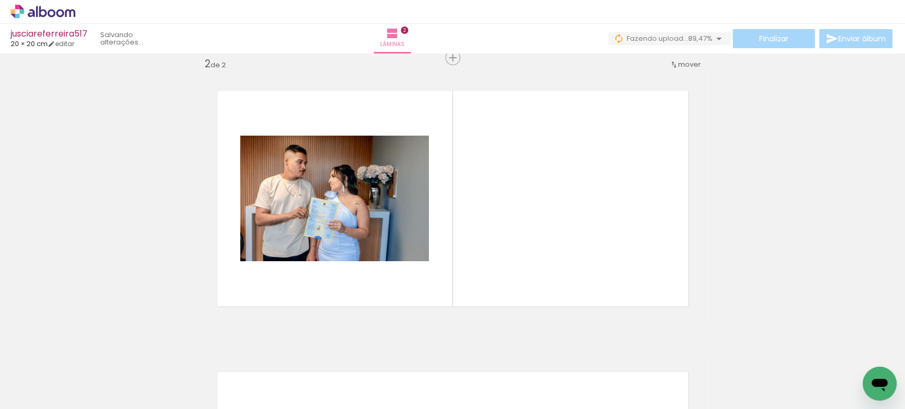
scroll to position [0, 297]
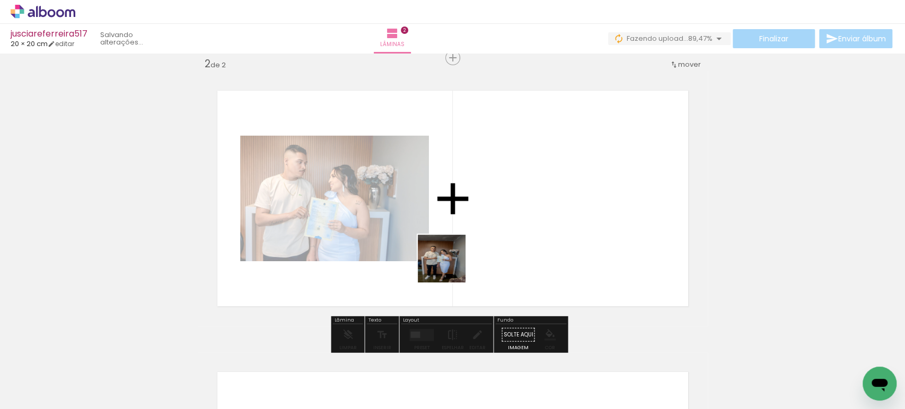
drag, startPoint x: 410, startPoint y: 368, endPoint x: 459, endPoint y: 243, distance: 133.6
click at [458, 245] on quentale-workspace at bounding box center [452, 204] width 905 height 409
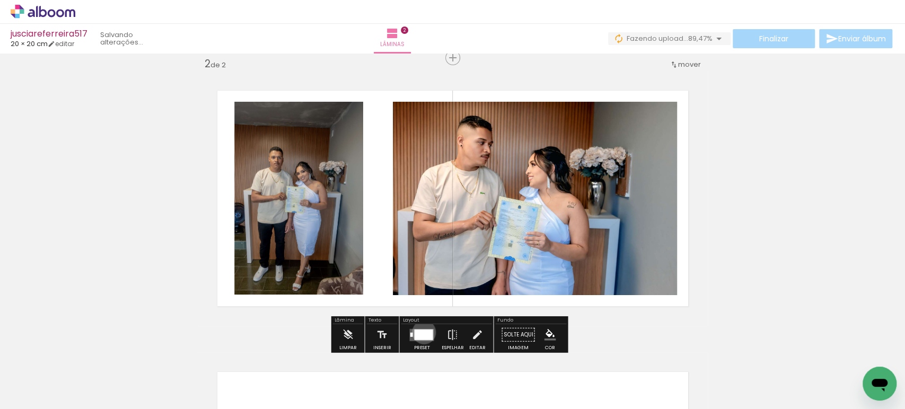
click at [422, 332] on div at bounding box center [423, 334] width 19 height 11
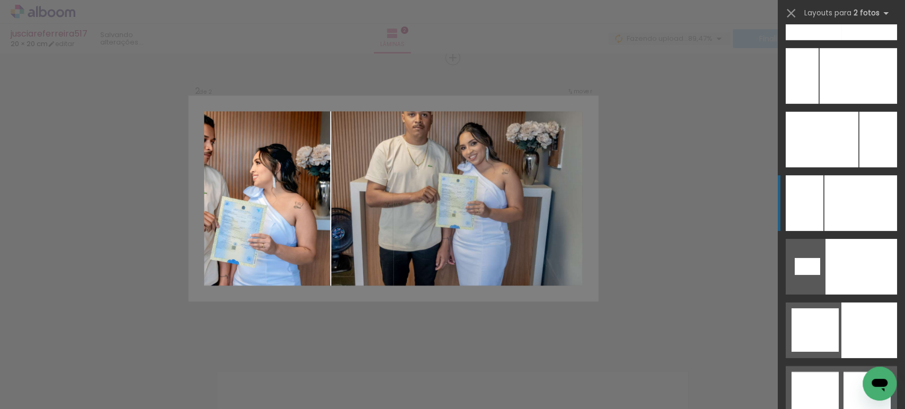
scroll to position [4948, 0]
click at [825, 197] on div at bounding box center [861, 203] width 73 height 56
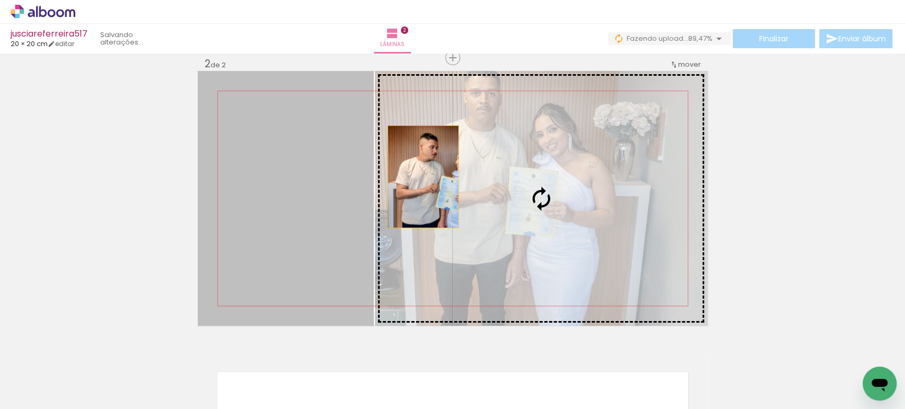
drag, startPoint x: 268, startPoint y: 196, endPoint x: 503, endPoint y: 174, distance: 235.9
click at [0, 0] on slot at bounding box center [0, 0] width 0 height 0
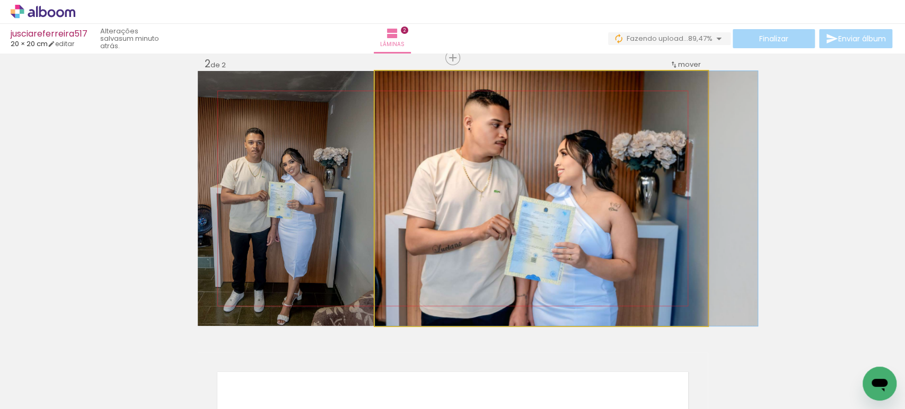
drag, startPoint x: 448, startPoint y: 202, endPoint x: 487, endPoint y: 206, distance: 39.0
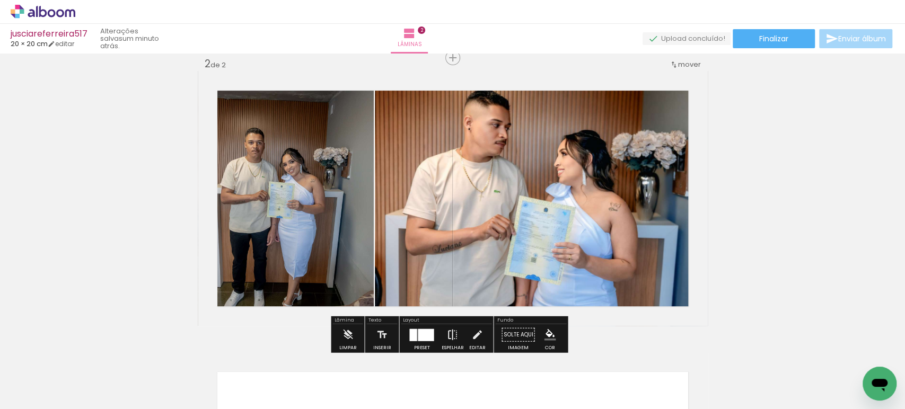
click at [454, 334] on iron-icon at bounding box center [453, 335] width 12 height 21
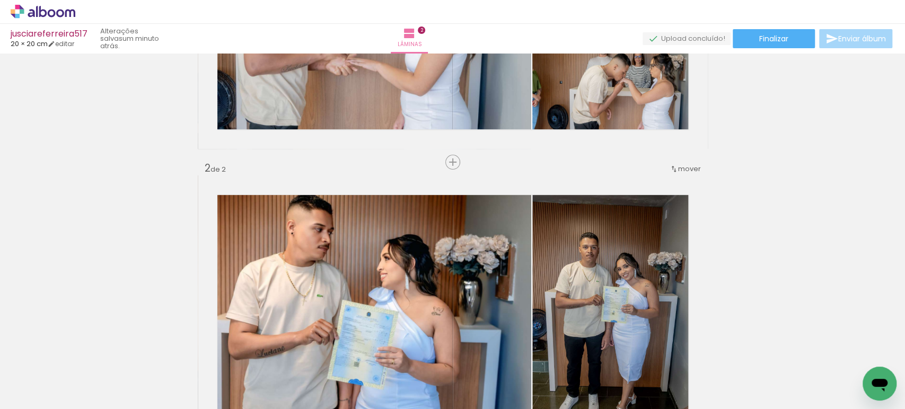
scroll to position [190, 0]
click at [447, 169] on paper-button "Inserir lâmina" at bounding box center [452, 162] width 59 height 15
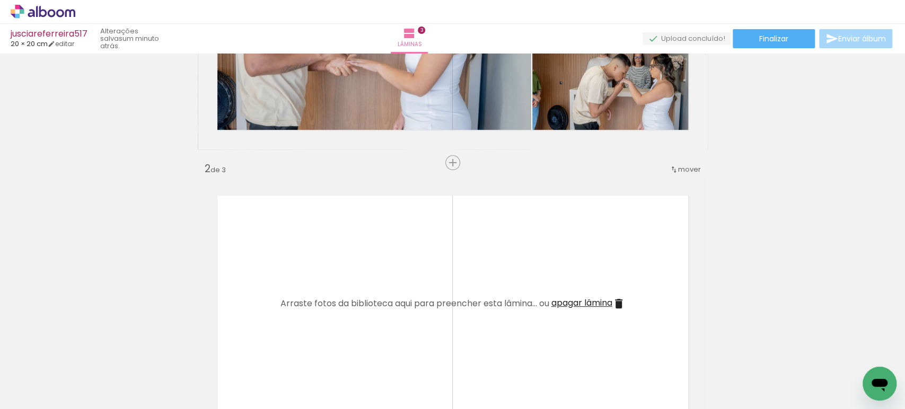
drag, startPoint x: 458, startPoint y: 378, endPoint x: 466, endPoint y: 258, distance: 119.6
click at [472, 254] on quentale-workspace at bounding box center [452, 204] width 905 height 409
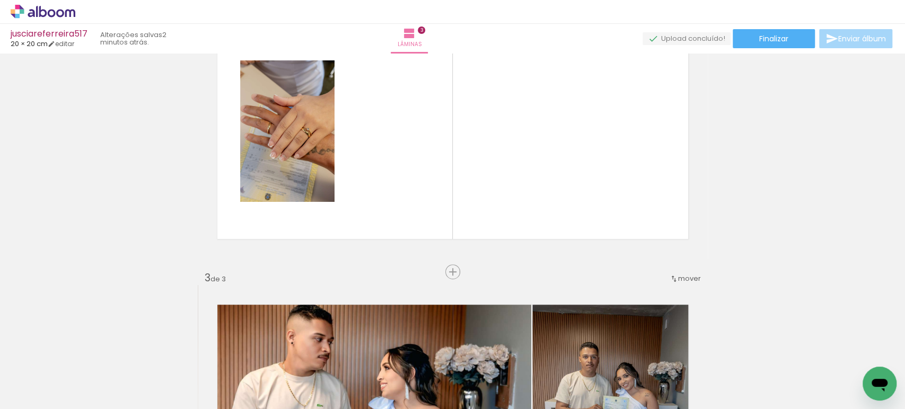
scroll to position [362, 0]
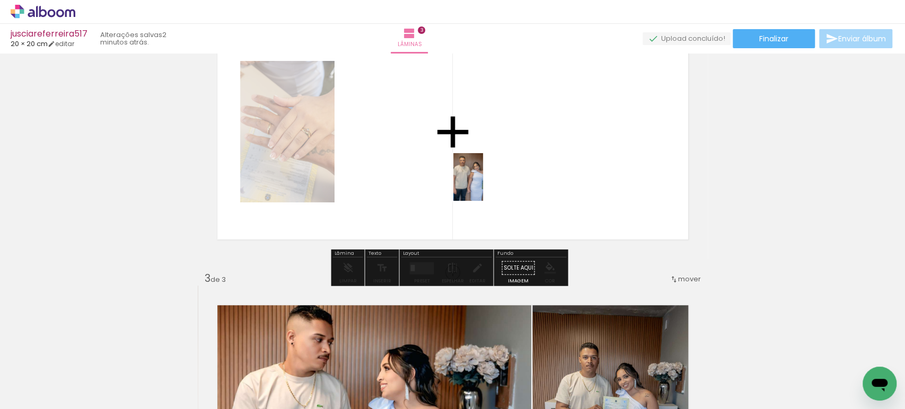
drag, startPoint x: 616, startPoint y: 369, endPoint x: 485, endPoint y: 182, distance: 228.8
click at [485, 185] on quentale-workspace at bounding box center [452, 204] width 905 height 409
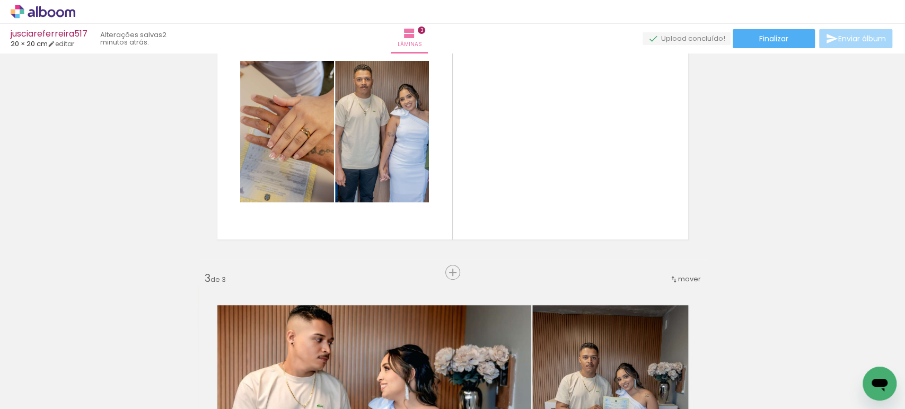
scroll to position [0, 0]
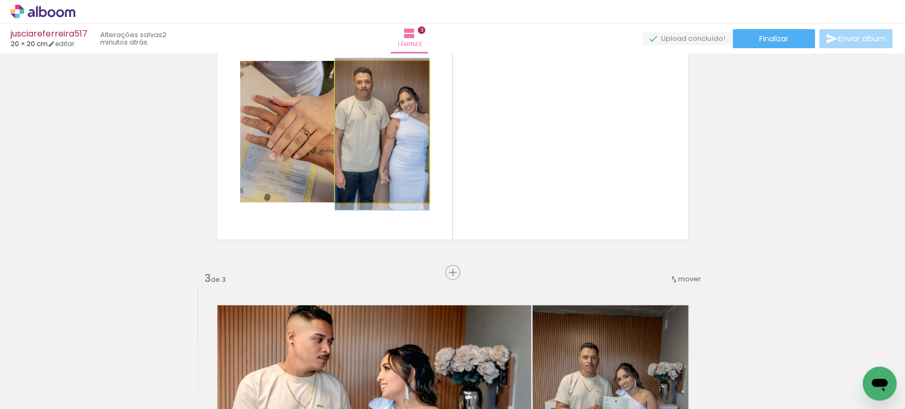
drag, startPoint x: 377, startPoint y: 155, endPoint x: 402, endPoint y: 157, distance: 25.6
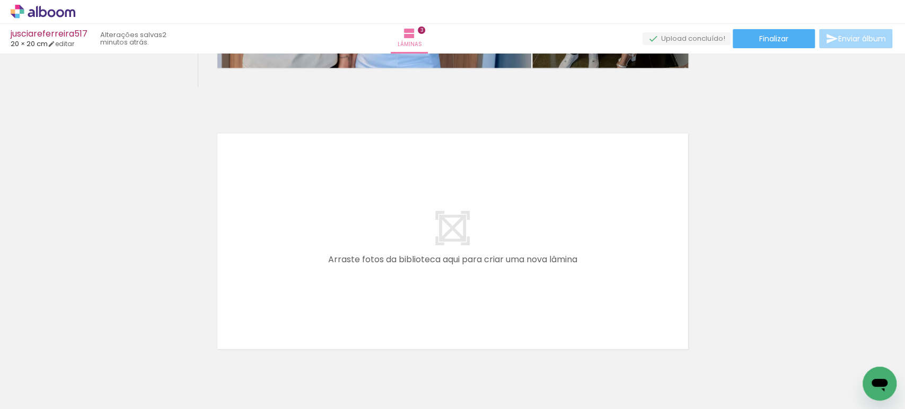
scroll to position [816, 0]
drag, startPoint x: 744, startPoint y: 370, endPoint x: 564, endPoint y: 227, distance: 230.2
click at [564, 227] on quentale-workspace at bounding box center [452, 204] width 905 height 409
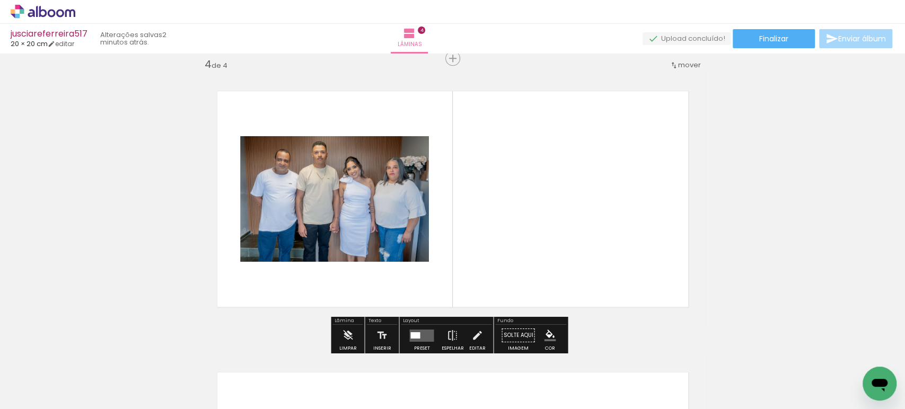
scroll to position [858, 0]
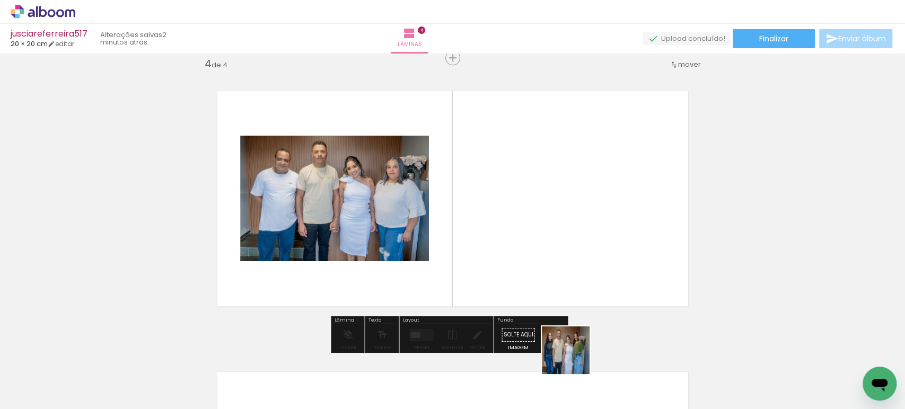
drag, startPoint x: 576, startPoint y: 371, endPoint x: 567, endPoint y: 284, distance: 87.4
click at [538, 217] on quentale-workspace at bounding box center [452, 204] width 905 height 409
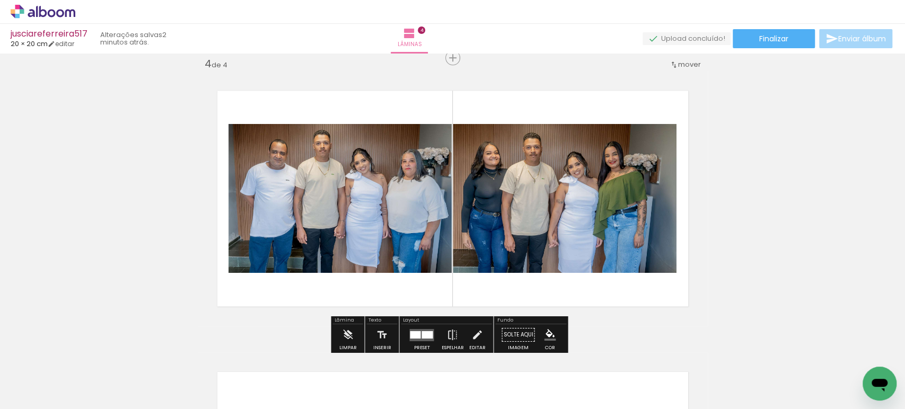
drag, startPoint x: 513, startPoint y: 375, endPoint x: 619, endPoint y: 314, distance: 122.1
click at [520, 214] on quentale-workspace at bounding box center [452, 204] width 905 height 409
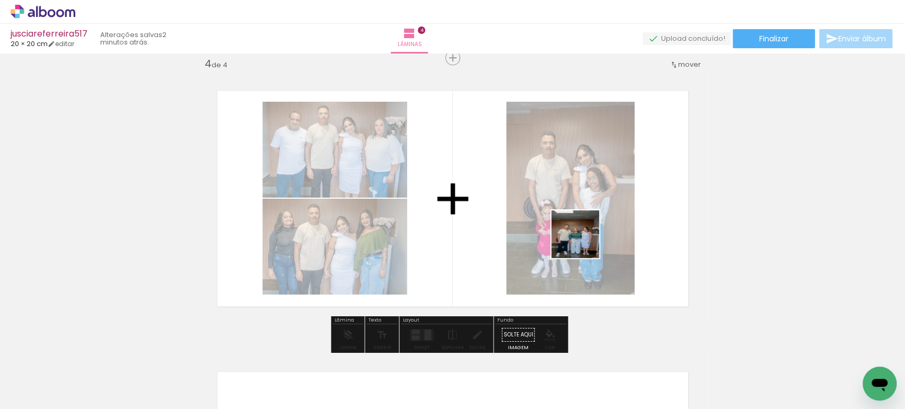
drag, startPoint x: 684, startPoint y: 366, endPoint x: 530, endPoint y: 165, distance: 252.6
click at [535, 173] on quentale-workspace at bounding box center [452, 204] width 905 height 409
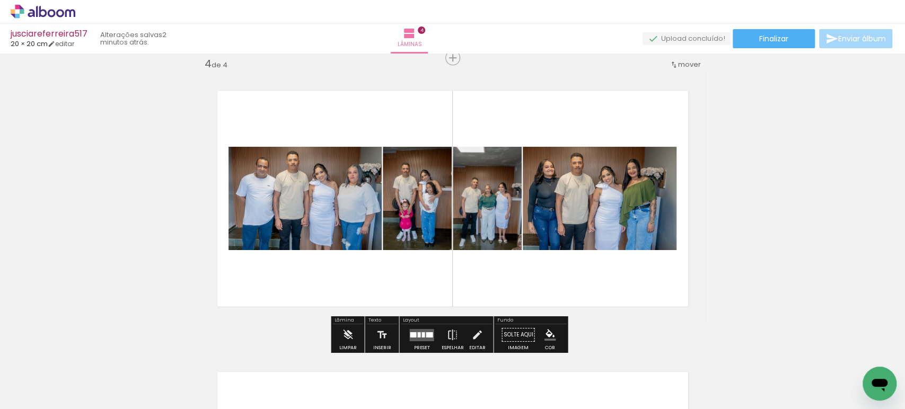
click at [424, 329] on quentale-layouter at bounding box center [421, 335] width 24 height 12
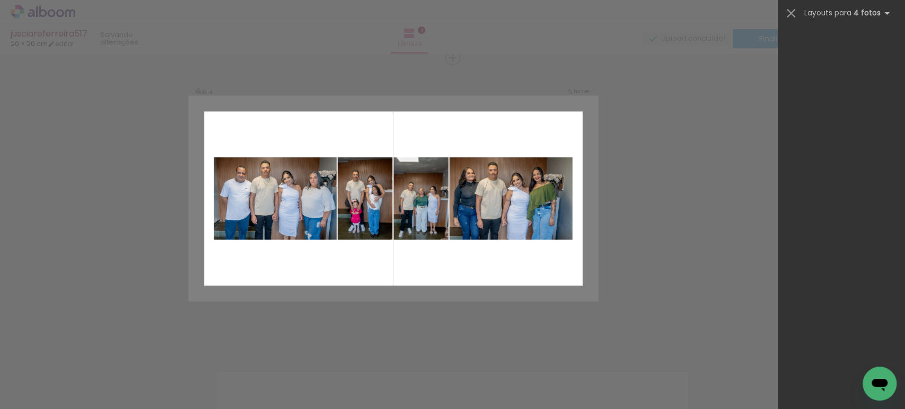
scroll to position [0, 0]
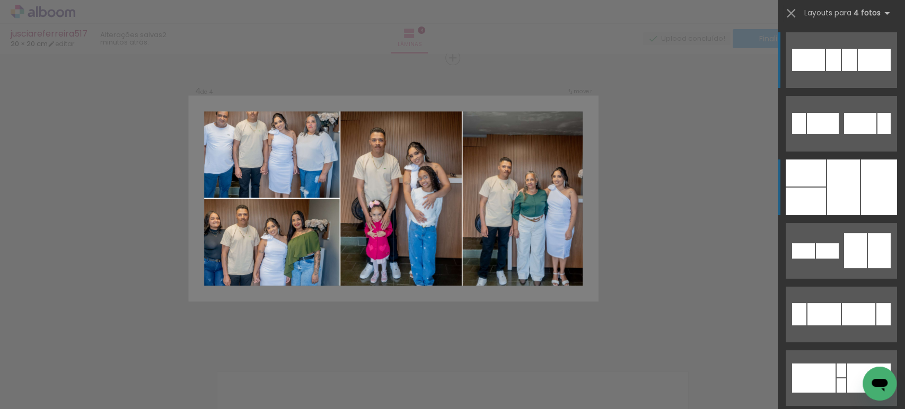
click at [831, 185] on div at bounding box center [843, 188] width 33 height 56
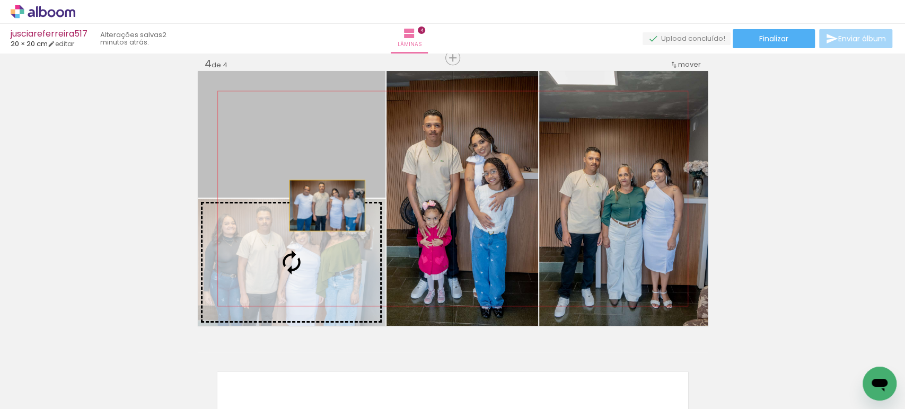
drag, startPoint x: 312, startPoint y: 116, endPoint x: 322, endPoint y: 211, distance: 95.5
click at [0, 0] on slot at bounding box center [0, 0] width 0 height 0
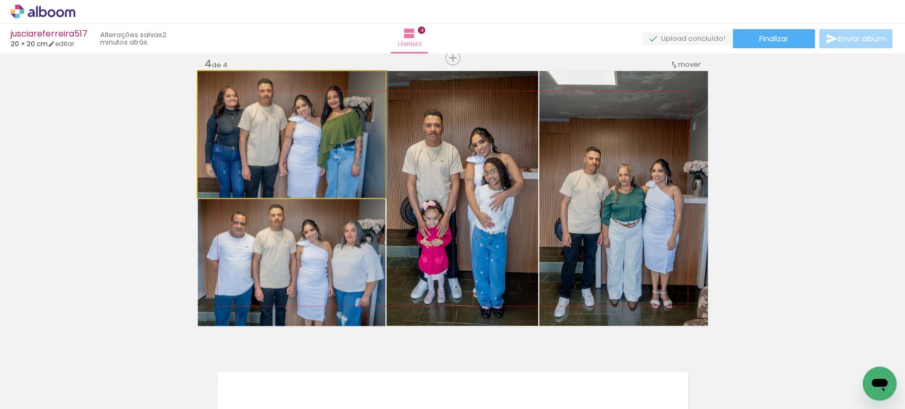
drag, startPoint x: 284, startPoint y: 148, endPoint x: 311, endPoint y: 152, distance: 27.8
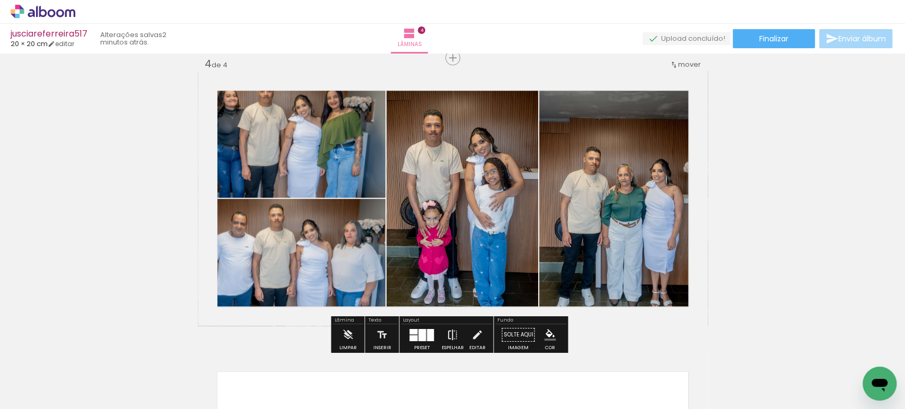
click at [448, 331] on iron-icon at bounding box center [453, 335] width 12 height 21
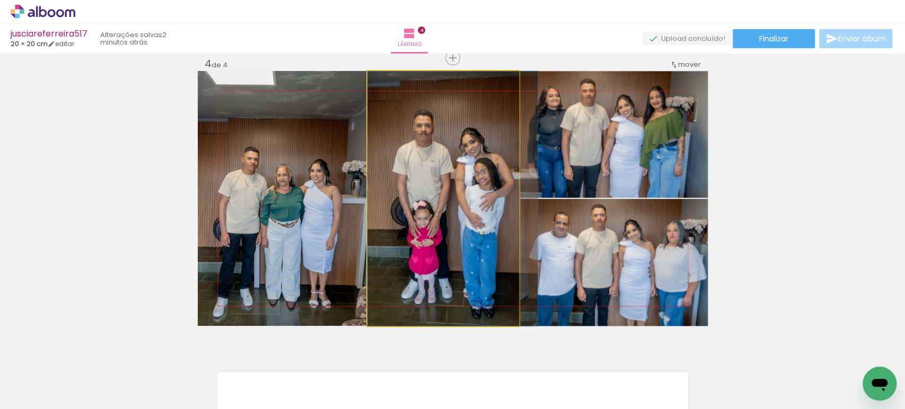
drag, startPoint x: 419, startPoint y: 242, endPoint x: 434, endPoint y: 244, distance: 15.6
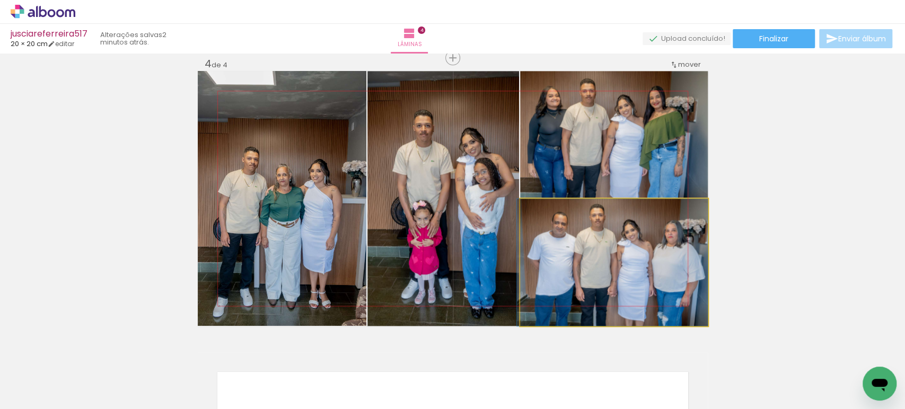
drag, startPoint x: 637, startPoint y: 258, endPoint x: 612, endPoint y: 238, distance: 31.6
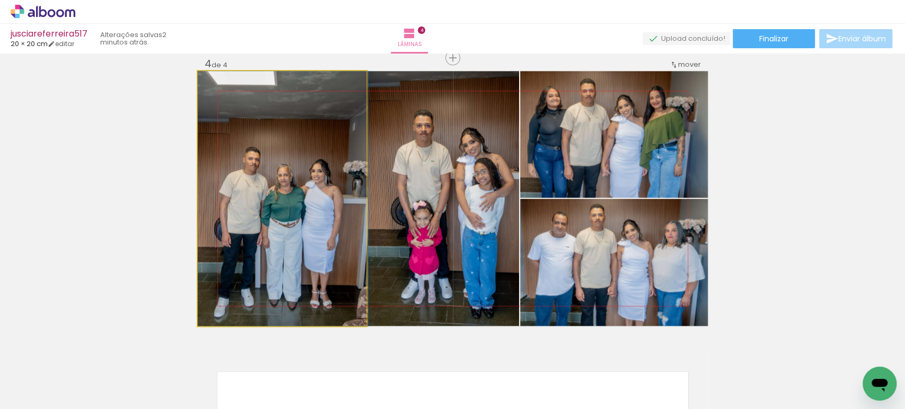
drag, startPoint x: 309, startPoint y: 192, endPoint x: 334, endPoint y: 193, distance: 25.5
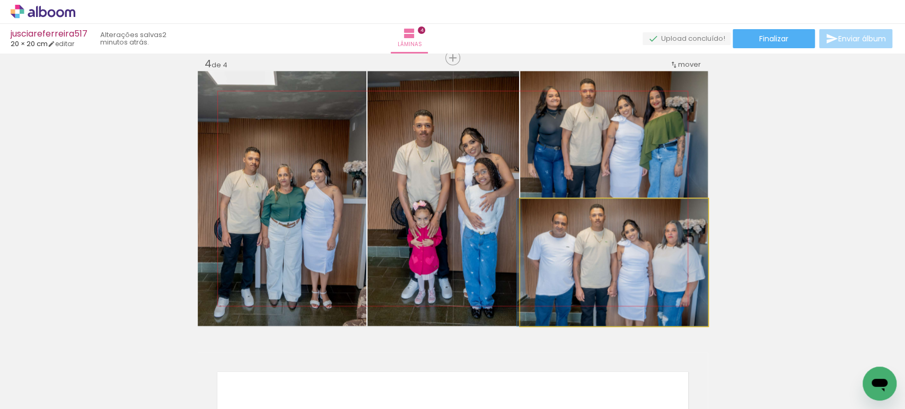
drag, startPoint x: 661, startPoint y: 261, endPoint x: 629, endPoint y: 255, distance: 32.6
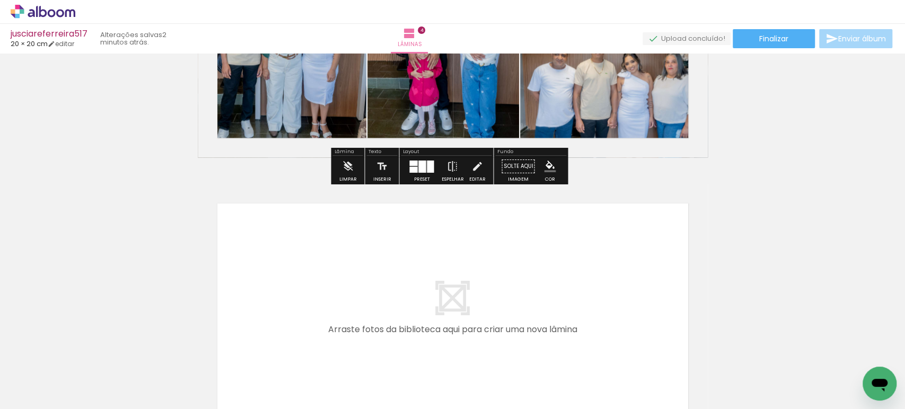
scroll to position [1027, 0]
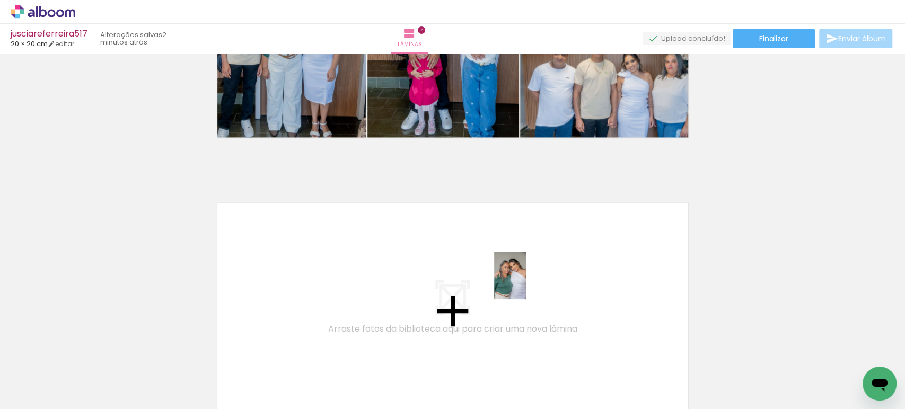
drag, startPoint x: 811, startPoint y: 377, endPoint x: 519, endPoint y: 283, distance: 307.4
click at [519, 283] on quentale-workspace at bounding box center [452, 204] width 905 height 409
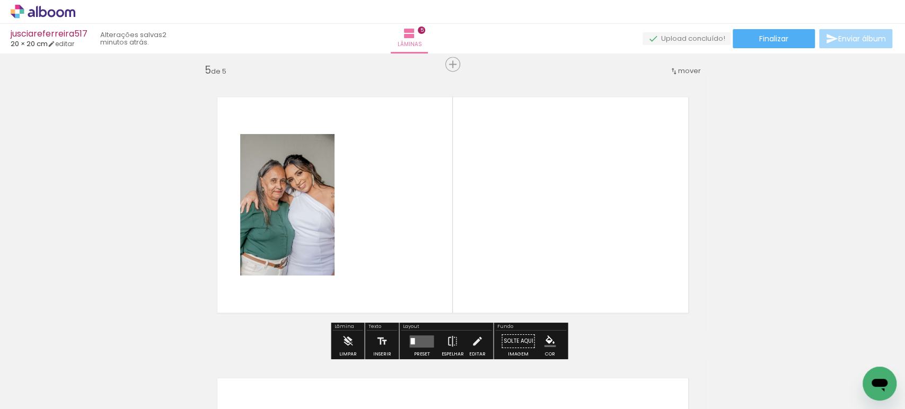
scroll to position [1140, 0]
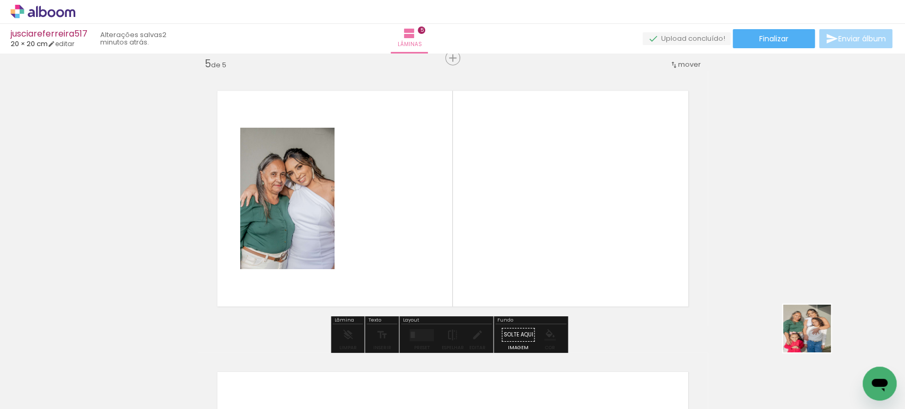
drag, startPoint x: 856, startPoint y: 365, endPoint x: 458, endPoint y: 183, distance: 437.8
click at [522, 228] on quentale-workspace at bounding box center [452, 204] width 905 height 409
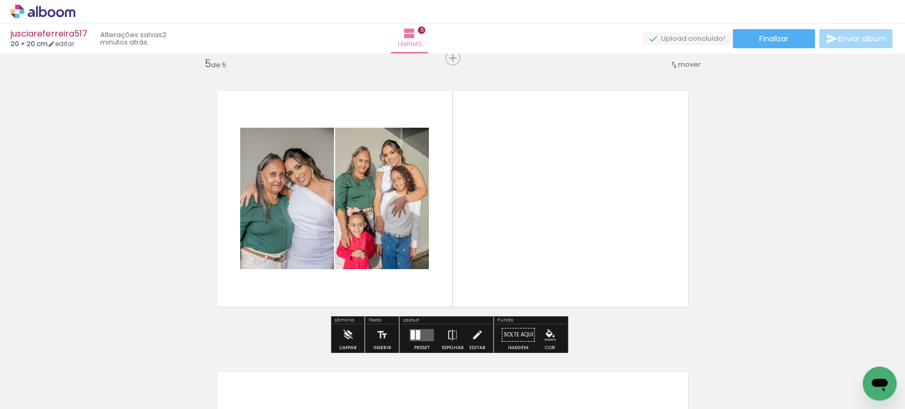
scroll to position [0, 0]
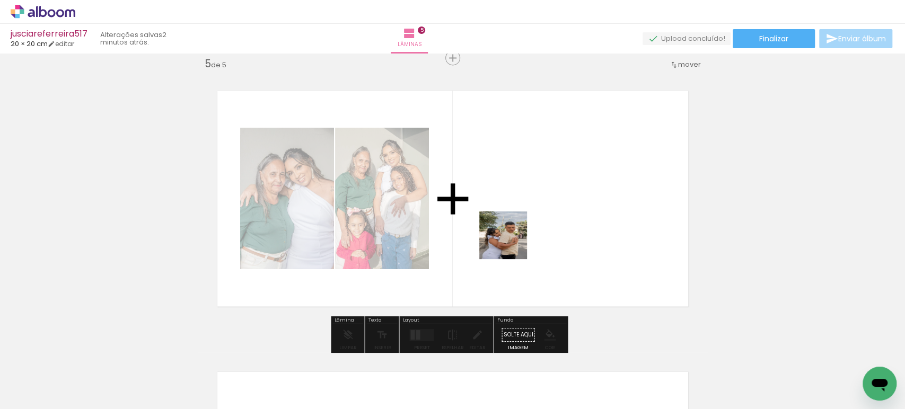
drag, startPoint x: 526, startPoint y: 365, endPoint x: 510, endPoint y: 237, distance: 129.3
click at [511, 239] on quentale-workspace at bounding box center [452, 204] width 905 height 409
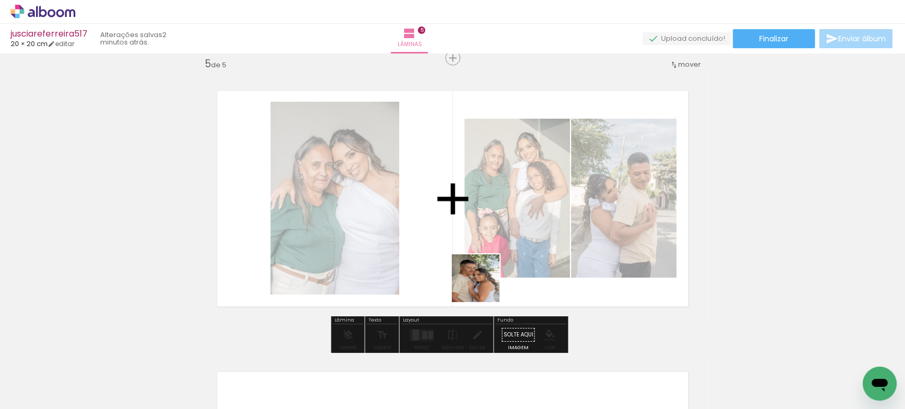
drag, startPoint x: 465, startPoint y: 370, endPoint x: 489, endPoint y: 221, distance: 150.5
click at [489, 223] on quentale-workspace at bounding box center [452, 204] width 905 height 409
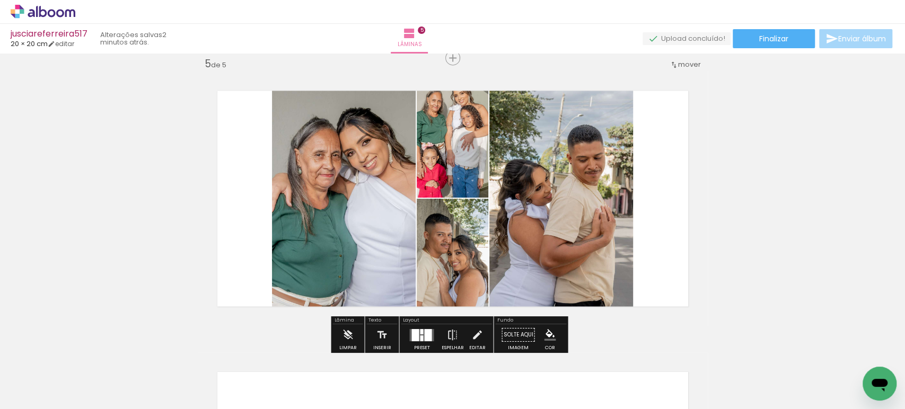
click at [424, 333] on div at bounding box center [427, 335] width 7 height 12
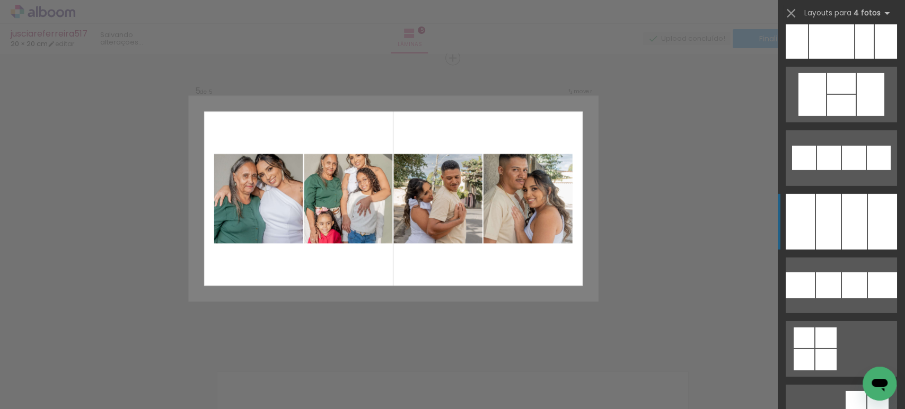
scroll to position [7601, 0]
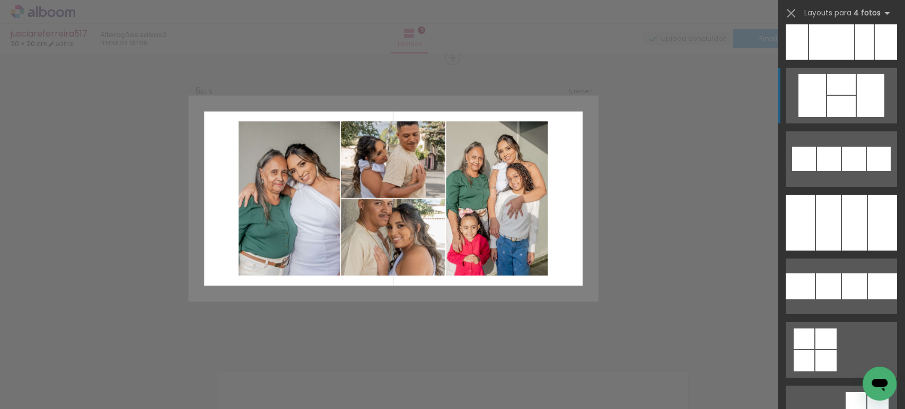
click at [837, 89] on div at bounding box center [841, 84] width 29 height 21
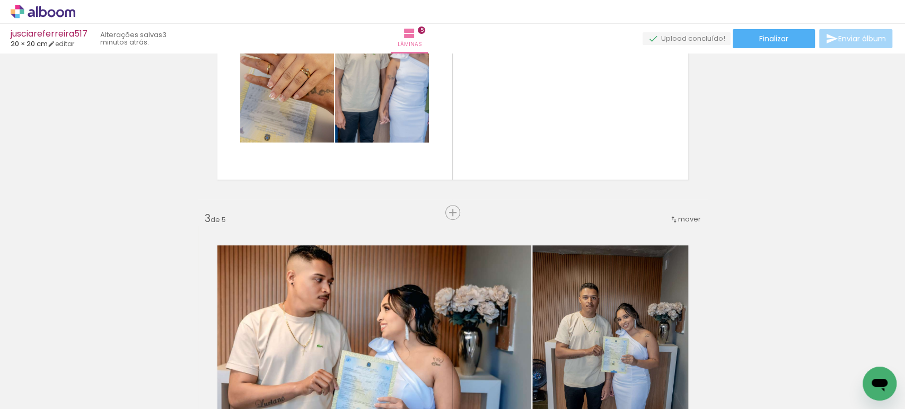
scroll to position [507, 0]
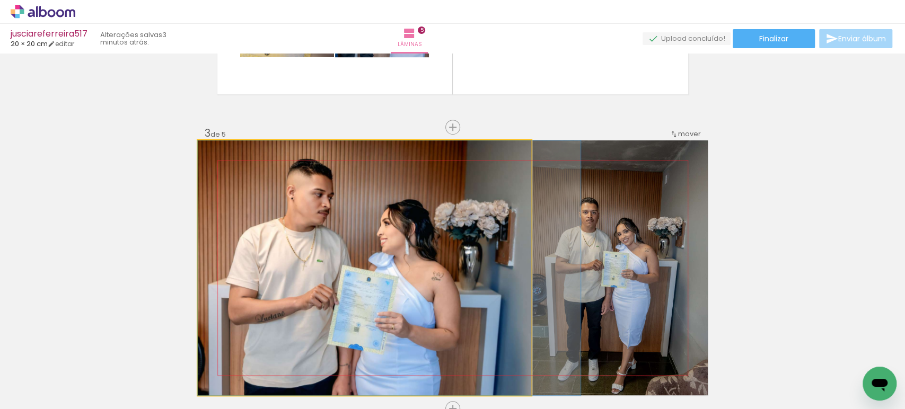
click at [441, 255] on quentale-photo at bounding box center [365, 268] width 334 height 255
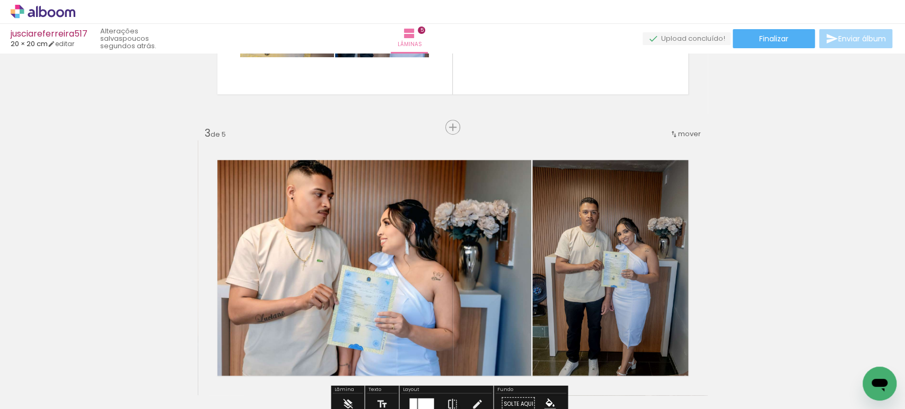
scroll to position [506, 0]
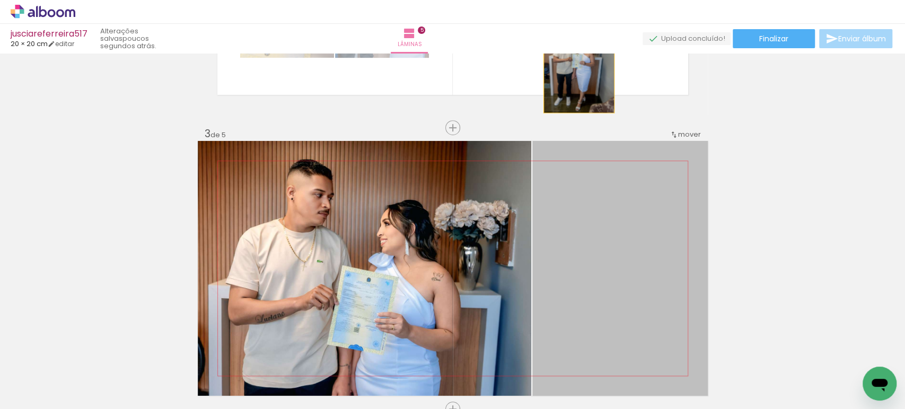
drag, startPoint x: 615, startPoint y: 256, endPoint x: 574, endPoint y: 62, distance: 198.9
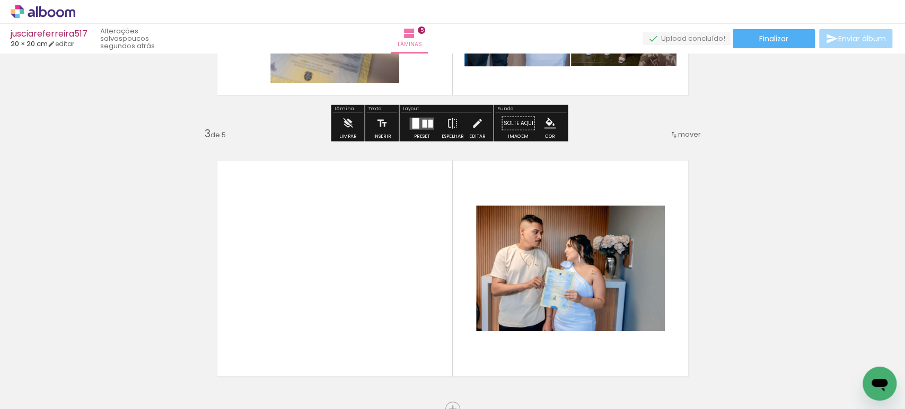
click at [422, 127] on quentale-layouter at bounding box center [421, 123] width 24 height 12
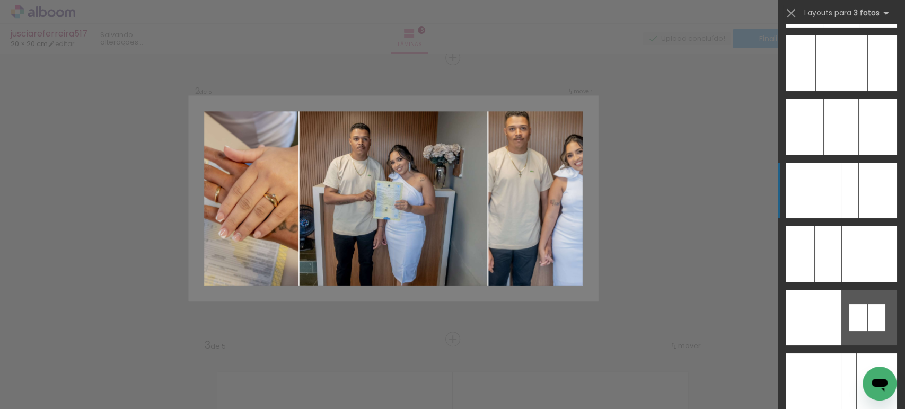
scroll to position [7952, 0]
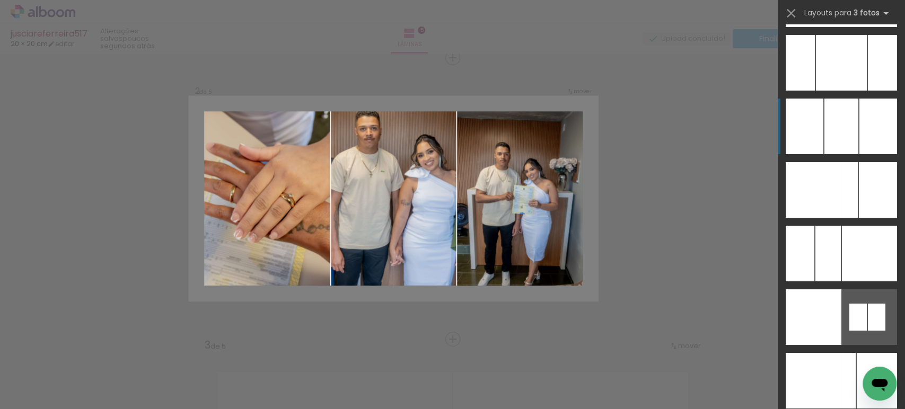
click at [844, 115] on div at bounding box center [842, 127] width 34 height 56
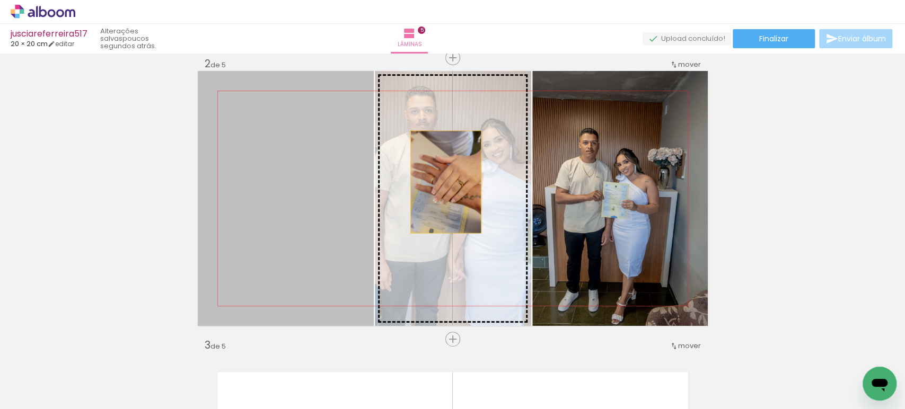
drag, startPoint x: 306, startPoint y: 189, endPoint x: 442, endPoint y: 182, distance: 136.4
click at [0, 0] on slot at bounding box center [0, 0] width 0 height 0
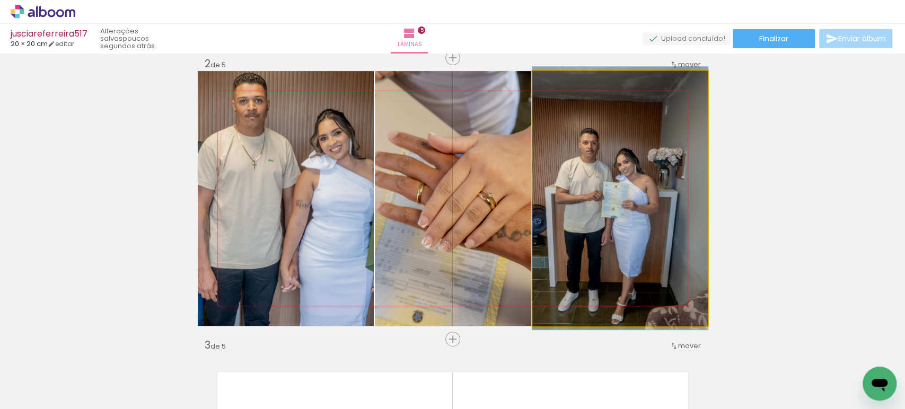
drag, startPoint x: 617, startPoint y: 197, endPoint x: 625, endPoint y: 197, distance: 8.0
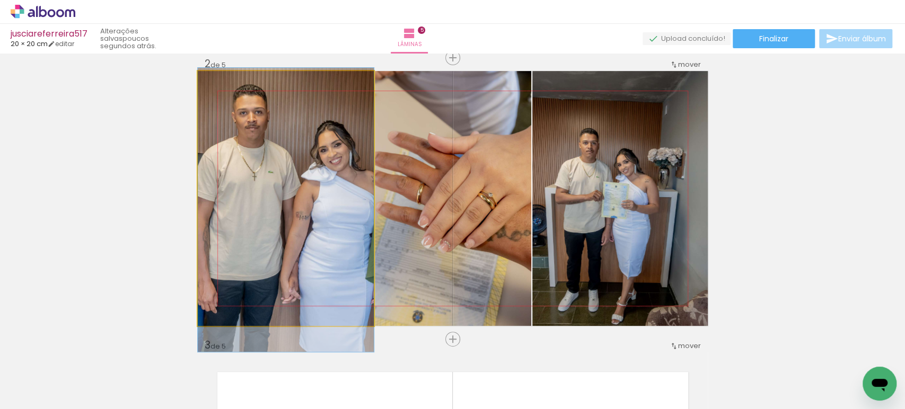
drag, startPoint x: 270, startPoint y: 177, endPoint x: 292, endPoint y: 189, distance: 25.1
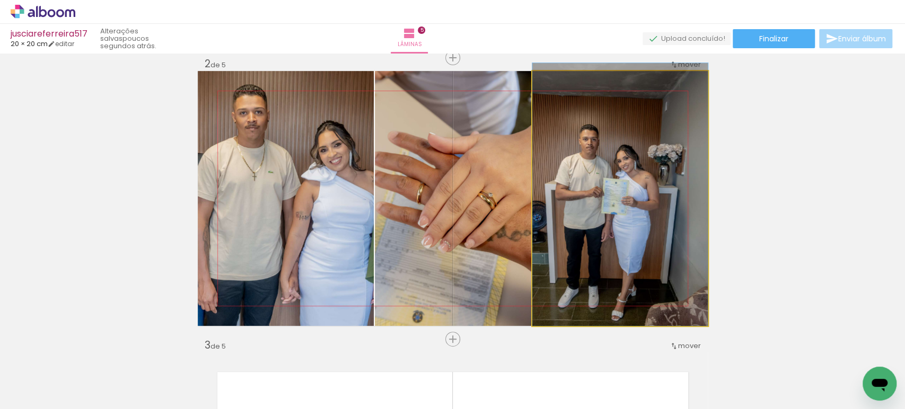
drag, startPoint x: 621, startPoint y: 194, endPoint x: 624, endPoint y: 164, distance: 30.3
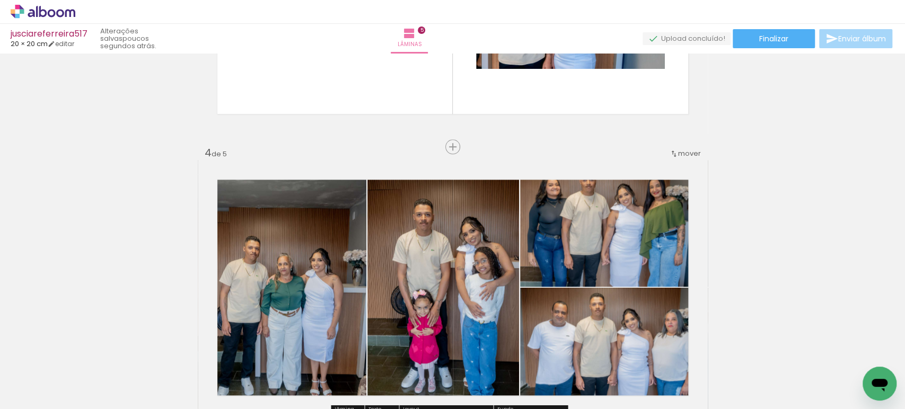
scroll to position [768, 0]
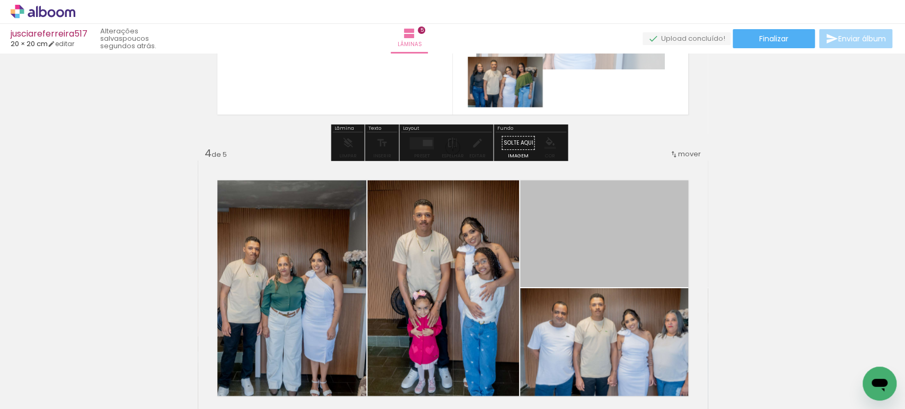
drag, startPoint x: 620, startPoint y: 212, endPoint x: 636, endPoint y: 252, distance: 42.6
click at [493, 64] on div "Inserir lâmina 1 de 5 Inserir lâmina 2 de 5 Inserir lâmina 3 de 5 Inserir lâmin…" at bounding box center [452, 134] width 905 height 1690
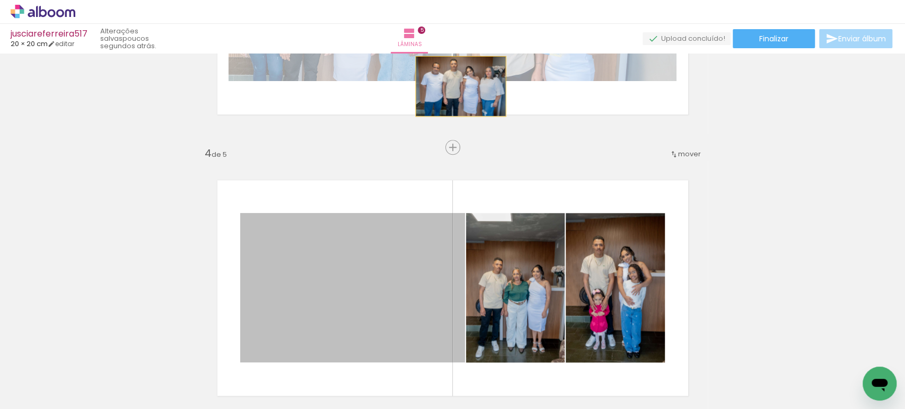
drag, startPoint x: 393, startPoint y: 270, endPoint x: 472, endPoint y: 80, distance: 205.4
click at [459, 80] on div "Inserir lâmina 1 de 5 Inserir lâmina 2 de 5 Inserir lâmina 3 de 5 Inserir lâmin…" at bounding box center [452, 134] width 905 height 1690
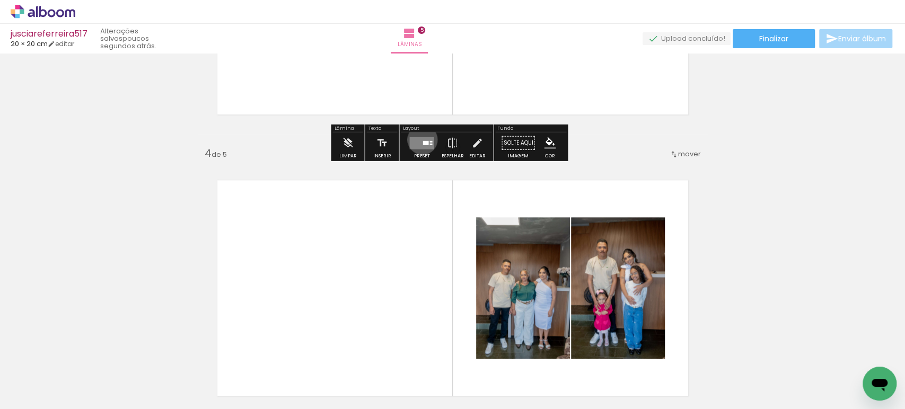
click at [420, 139] on quentale-layouter at bounding box center [421, 143] width 24 height 12
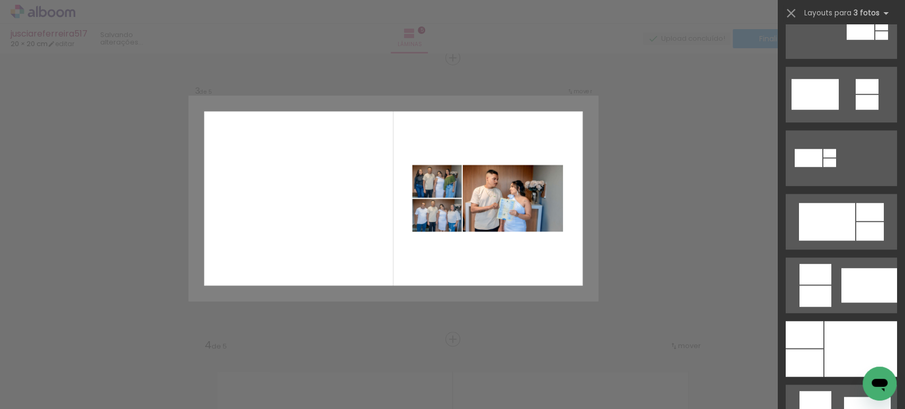
scroll to position [412, 0]
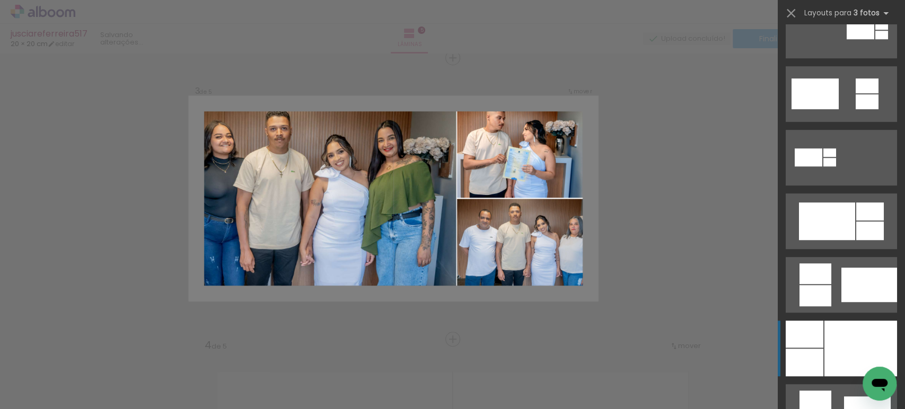
click at [842, 340] on div at bounding box center [861, 349] width 73 height 56
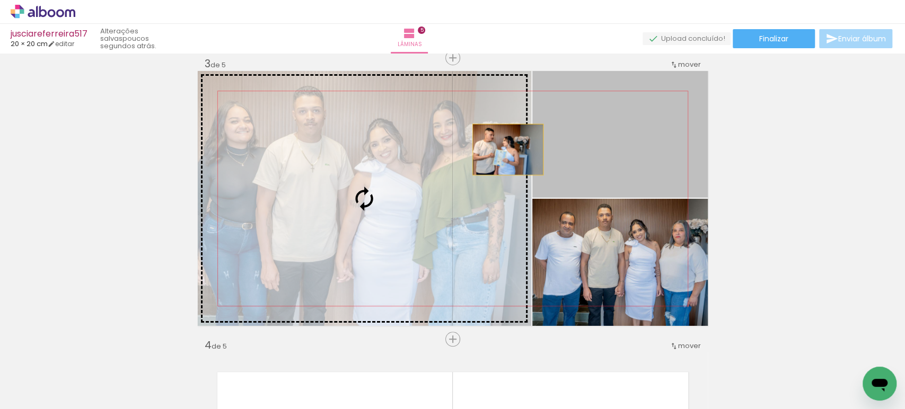
drag, startPoint x: 593, startPoint y: 150, endPoint x: 410, endPoint y: 152, distance: 183.0
click at [0, 0] on slot at bounding box center [0, 0] width 0 height 0
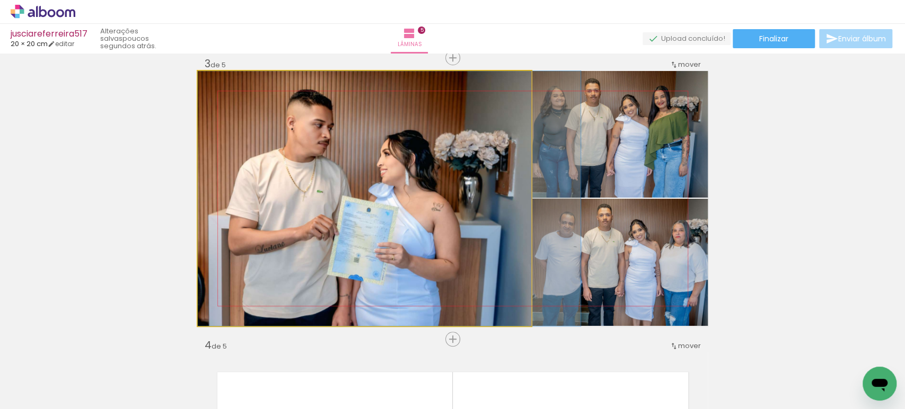
drag, startPoint x: 439, startPoint y: 243, endPoint x: 488, endPoint y: 224, distance: 53.4
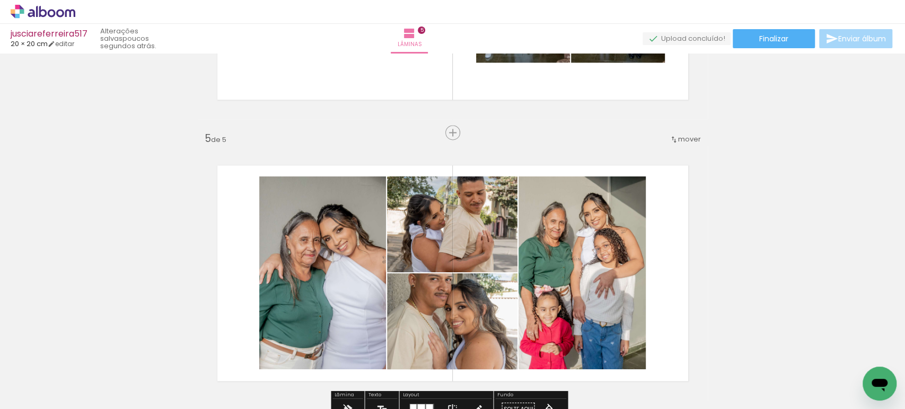
scroll to position [1064, 0]
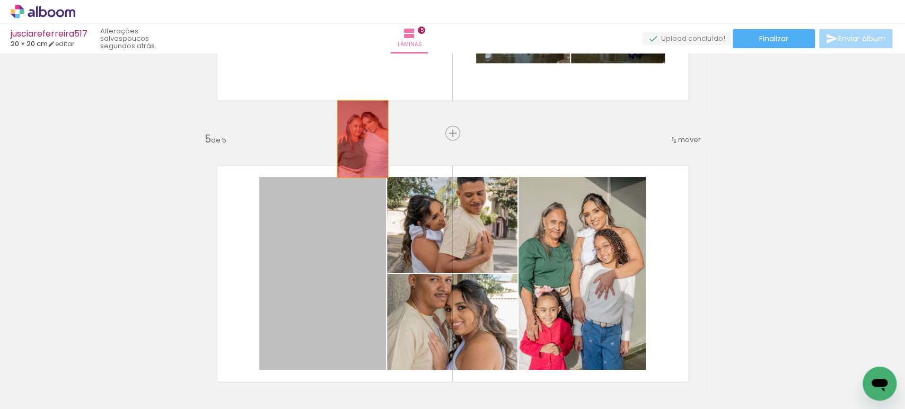
drag, startPoint x: 335, startPoint y: 262, endPoint x: 474, endPoint y: 136, distance: 187.0
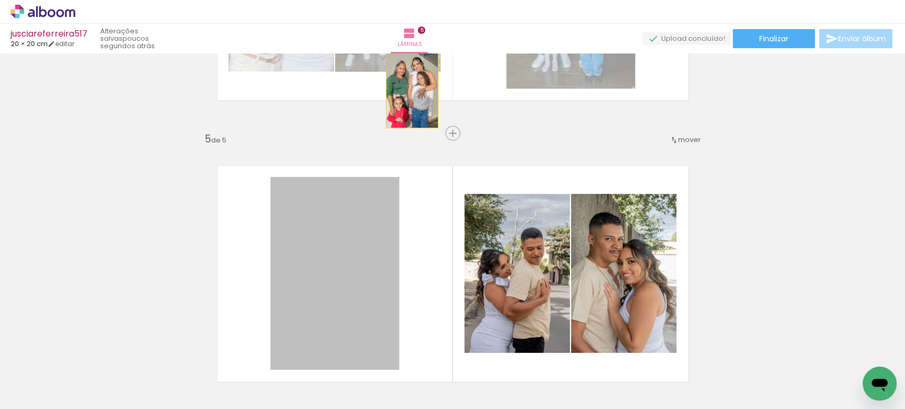
drag, startPoint x: 358, startPoint y: 237, endPoint x: 420, endPoint y: 69, distance: 178.5
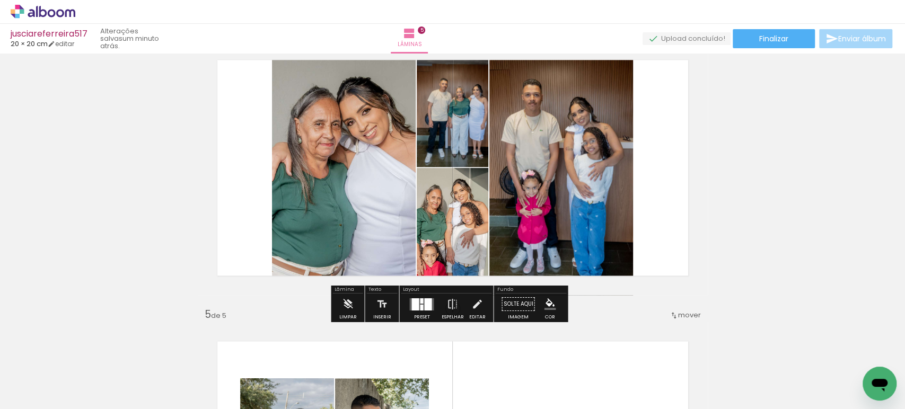
scroll to position [888, 0]
click at [424, 300] on div at bounding box center [427, 305] width 7 height 12
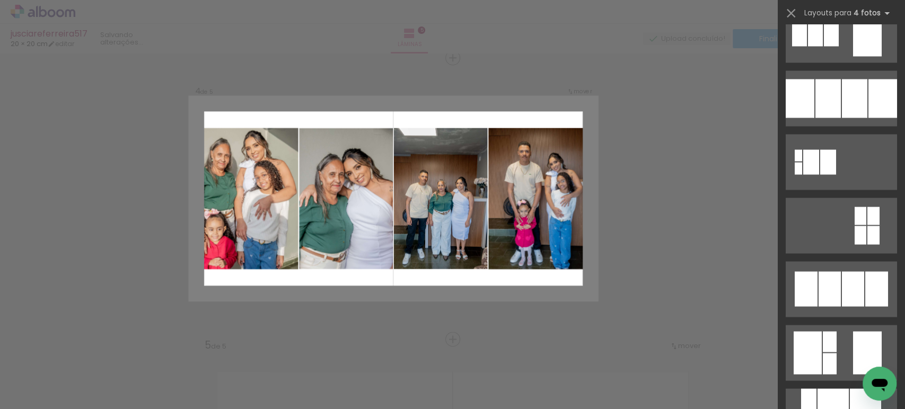
scroll to position [1108, 0]
click at [853, 105] on div at bounding box center [854, 97] width 25 height 39
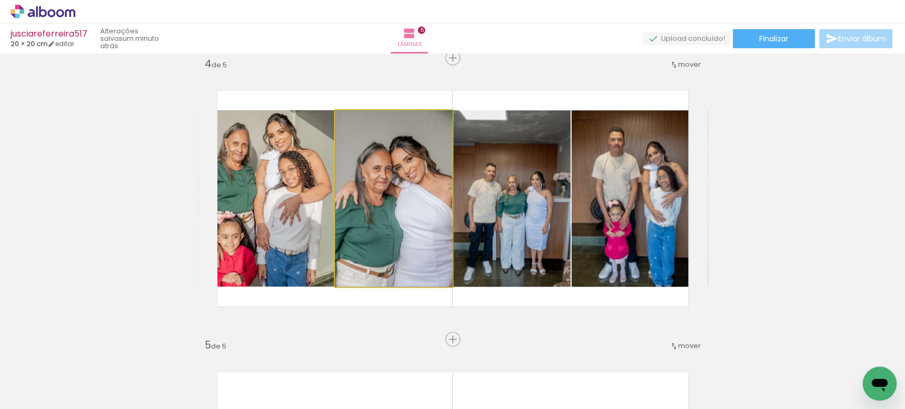
drag, startPoint x: 418, startPoint y: 228, endPoint x: 424, endPoint y: 187, distance: 41.3
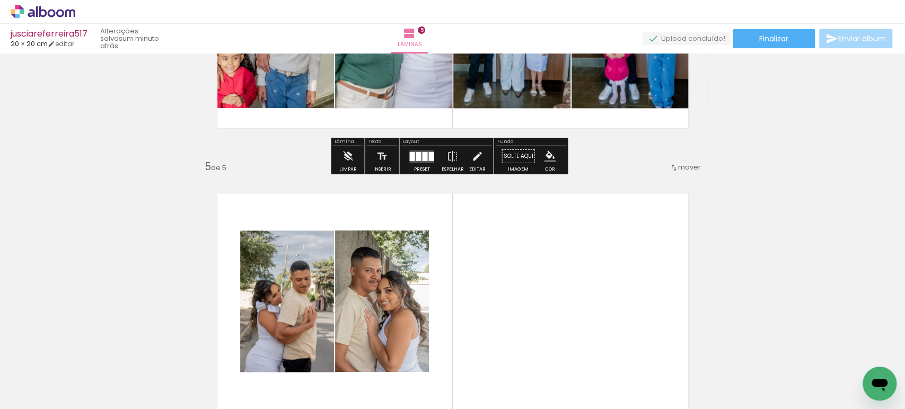
scroll to position [1037, 0]
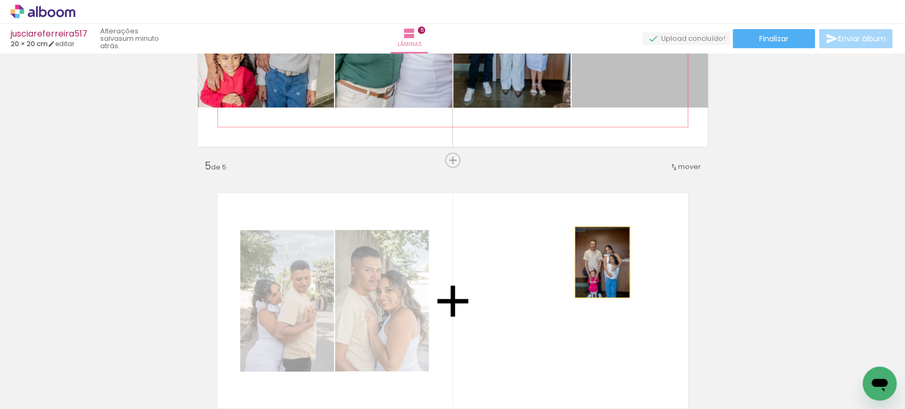
drag, startPoint x: 636, startPoint y: 83, endPoint x: 598, endPoint y: 262, distance: 182.9
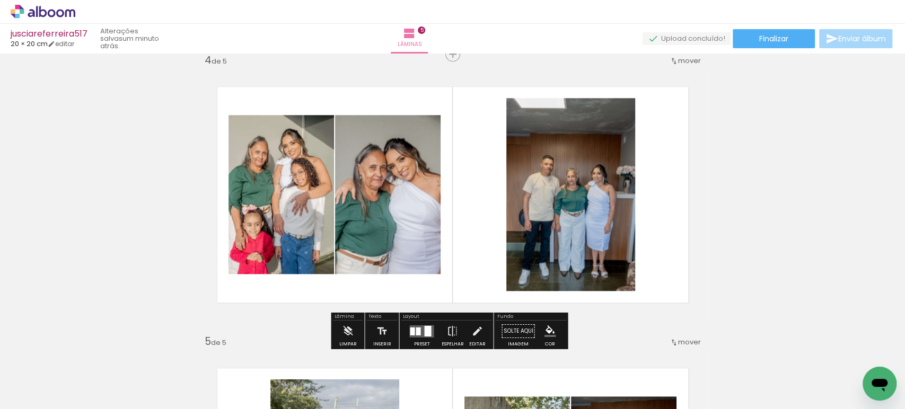
scroll to position [861, 0]
click at [410, 334] on div at bounding box center [412, 332] width 5 height 8
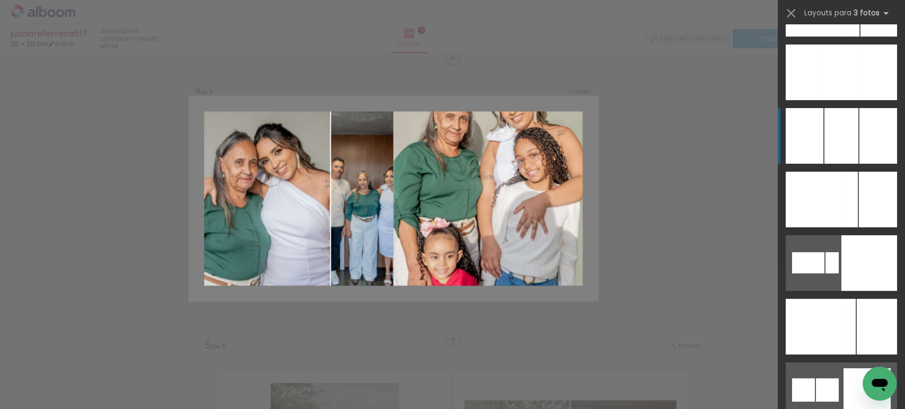
scroll to position [8070, 0]
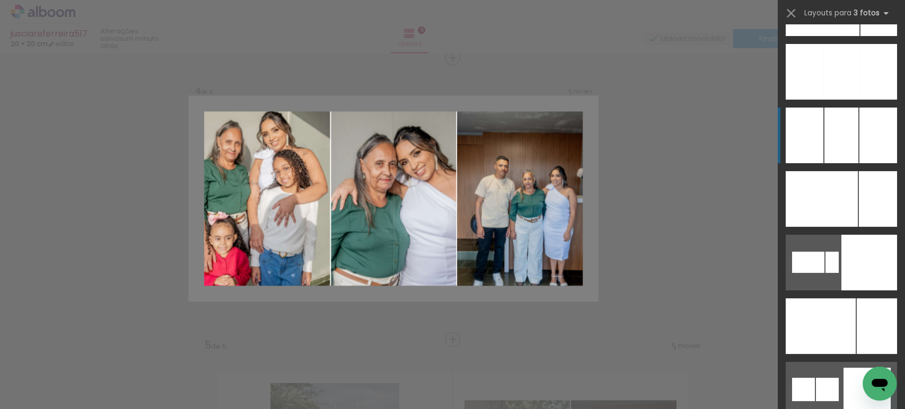
click at [836, 143] on div at bounding box center [842, 136] width 34 height 56
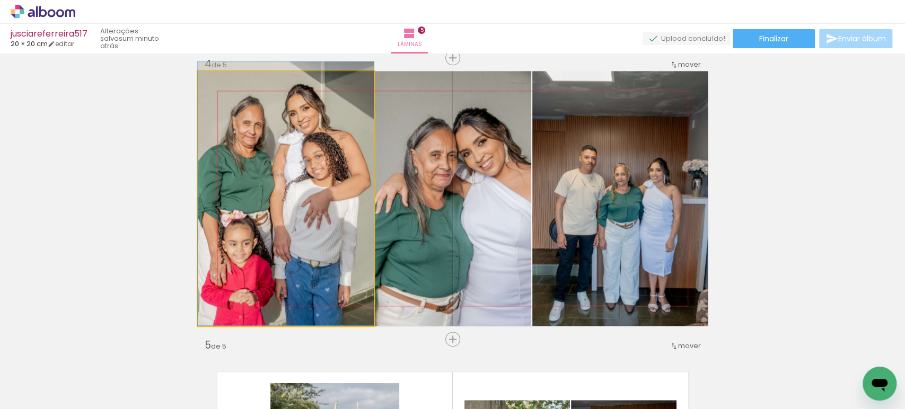
drag, startPoint x: 259, startPoint y: 202, endPoint x: 324, endPoint y: 187, distance: 66.9
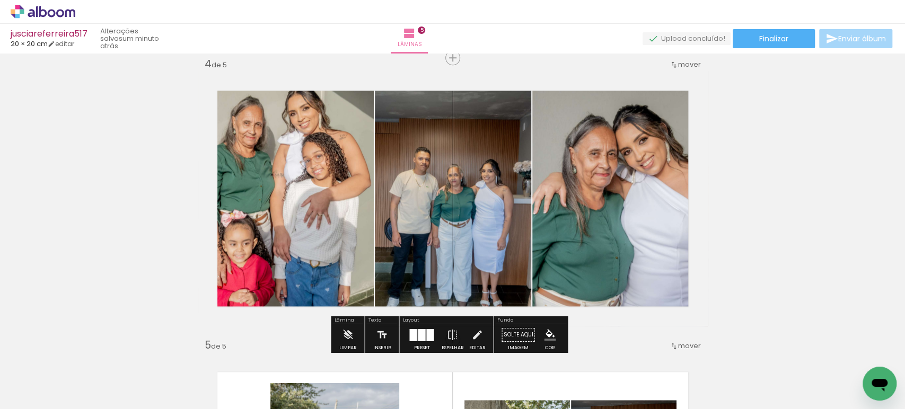
scroll to position [8070, 0]
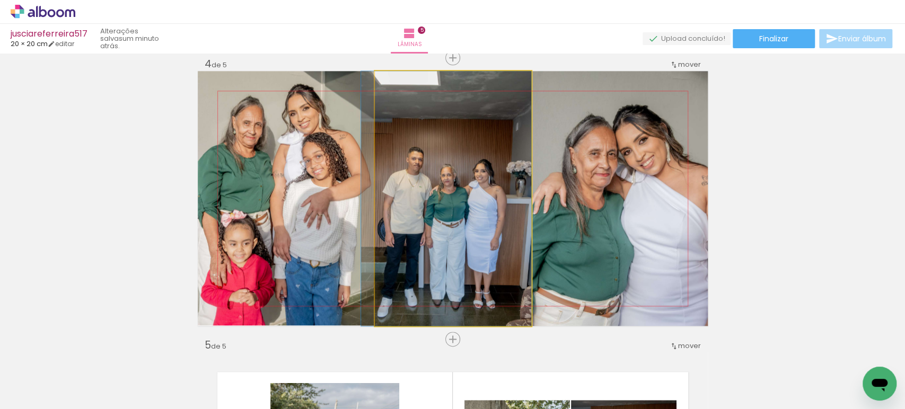
drag, startPoint x: 456, startPoint y: 209, endPoint x: 441, endPoint y: 205, distance: 14.8
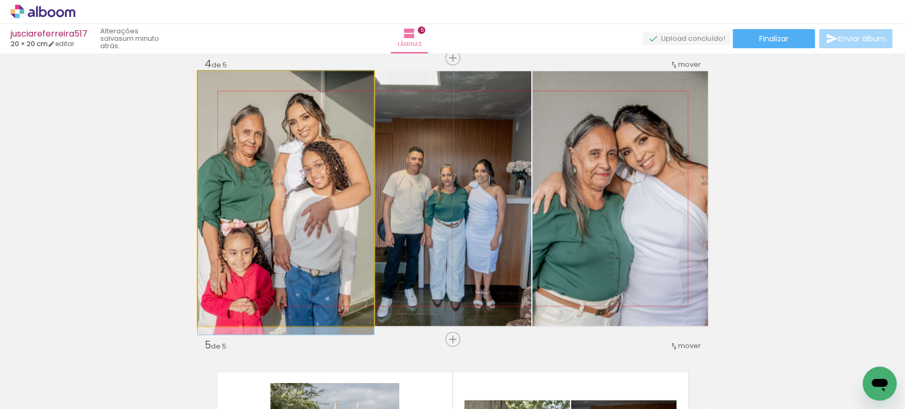
drag, startPoint x: 222, startPoint y: 161, endPoint x: 255, endPoint y: 179, distance: 37.5
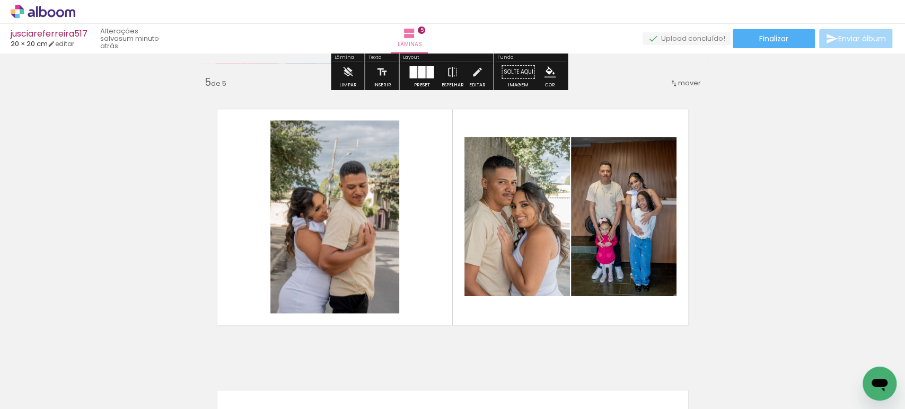
scroll to position [1122, 0]
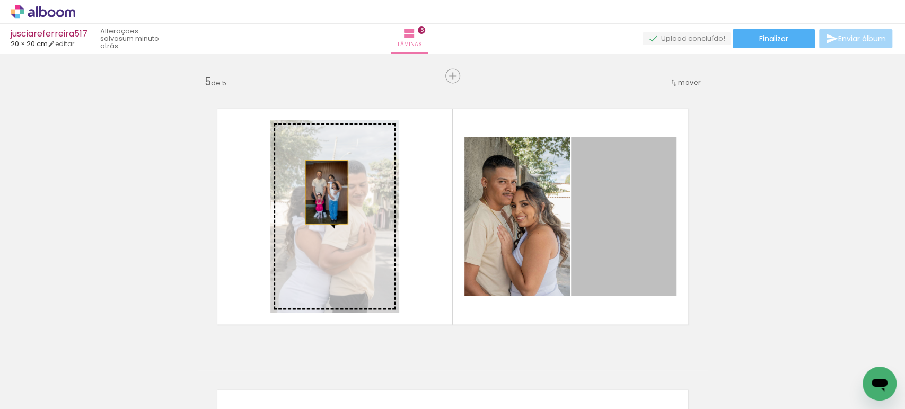
drag, startPoint x: 621, startPoint y: 215, endPoint x: 322, endPoint y: 192, distance: 300.5
click at [0, 0] on slot at bounding box center [0, 0] width 0 height 0
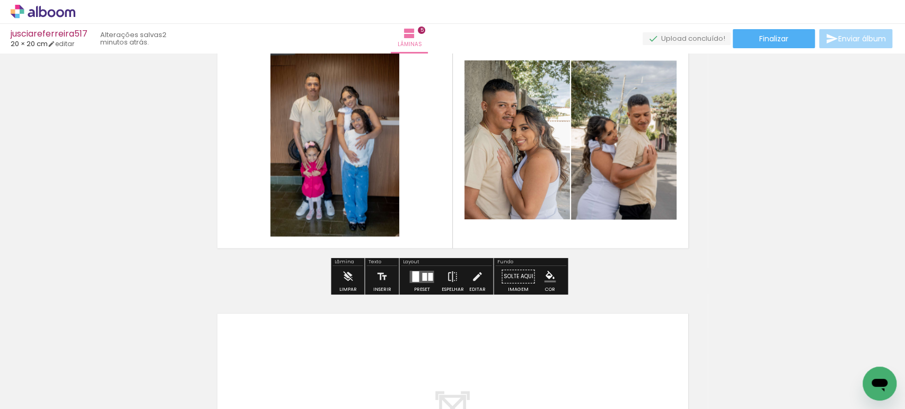
scroll to position [1205, 0]
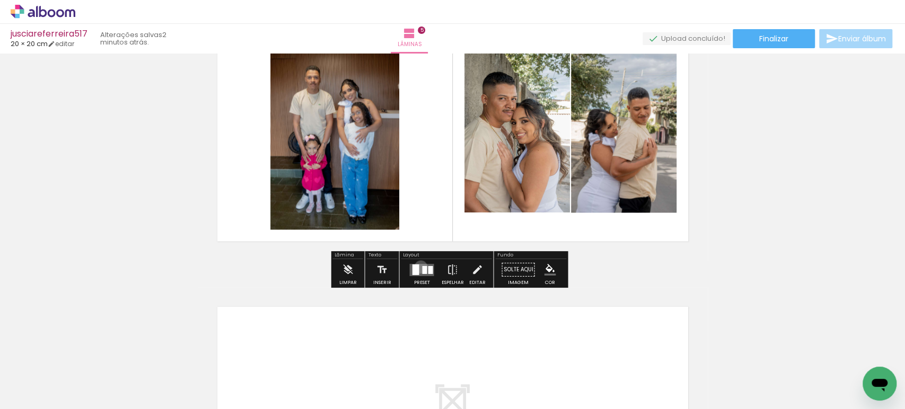
click at [419, 266] on quentale-layouter at bounding box center [421, 270] width 24 height 12
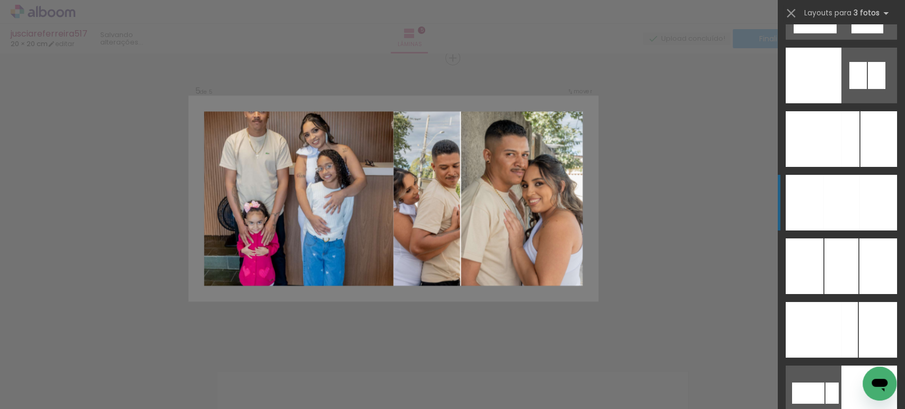
scroll to position [7953, 0]
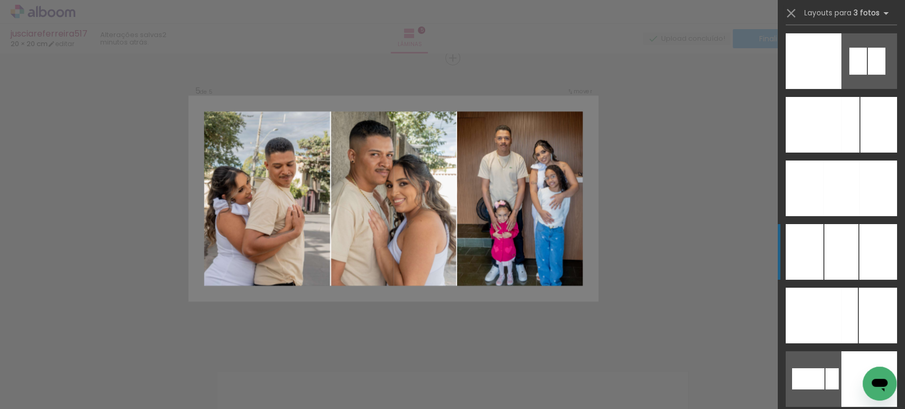
click at [843, 241] on div at bounding box center [842, 252] width 34 height 56
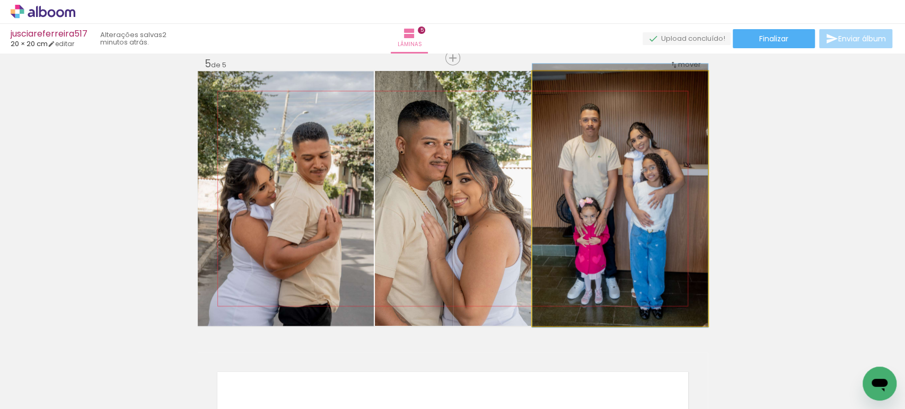
drag, startPoint x: 605, startPoint y: 204, endPoint x: 390, endPoint y: 175, distance: 216.1
click at [0, 0] on slot at bounding box center [0, 0] width 0 height 0
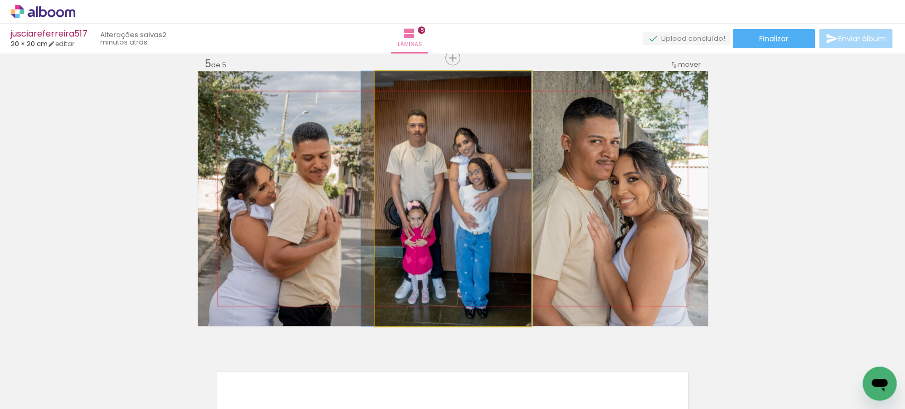
drag, startPoint x: 465, startPoint y: 192, endPoint x: 249, endPoint y: 143, distance: 221.9
click at [0, 0] on slot at bounding box center [0, 0] width 0 height 0
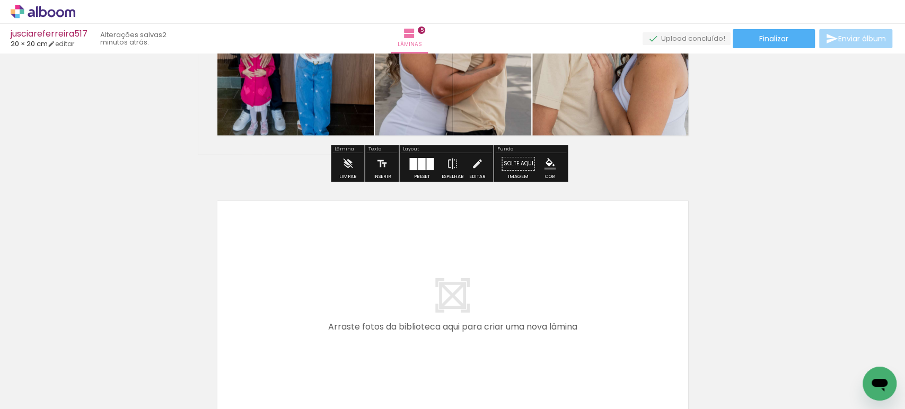
scroll to position [1311, 0]
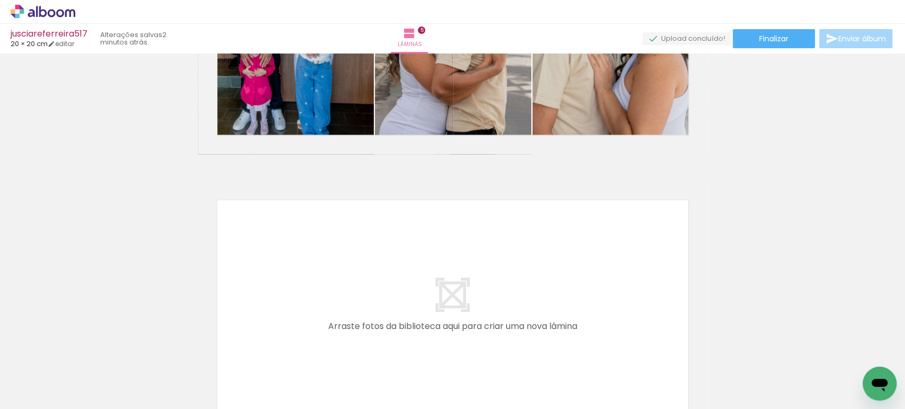
drag, startPoint x: 104, startPoint y: 364, endPoint x: 174, endPoint y: 371, distance: 70.3
click at [284, 266] on quentale-workspace at bounding box center [452, 204] width 905 height 409
click at [358, 266] on quentale-workspace at bounding box center [452, 204] width 905 height 409
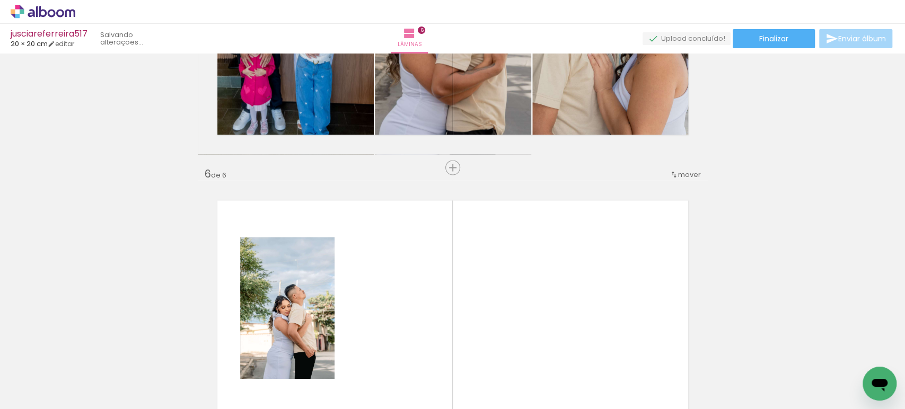
scroll to position [1421, 0]
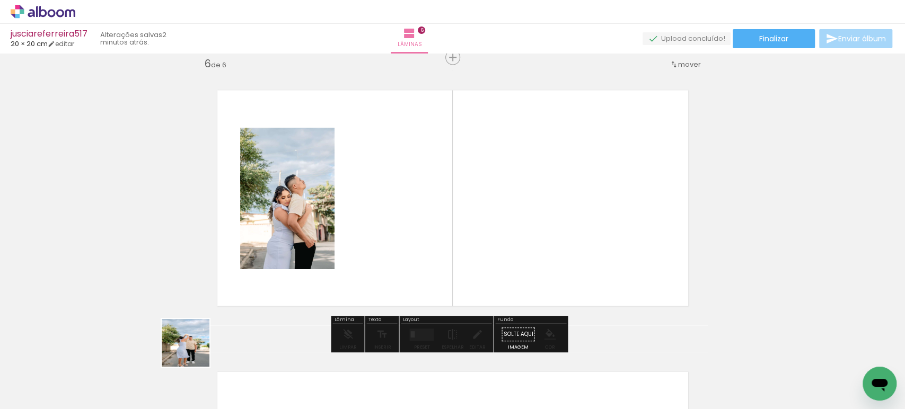
drag, startPoint x: 187, startPoint y: 358, endPoint x: 345, endPoint y: 224, distance: 207.3
click at [345, 224] on quentale-workspace at bounding box center [452, 204] width 905 height 409
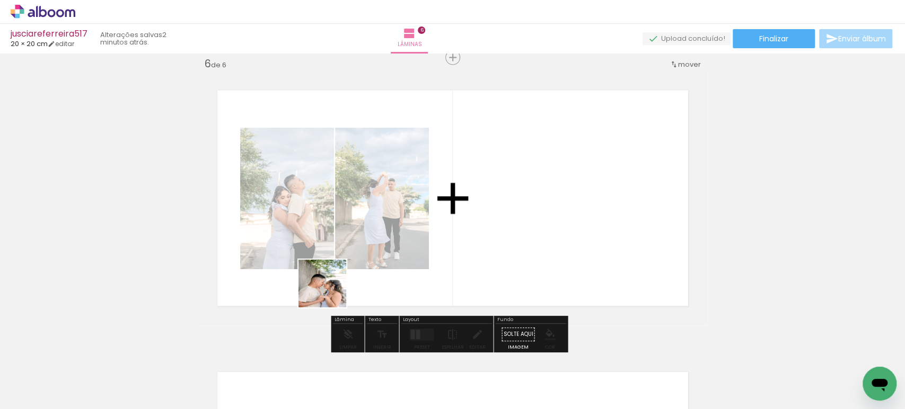
drag, startPoint x: 248, startPoint y: 349, endPoint x: 369, endPoint y: 301, distance: 130.4
click at [422, 229] on quentale-workspace at bounding box center [452, 204] width 905 height 409
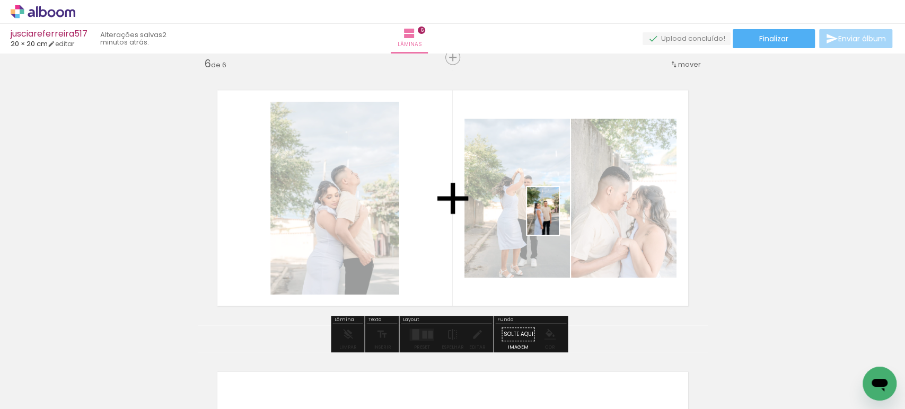
drag, startPoint x: 294, startPoint y: 373, endPoint x: 564, endPoint y: 214, distance: 313.8
click at [563, 216] on quentale-workspace at bounding box center [452, 204] width 905 height 409
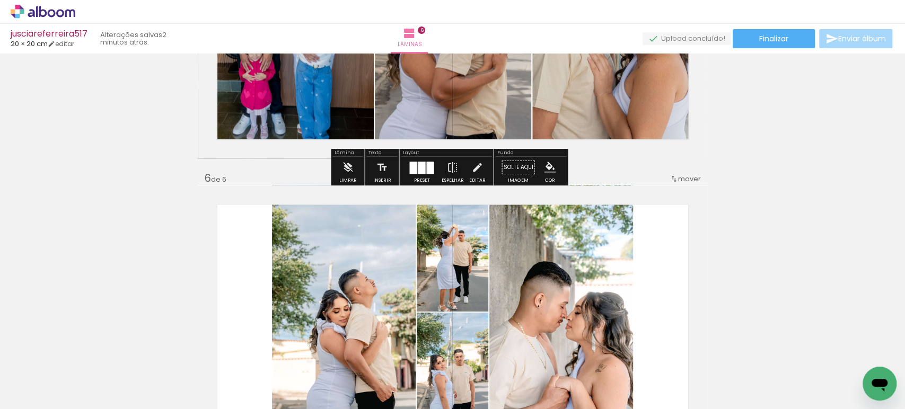
scroll to position [1312, 0]
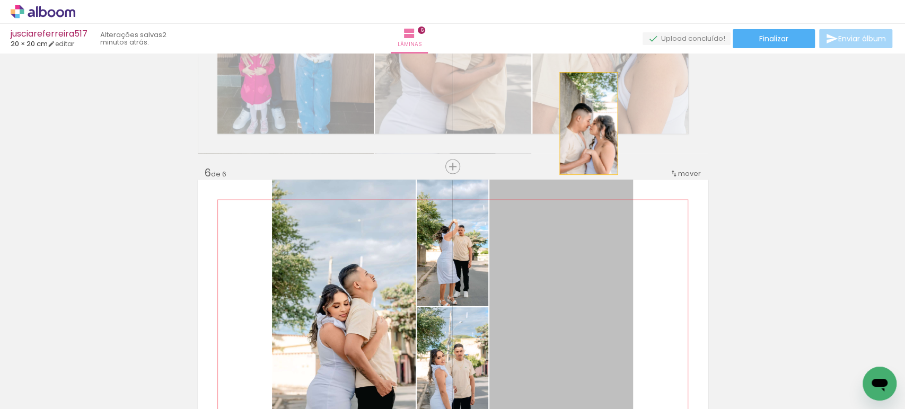
drag, startPoint x: 579, startPoint y: 291, endPoint x: 588, endPoint y: 108, distance: 183.2
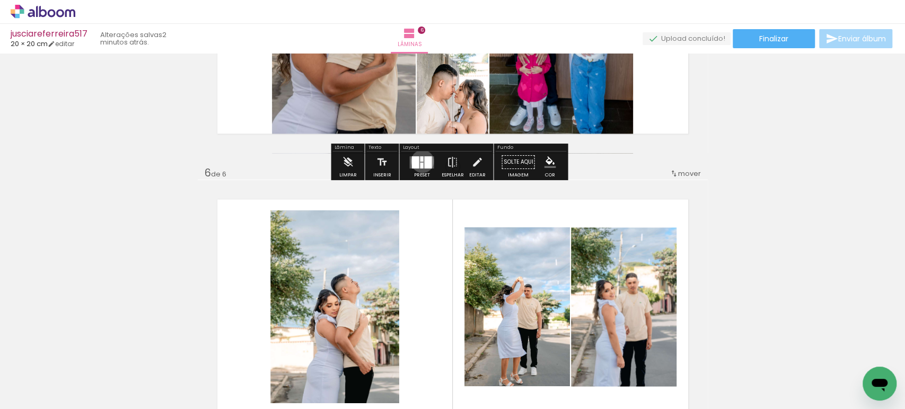
click at [420, 161] on quentale-layouter at bounding box center [421, 162] width 24 height 12
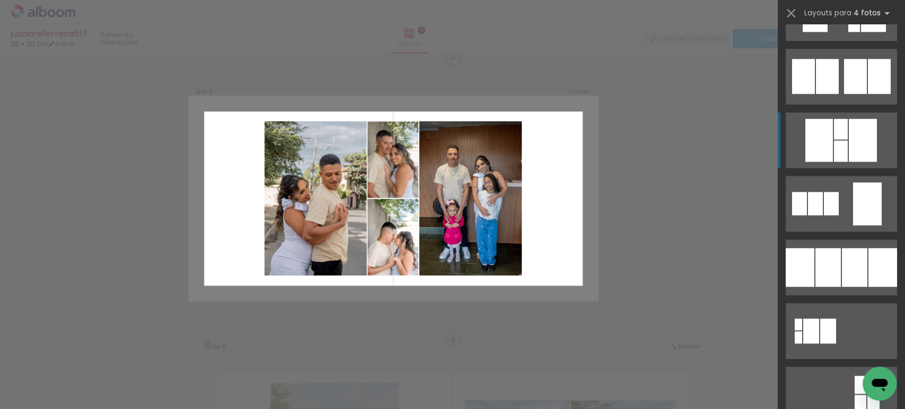
scroll to position [939, 0]
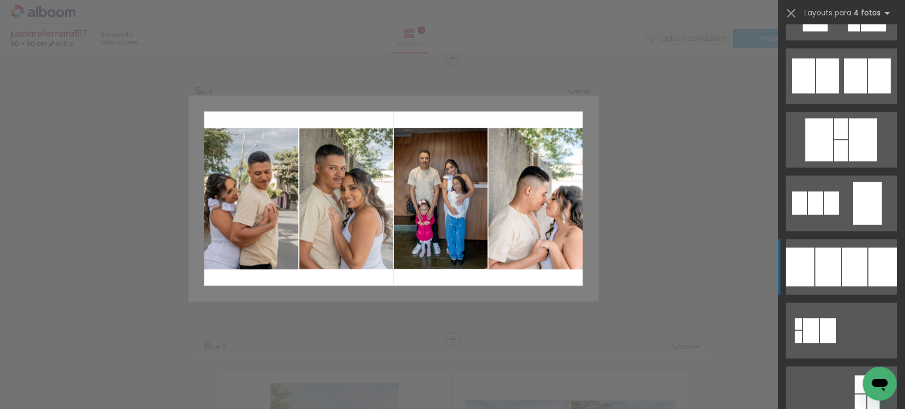
click at [831, 262] on div at bounding box center [828, 267] width 25 height 39
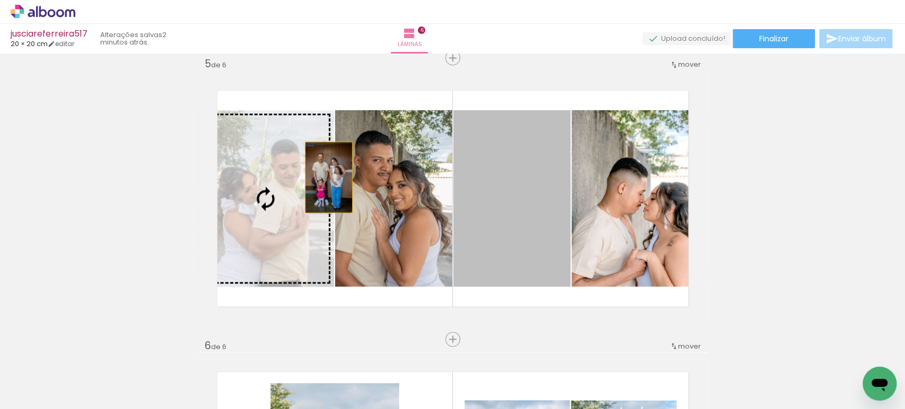
drag, startPoint x: 519, startPoint y: 203, endPoint x: 278, endPoint y: 173, distance: 242.6
click at [0, 0] on slot at bounding box center [0, 0] width 0 height 0
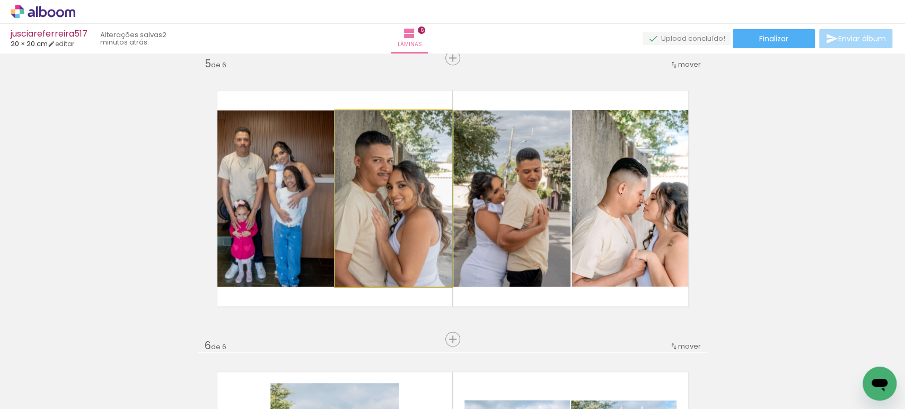
click at [380, 171] on quentale-photo at bounding box center [393, 198] width 117 height 177
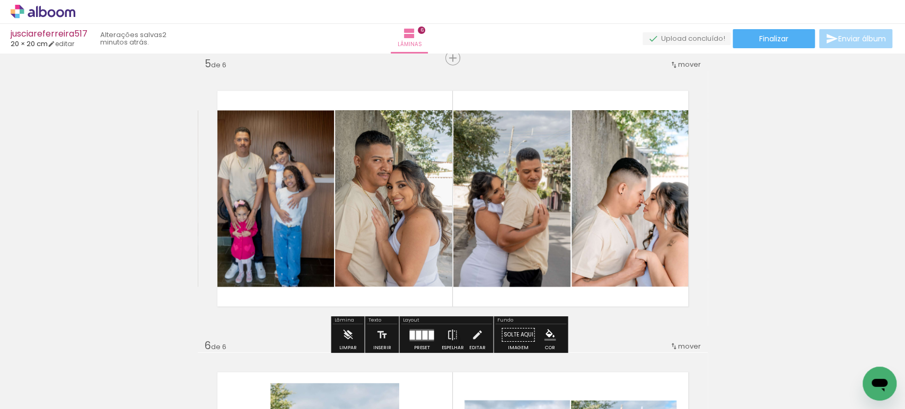
click at [531, 177] on quentale-photo at bounding box center [511, 198] width 117 height 177
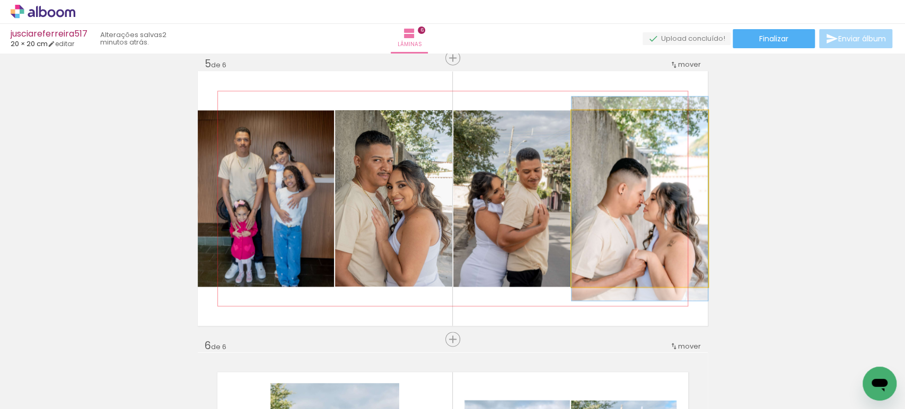
click at [632, 179] on quentale-photo at bounding box center [640, 198] width 136 height 177
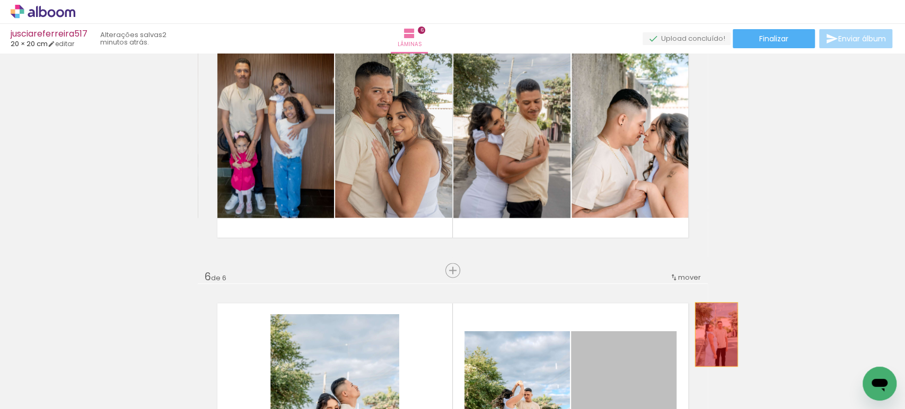
scroll to position [1203, 0]
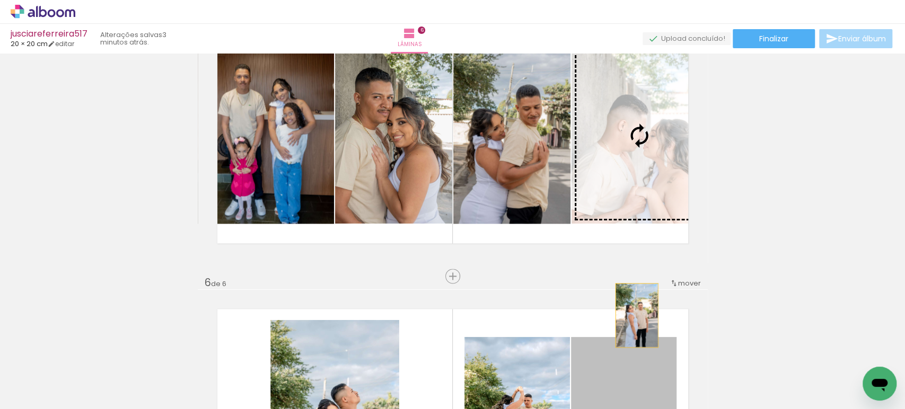
drag, startPoint x: 619, startPoint y: 230, endPoint x: 632, endPoint y: 138, distance: 92.1
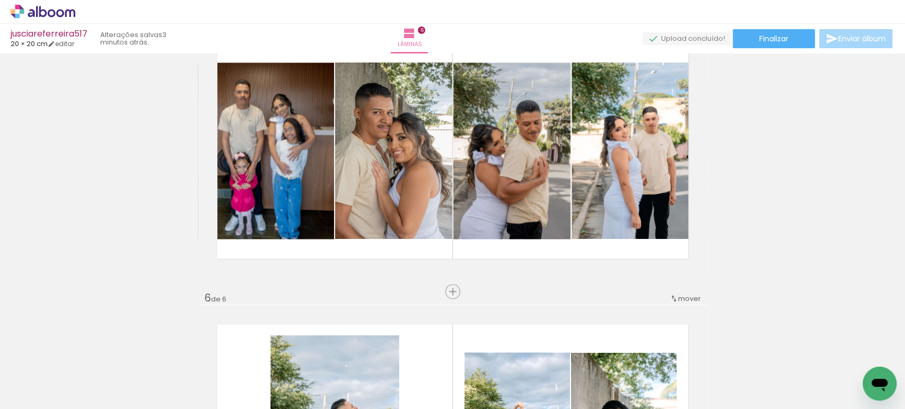
scroll to position [1186, 0]
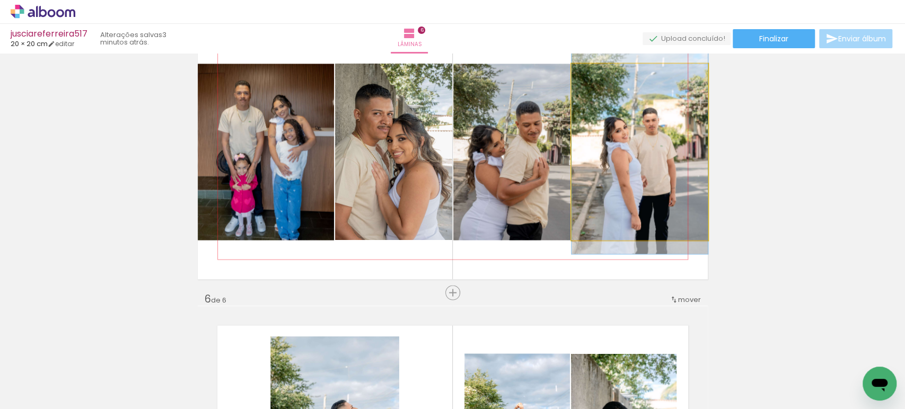
click at [628, 163] on quentale-photo at bounding box center [640, 152] width 136 height 177
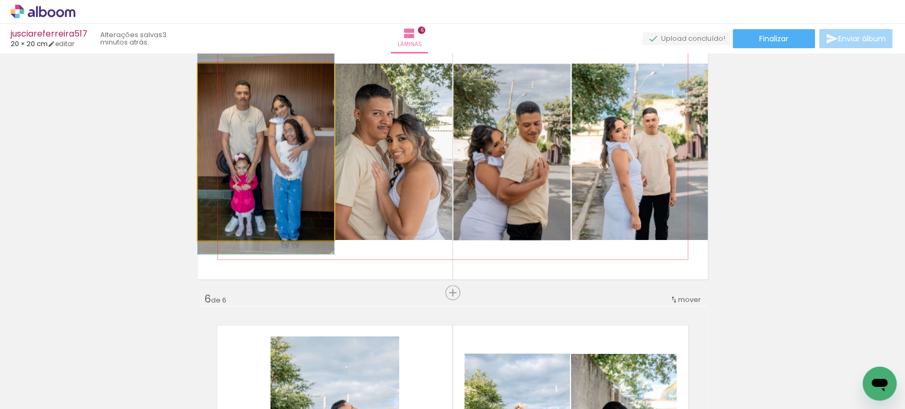
click at [259, 162] on quentale-photo at bounding box center [266, 152] width 136 height 177
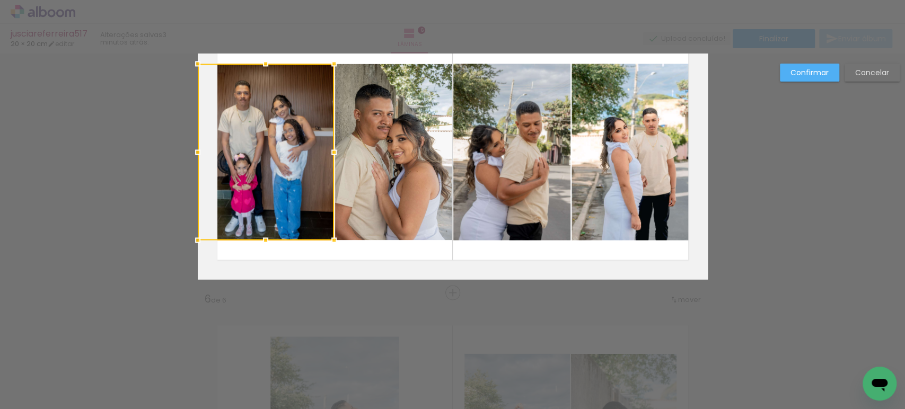
click at [259, 162] on div at bounding box center [266, 152] width 136 height 177
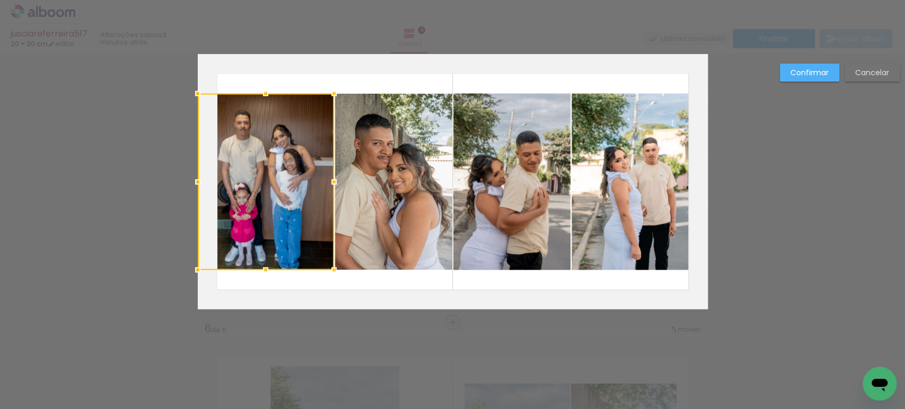
scroll to position [1140, 0]
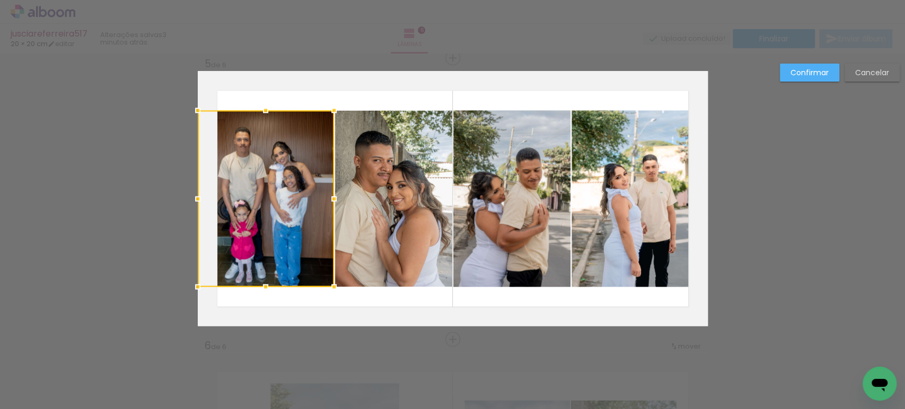
click at [383, 179] on quentale-photo at bounding box center [393, 198] width 117 height 177
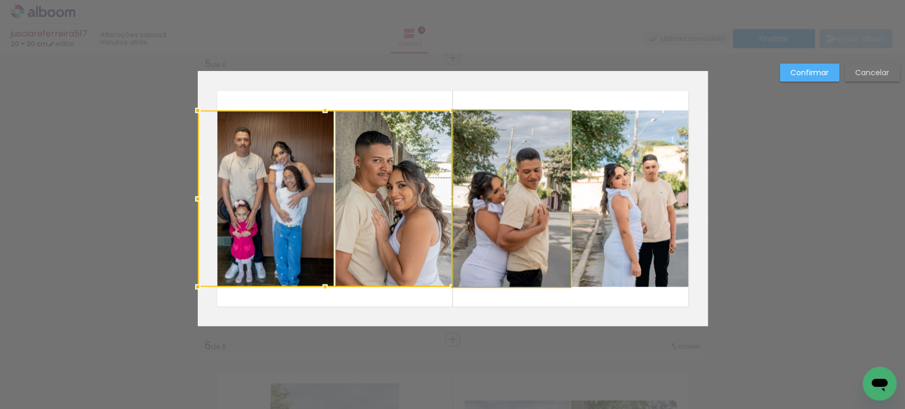
click at [511, 171] on quentale-photo at bounding box center [511, 198] width 117 height 177
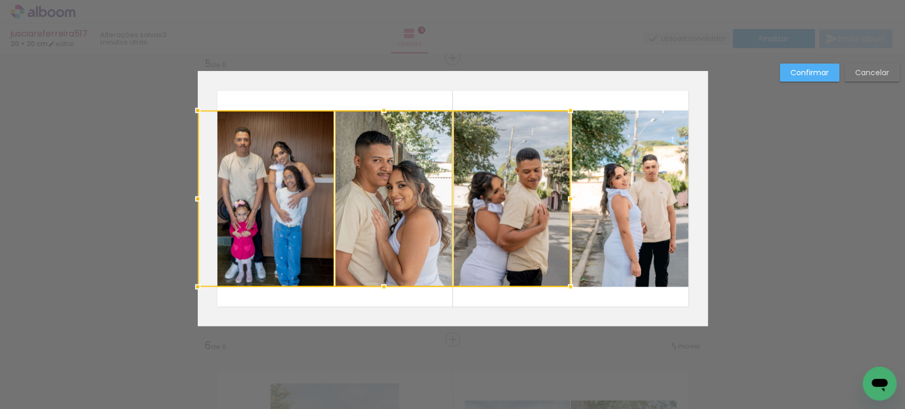
click at [693, 162] on quentale-photo at bounding box center [640, 198] width 136 height 177
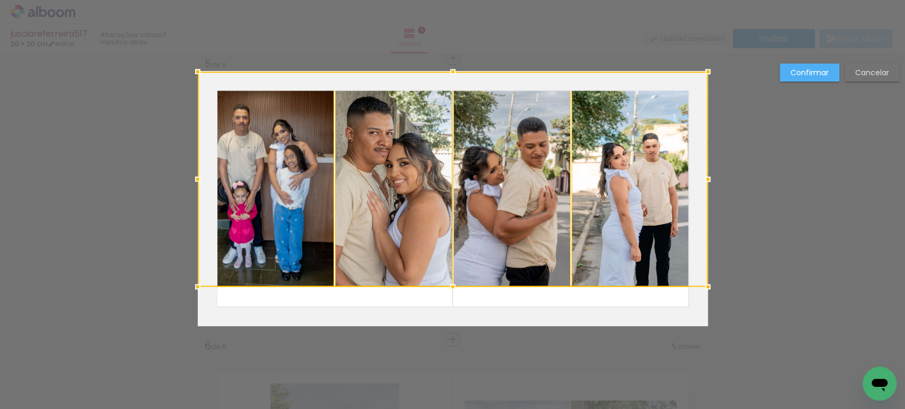
drag, startPoint x: 452, startPoint y: 109, endPoint x: 484, endPoint y: 15, distance: 98.9
click at [484, 0] on div "jusciareferreira517 20 × 20 cm editar 3 minutos atrás. Lâminas 6 Finalizar Envi…" at bounding box center [452, 0] width 905 height 0
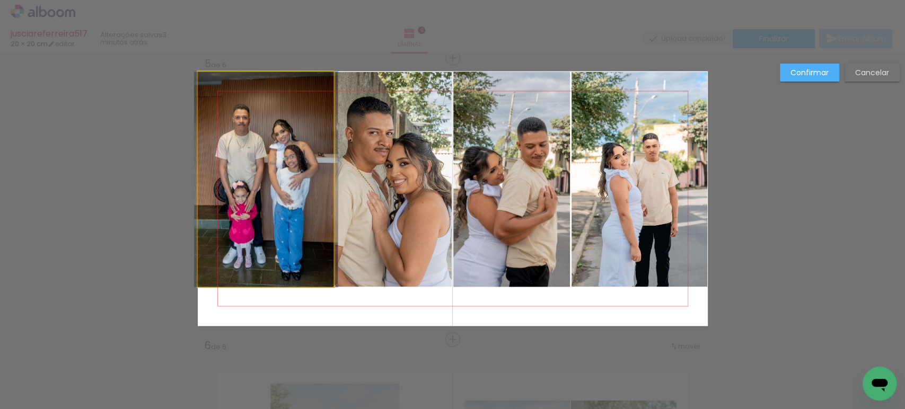
click at [226, 164] on quentale-photo at bounding box center [266, 179] width 136 height 215
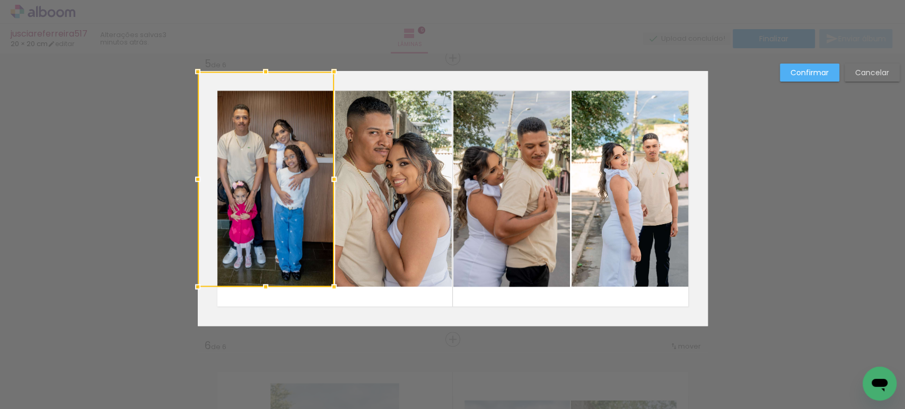
click at [381, 146] on quentale-photo at bounding box center [393, 179] width 117 height 215
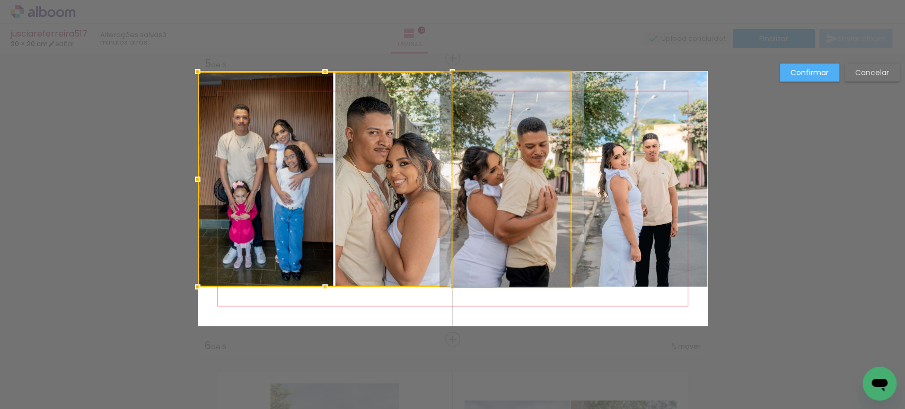
drag, startPoint x: 497, startPoint y: 141, endPoint x: 547, endPoint y: 142, distance: 49.9
click at [497, 142] on quentale-photo at bounding box center [511, 179] width 117 height 215
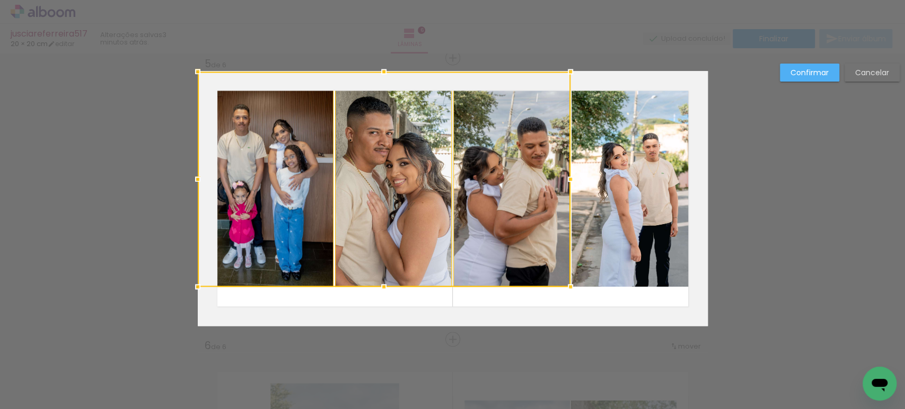
click at [647, 145] on quentale-photo at bounding box center [640, 179] width 136 height 215
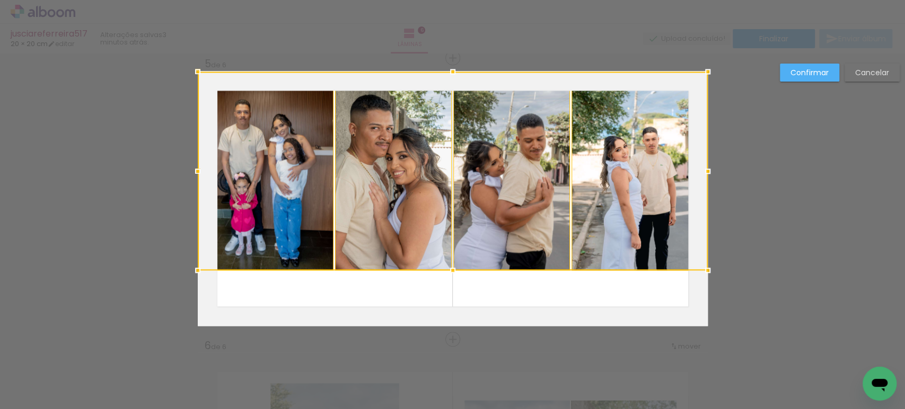
drag, startPoint x: 451, startPoint y: 303, endPoint x: 431, endPoint y: 338, distance: 40.1
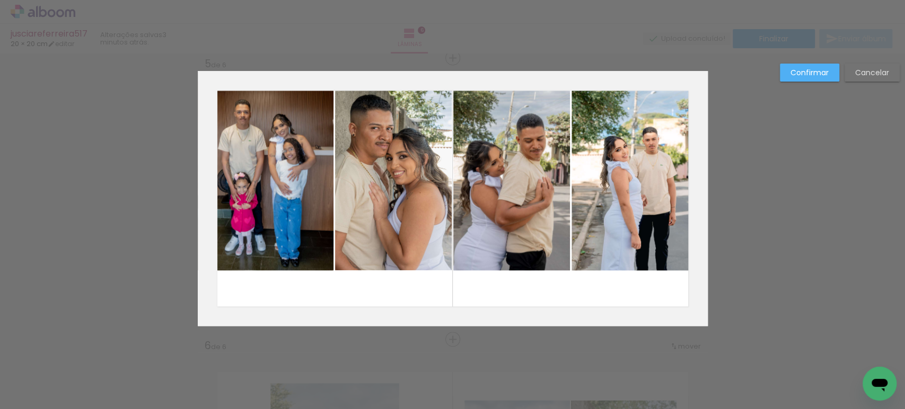
click at [299, 186] on quentale-photo at bounding box center [266, 171] width 136 height 199
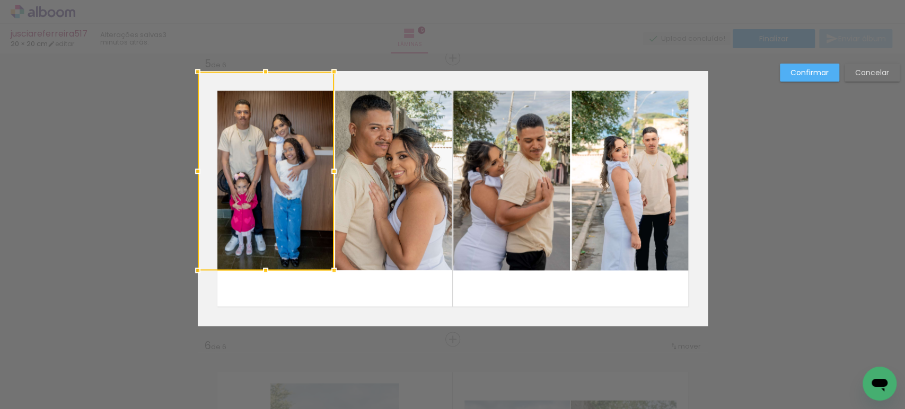
click at [383, 174] on quentale-photo at bounding box center [393, 171] width 117 height 199
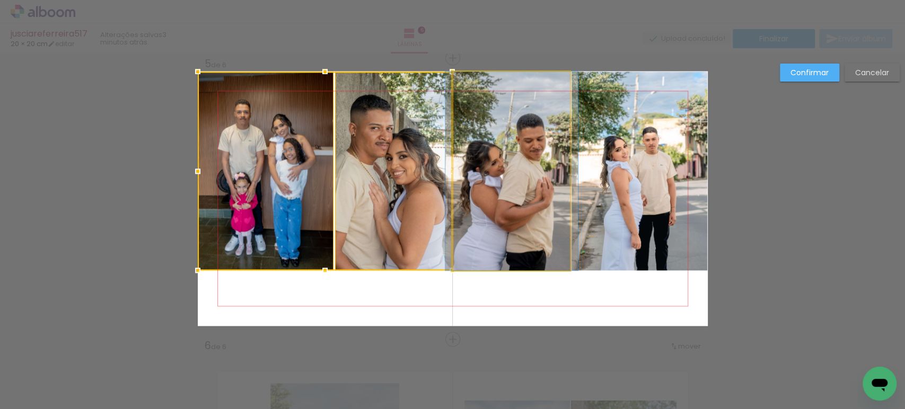
click at [527, 169] on quentale-photo at bounding box center [511, 171] width 117 height 199
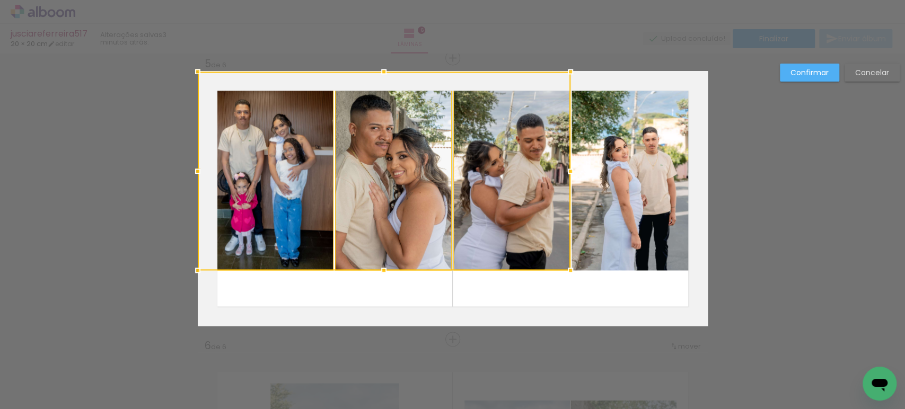
click at [660, 168] on quentale-photo at bounding box center [640, 171] width 136 height 199
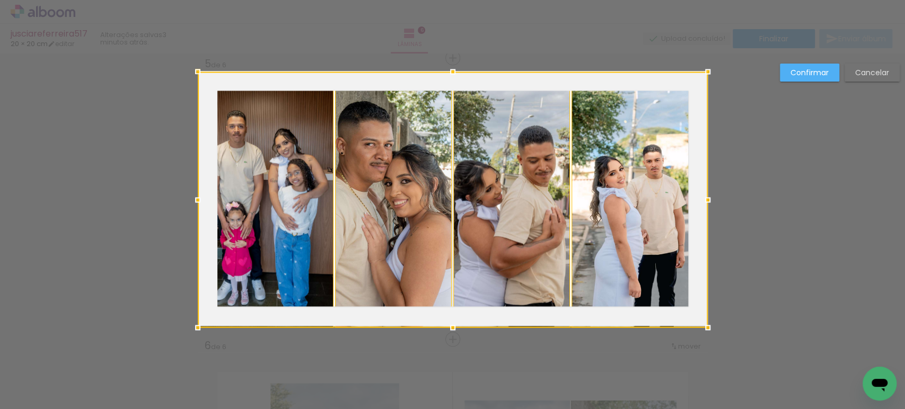
drag, startPoint x: 451, startPoint y: 268, endPoint x: 458, endPoint y: 262, distance: 9.1
click at [458, 262] on div at bounding box center [453, 200] width 510 height 256
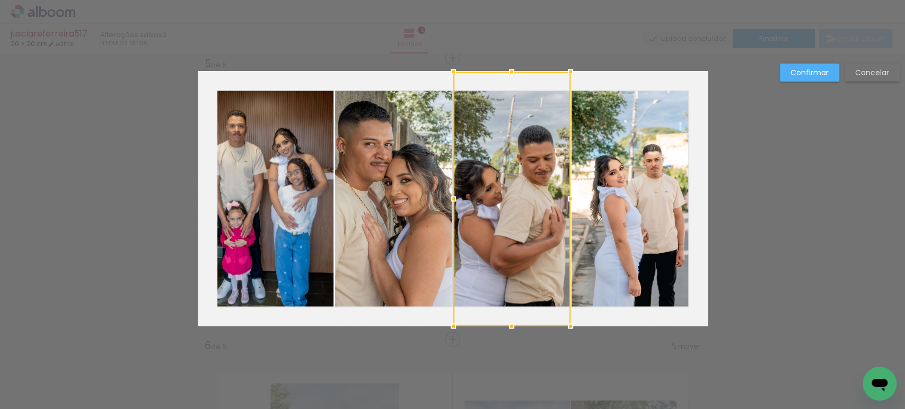
click at [0, 0] on slot "Confirmar" at bounding box center [0, 0] width 0 height 0
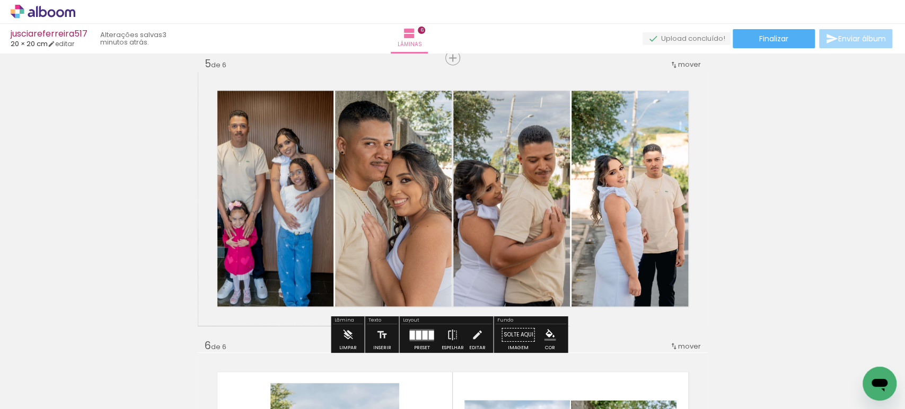
click at [423, 335] on div at bounding box center [424, 334] width 5 height 9
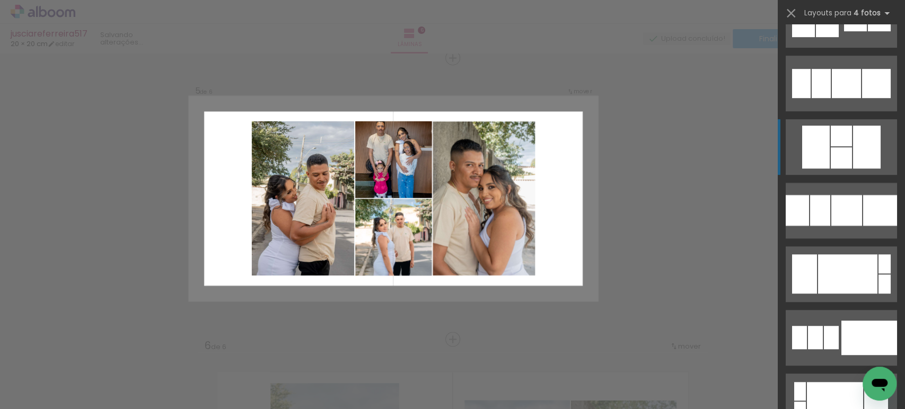
scroll to position [3030, 0]
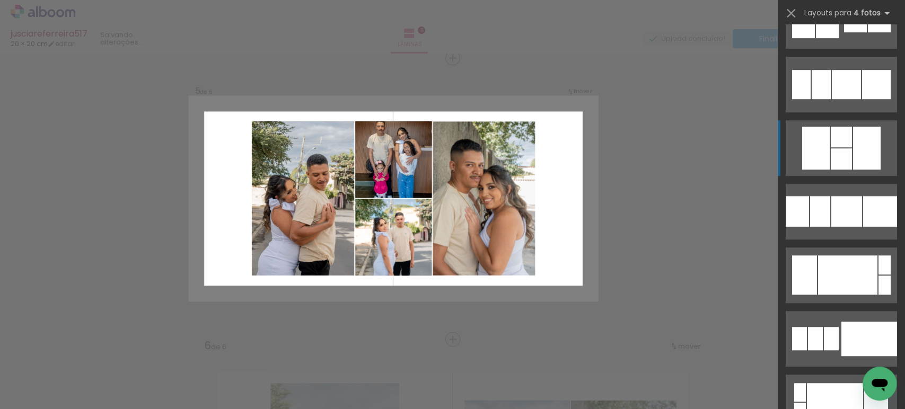
click at [835, 147] on div at bounding box center [841, 137] width 21 height 21
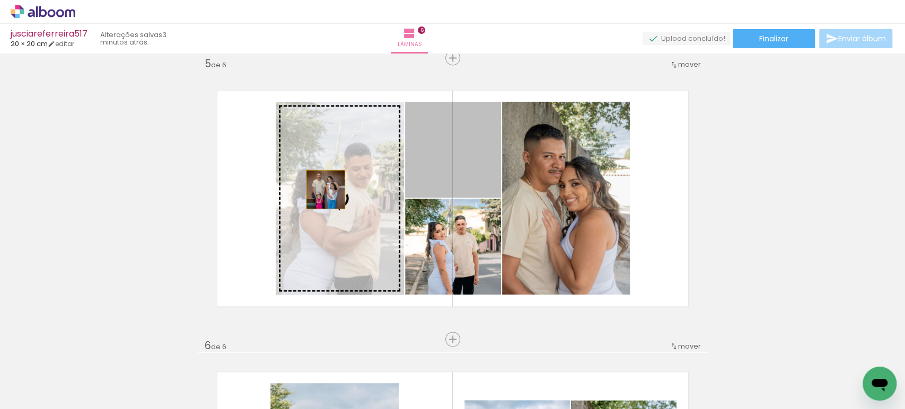
drag, startPoint x: 449, startPoint y: 166, endPoint x: 320, endPoint y: 190, distance: 130.5
click at [0, 0] on slot at bounding box center [0, 0] width 0 height 0
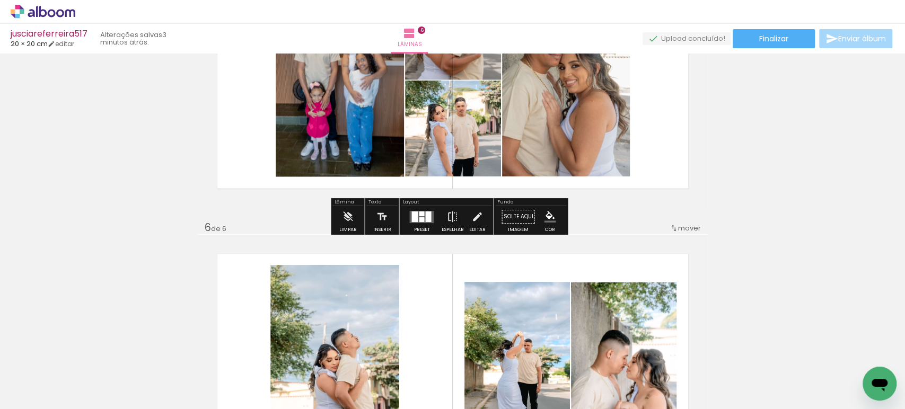
scroll to position [1257, 0]
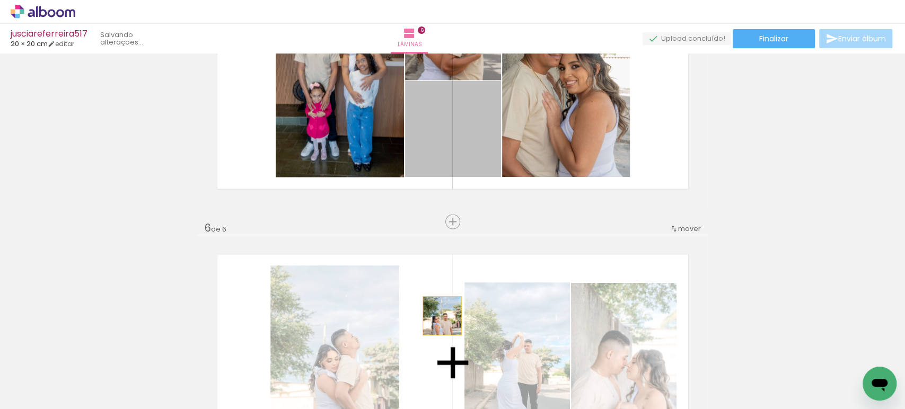
drag, startPoint x: 458, startPoint y: 154, endPoint x: 437, endPoint y: 316, distance: 163.0
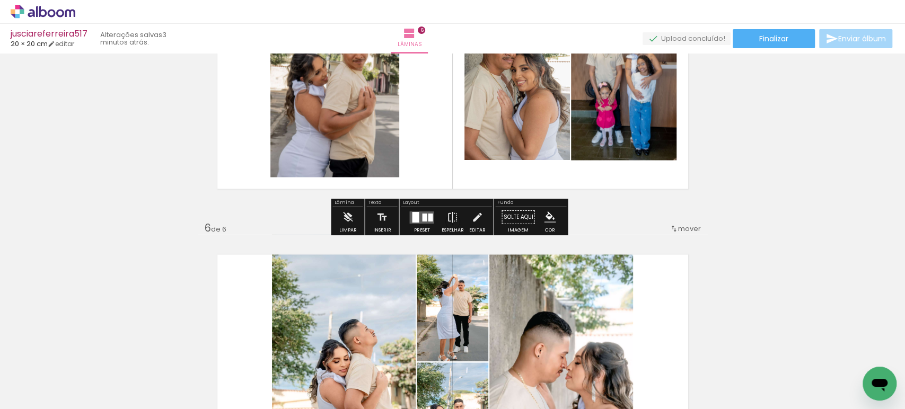
click at [418, 218] on quentale-layouter at bounding box center [421, 217] width 24 height 12
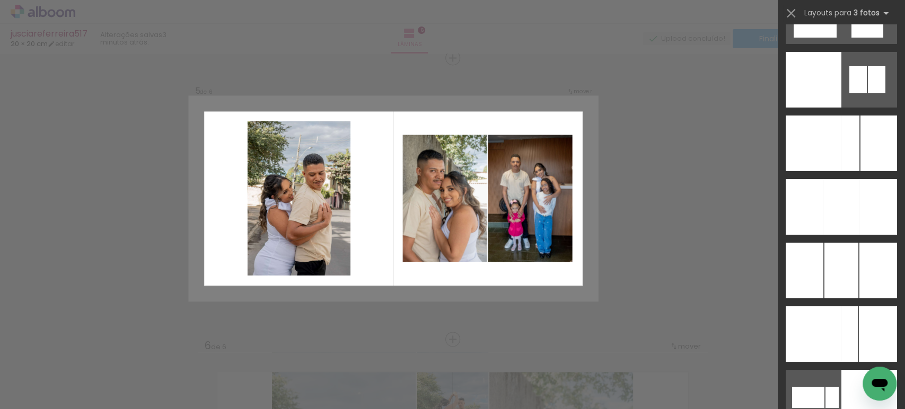
scroll to position [7953, 0]
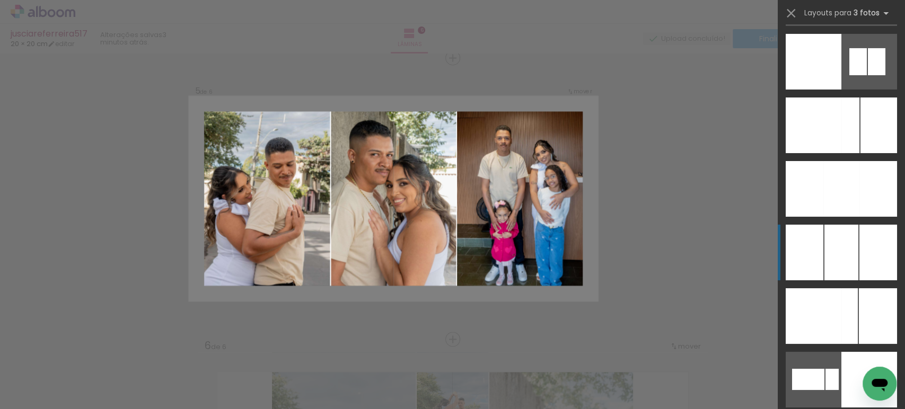
click at [841, 243] on div at bounding box center [842, 253] width 34 height 56
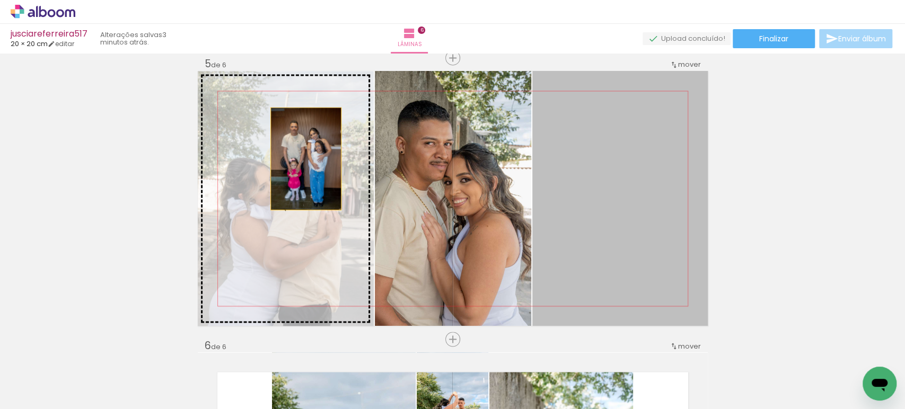
drag, startPoint x: 604, startPoint y: 181, endPoint x: 296, endPoint y: 158, distance: 309.0
click at [0, 0] on slot at bounding box center [0, 0] width 0 height 0
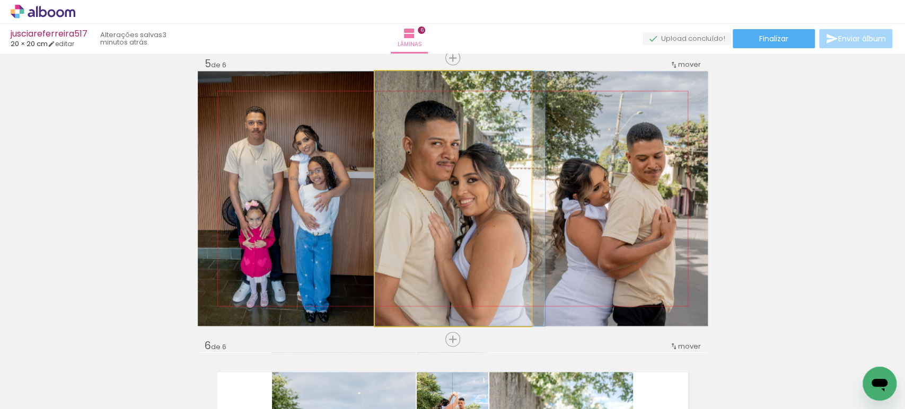
drag, startPoint x: 432, startPoint y: 173, endPoint x: 617, endPoint y: 176, distance: 184.6
click at [0, 0] on slot at bounding box center [0, 0] width 0 height 0
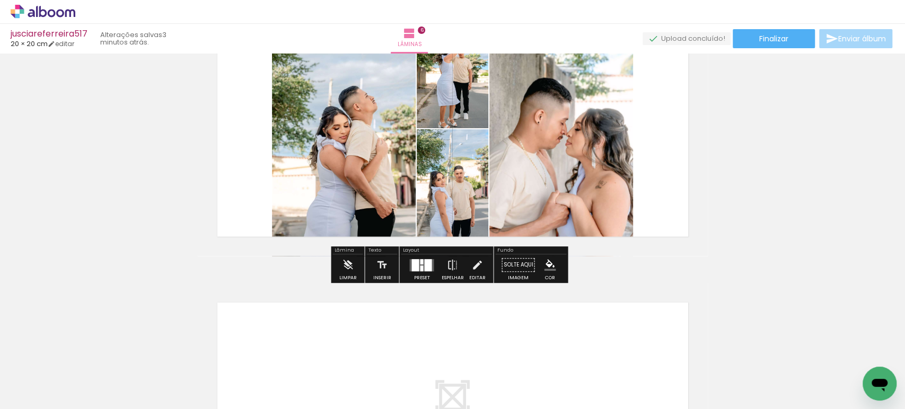
scroll to position [1492, 0]
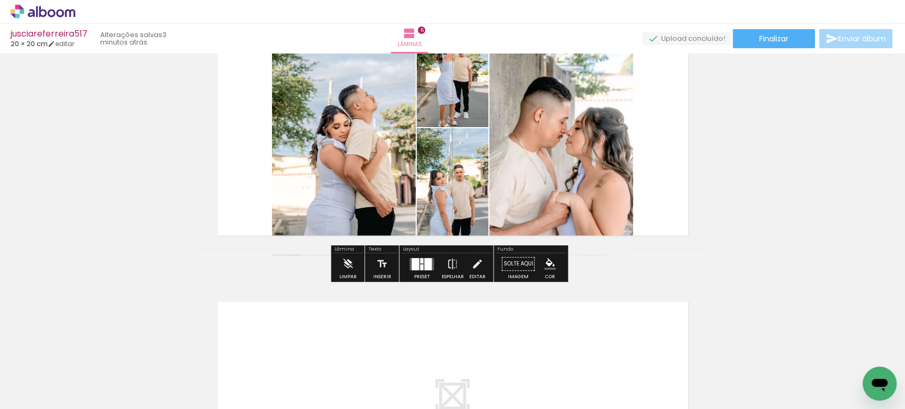
drag, startPoint x: 420, startPoint y: 268, endPoint x: 428, endPoint y: 264, distance: 9.7
click at [420, 268] on div at bounding box center [421, 268] width 3 height 6
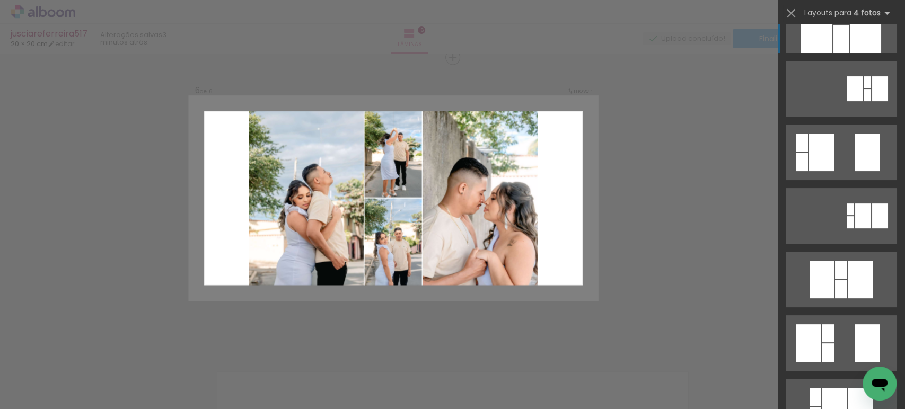
scroll to position [0, 0]
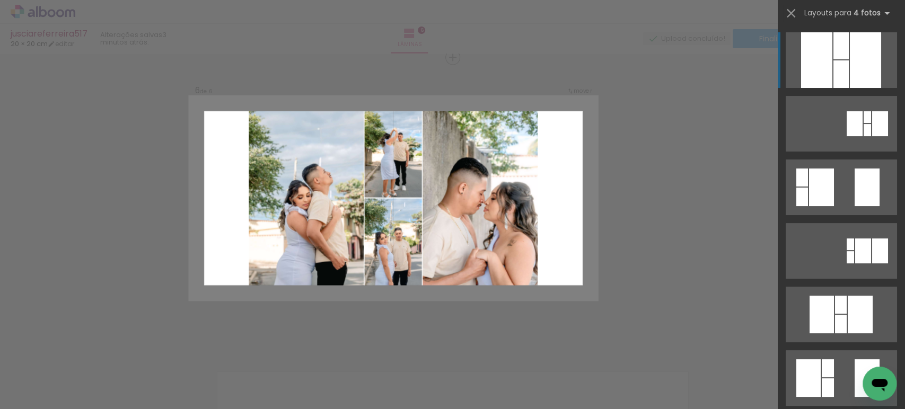
click at [834, 48] on div at bounding box center [841, 45] width 15 height 27
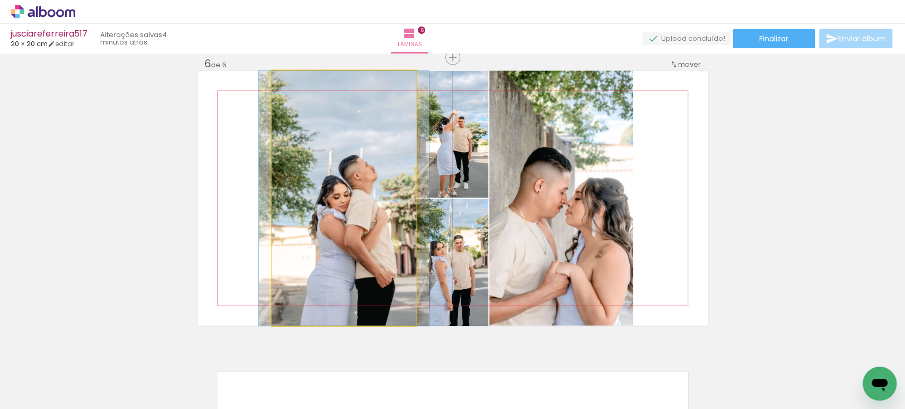
click at [373, 203] on quentale-photo at bounding box center [344, 198] width 144 height 255
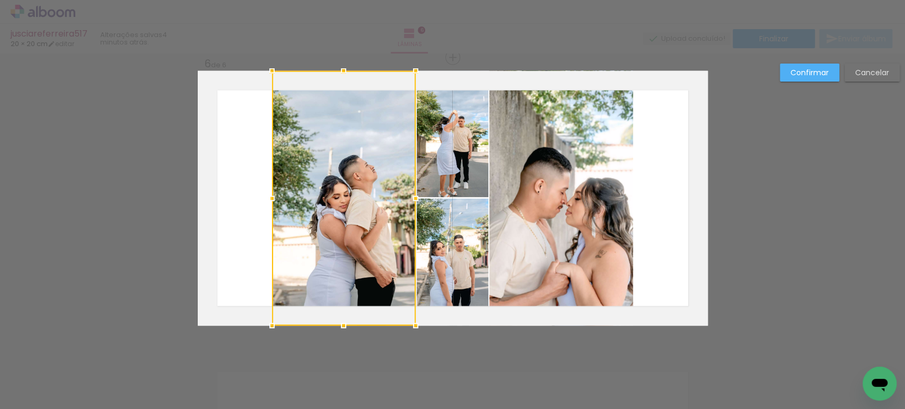
click at [373, 203] on div at bounding box center [344, 198] width 144 height 255
click at [466, 230] on quentale-photo at bounding box center [453, 262] width 72 height 127
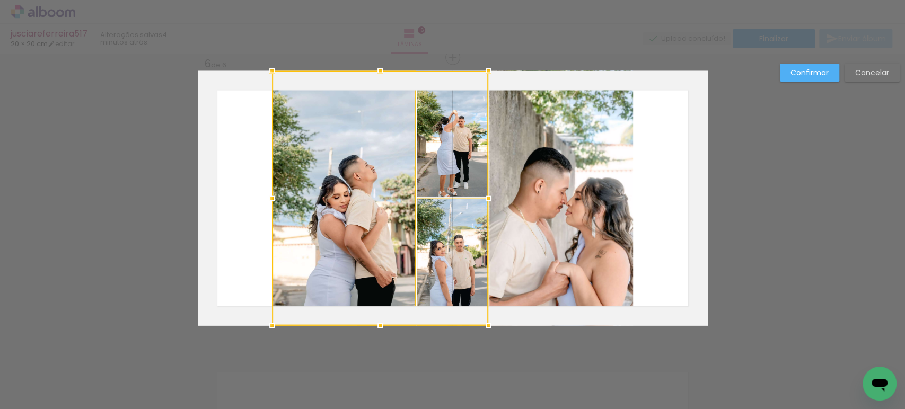
click at [465, 165] on div at bounding box center [380, 198] width 216 height 255
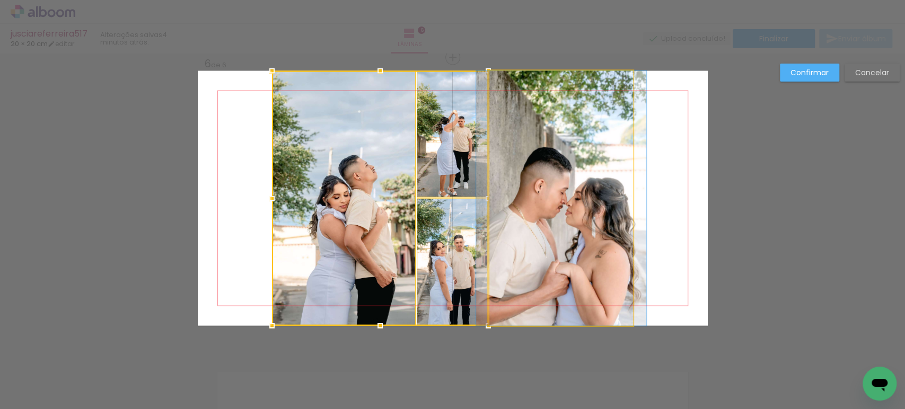
click at [554, 166] on quentale-photo at bounding box center [561, 198] width 144 height 255
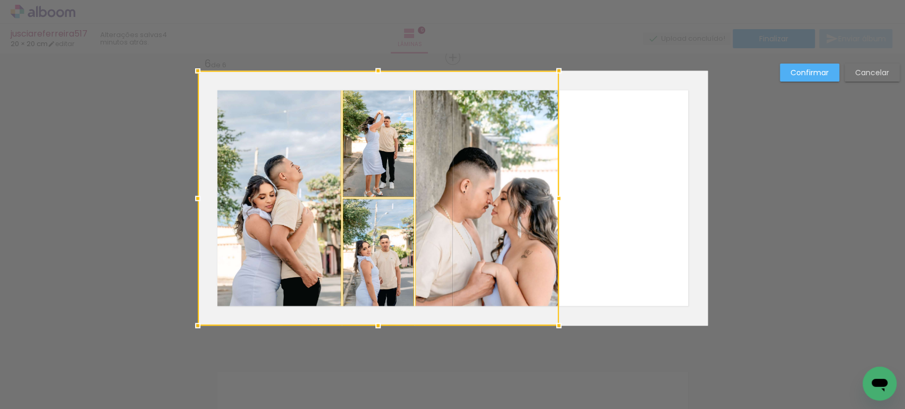
drag, startPoint x: 587, startPoint y: 189, endPoint x: 475, endPoint y: 154, distance: 117.2
click at [475, 154] on div at bounding box center [378, 198] width 361 height 255
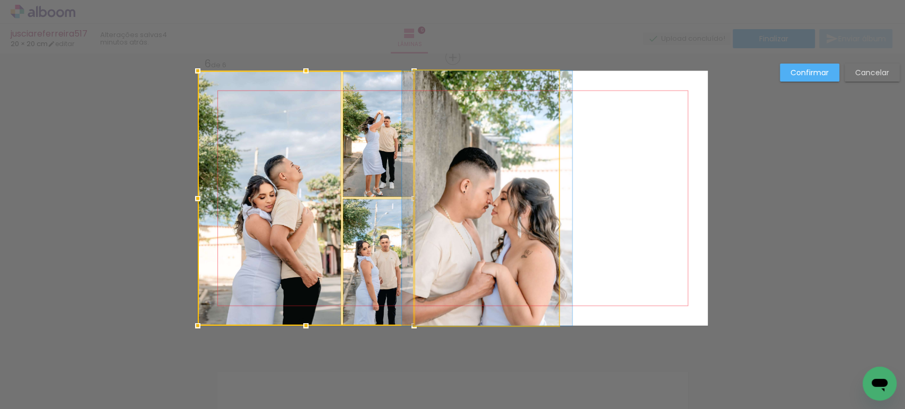
click at [475, 154] on quentale-photo at bounding box center [487, 198] width 144 height 255
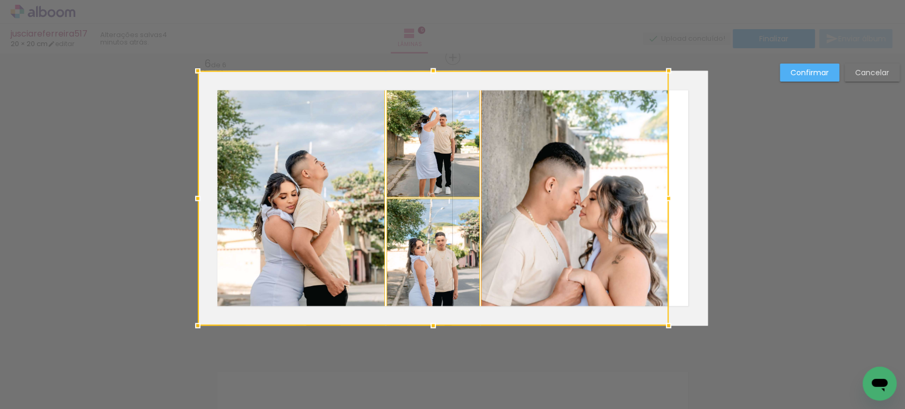
drag, startPoint x: 555, startPoint y: 197, endPoint x: 641, endPoint y: 204, distance: 86.1
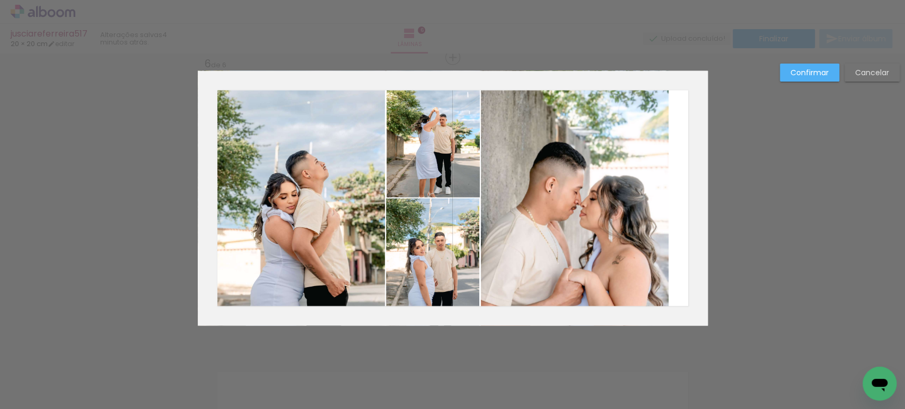
click at [267, 144] on quentale-photo at bounding box center [292, 198] width 188 height 255
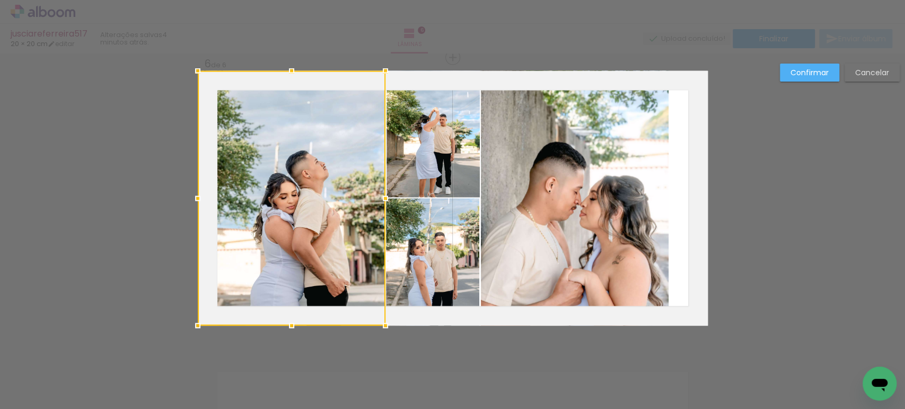
click at [393, 138] on quentale-photo at bounding box center [433, 134] width 93 height 127
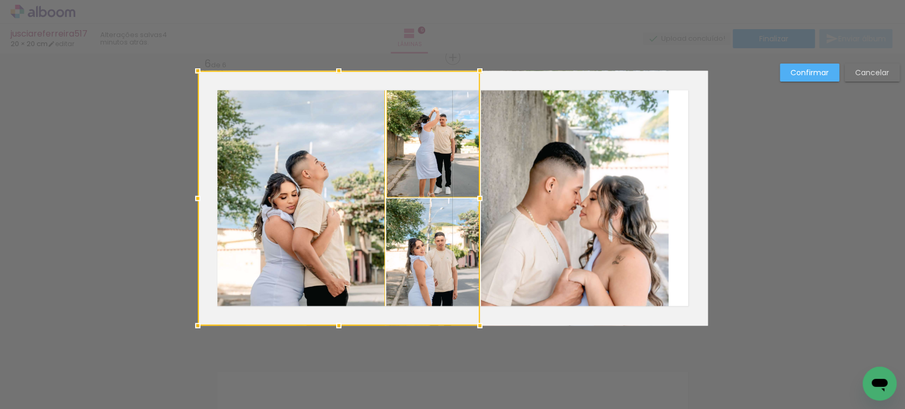
click at [409, 211] on div at bounding box center [339, 198] width 282 height 255
click at [535, 178] on quentale-photo at bounding box center [575, 198] width 188 height 255
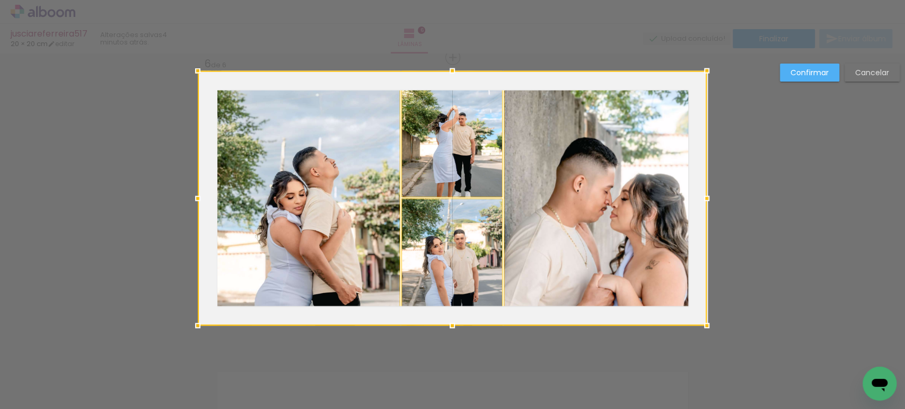
drag, startPoint x: 668, startPoint y: 203, endPoint x: 587, endPoint y: 183, distance: 83.9
click at [587, 183] on div at bounding box center [452, 198] width 509 height 255
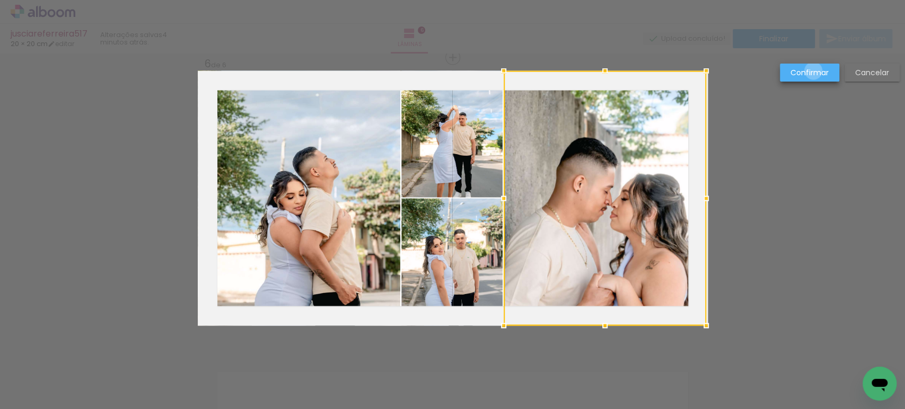
click at [0, 0] on slot "Confirmar" at bounding box center [0, 0] width 0 height 0
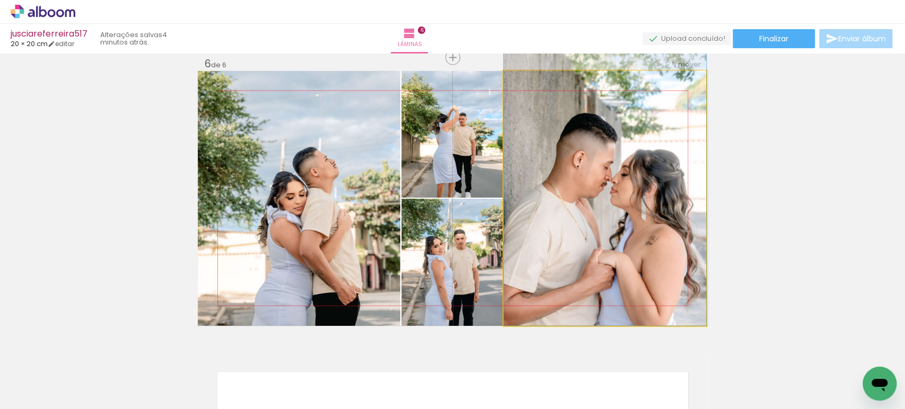
drag, startPoint x: 636, startPoint y: 213, endPoint x: 627, endPoint y: 147, distance: 66.4
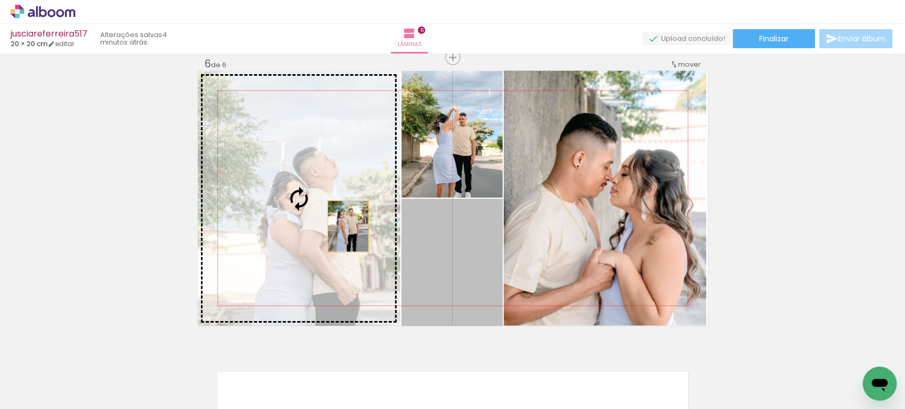
drag, startPoint x: 453, startPoint y: 262, endPoint x: 315, endPoint y: 215, distance: 145.6
click at [0, 0] on slot at bounding box center [0, 0] width 0 height 0
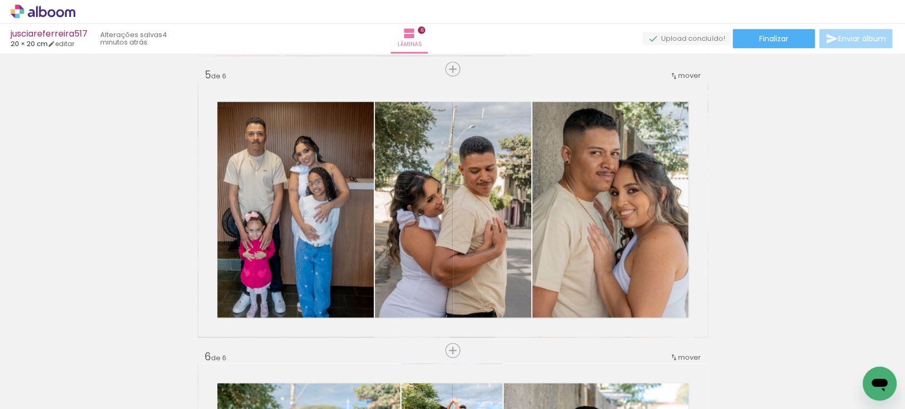
scroll to position [1127, 0]
